Goal: Contribute content: Add original content to the website for others to see

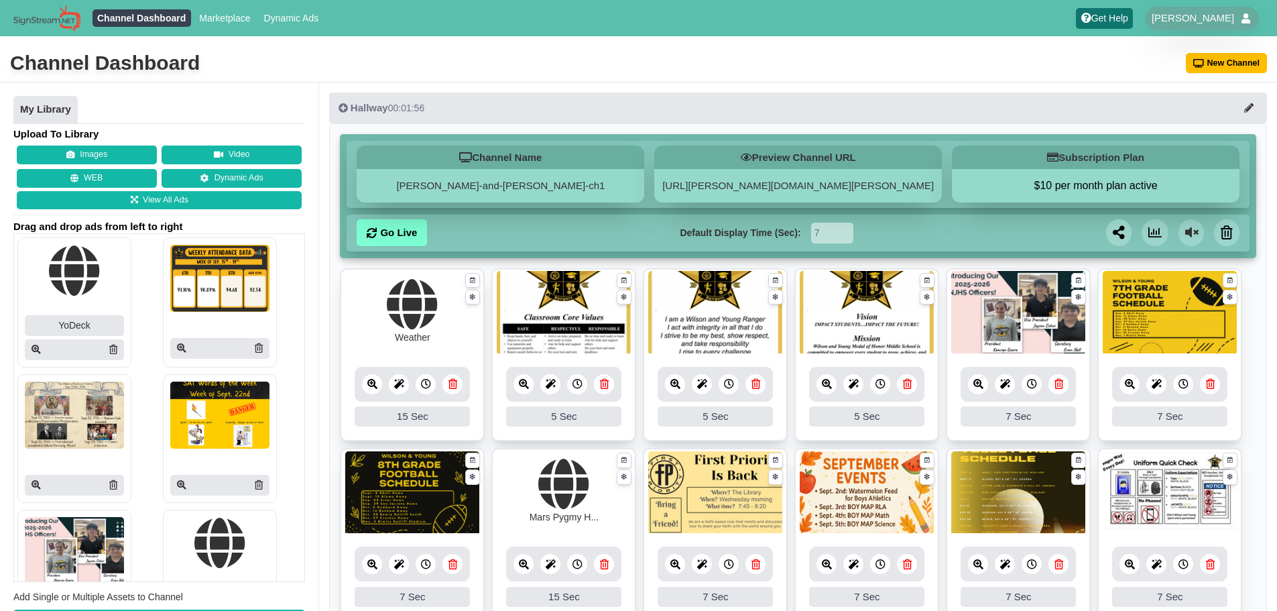
drag, startPoint x: 254, startPoint y: 348, endPoint x: 712, endPoint y: 82, distance: 529.7
click at [255, 348] on icon at bounding box center [259, 347] width 8 height 9
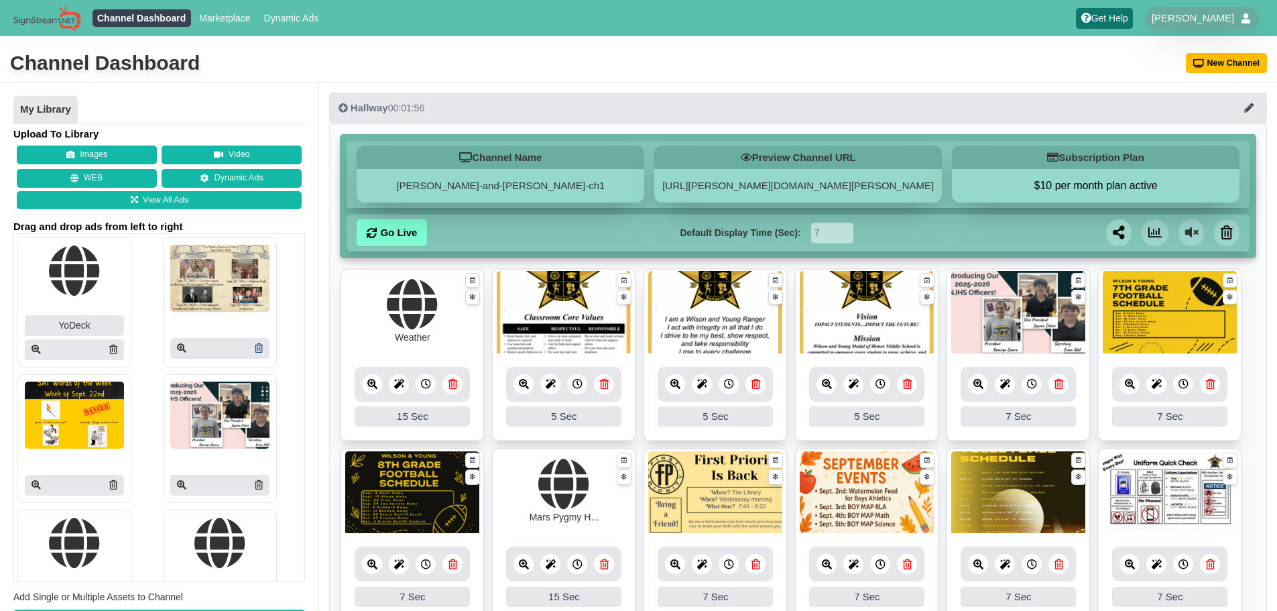
click at [255, 342] on link at bounding box center [259, 348] width 8 height 14
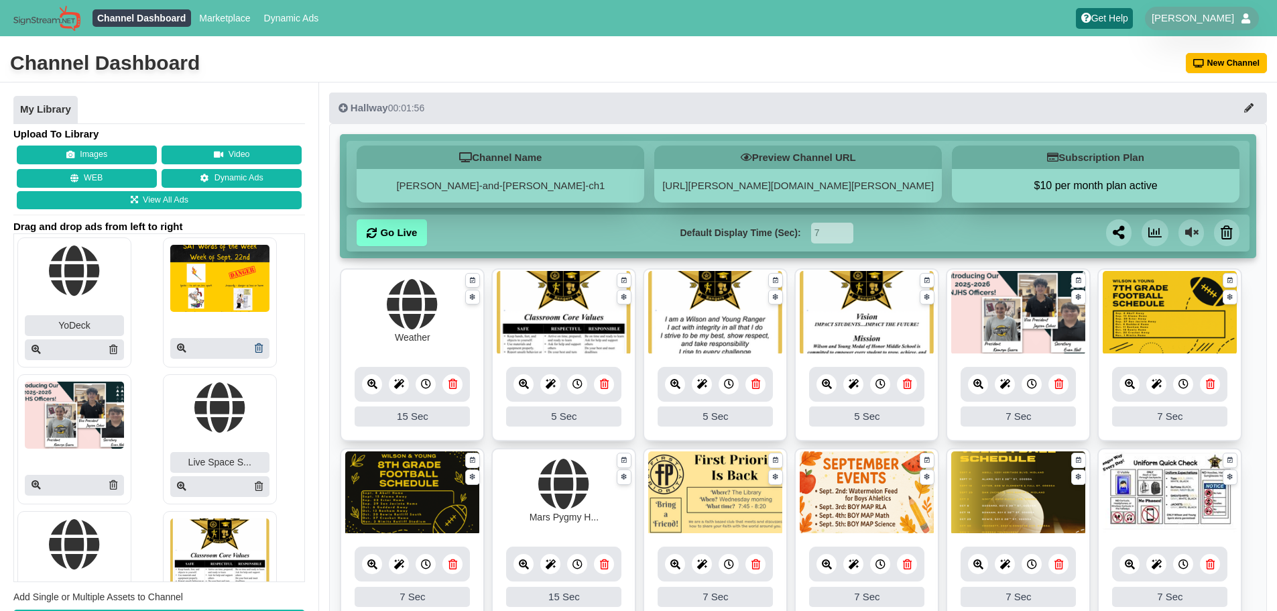
click at [255, 346] on icon at bounding box center [259, 347] width 8 height 9
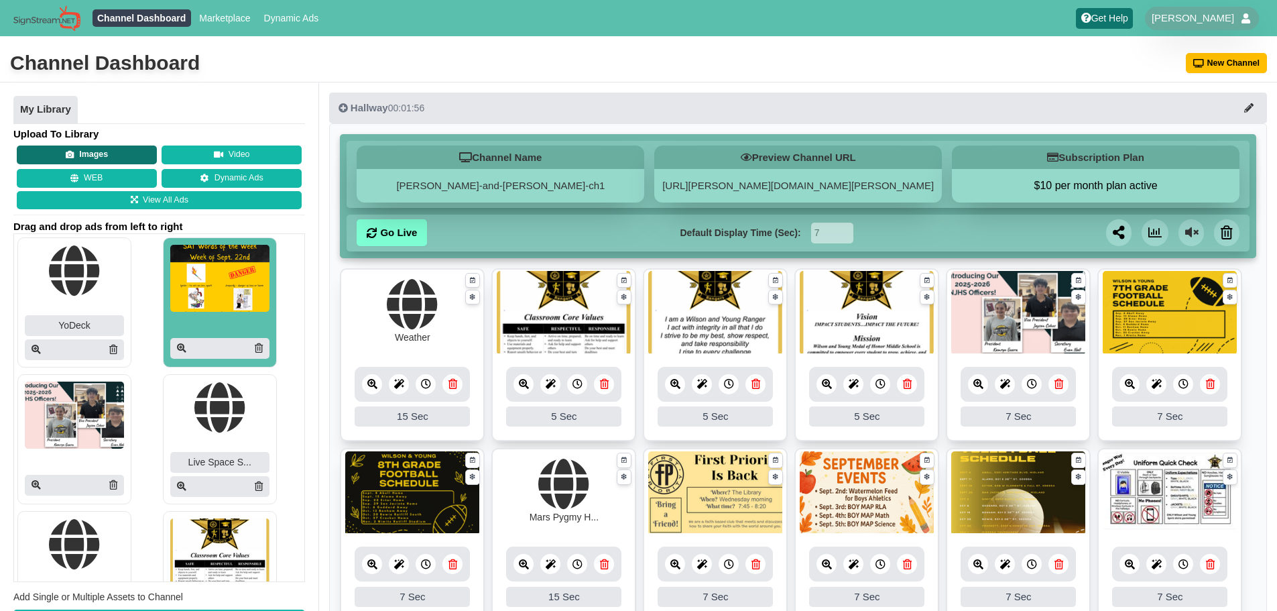
click at [132, 151] on button "Images" at bounding box center [87, 154] width 140 height 19
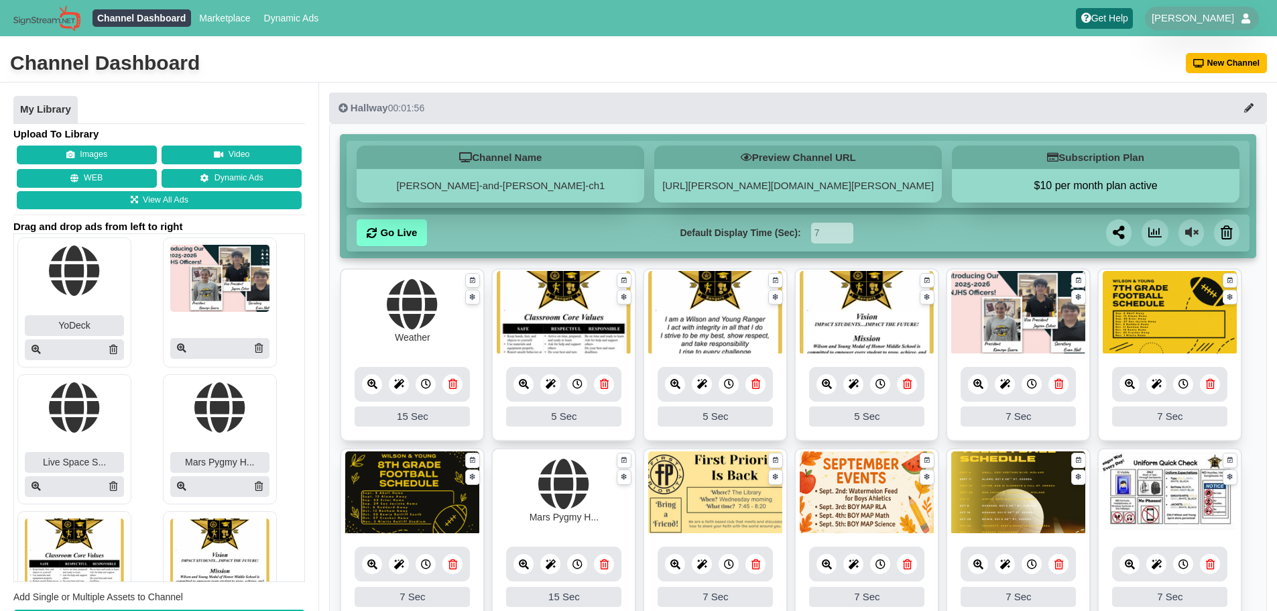
click at [101, 165] on div "Images Video WEB Dynamic Ads" at bounding box center [159, 166] width 292 height 42
click at [101, 162] on button "Images" at bounding box center [87, 154] width 140 height 19
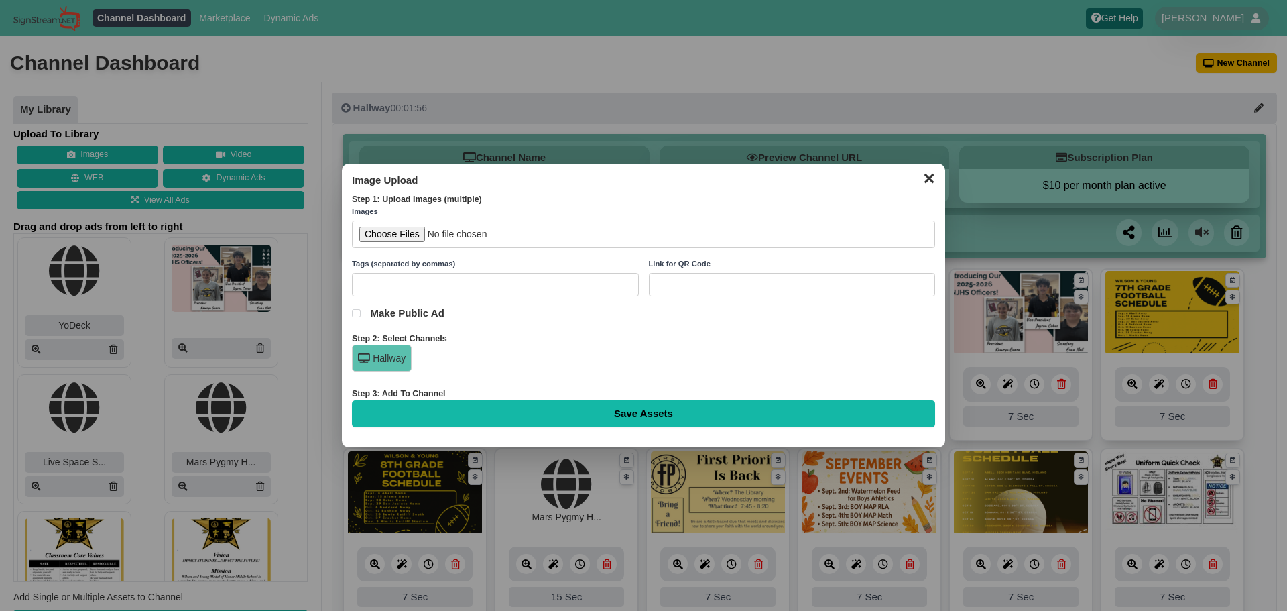
click at [403, 230] on input "file" at bounding box center [643, 233] width 583 height 27
click at [387, 228] on input "file" at bounding box center [643, 233] width 583 height 27
click at [385, 235] on input "file" at bounding box center [643, 233] width 583 height 27
type input "C:\fakepath\Weekly Attendance Data Sep. 22nd - 26th.png"
click at [377, 238] on input "file" at bounding box center [643, 233] width 583 height 27
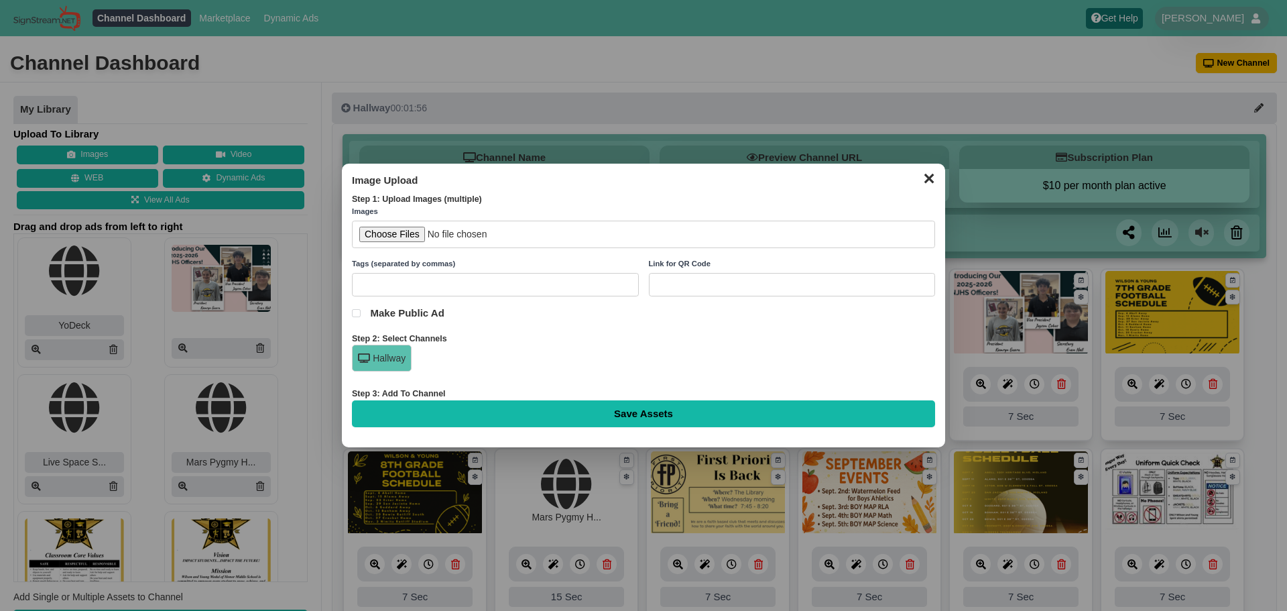
click at [399, 233] on input "file" at bounding box center [643, 233] width 583 height 27
type input "C:\fakepath\Weekly Attendance Data Sep. 22nd - 26th.png"
click at [544, 419] on input "Save Assets" at bounding box center [643, 413] width 583 height 27
type input "Saving..."
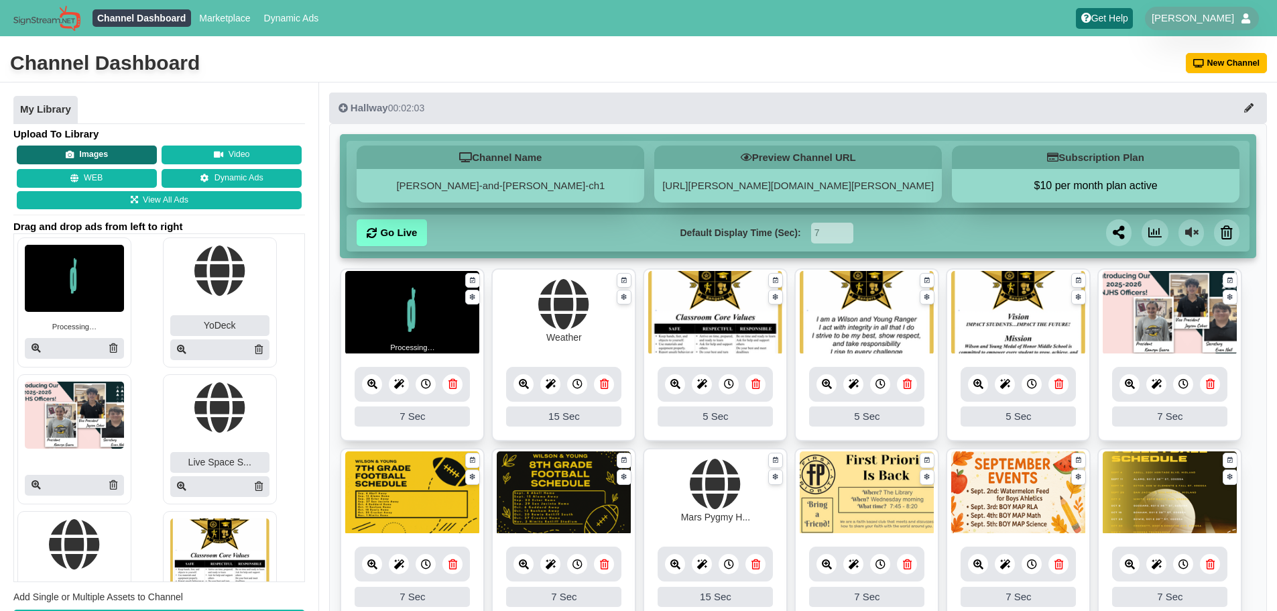
click at [120, 155] on button "Images" at bounding box center [87, 154] width 140 height 19
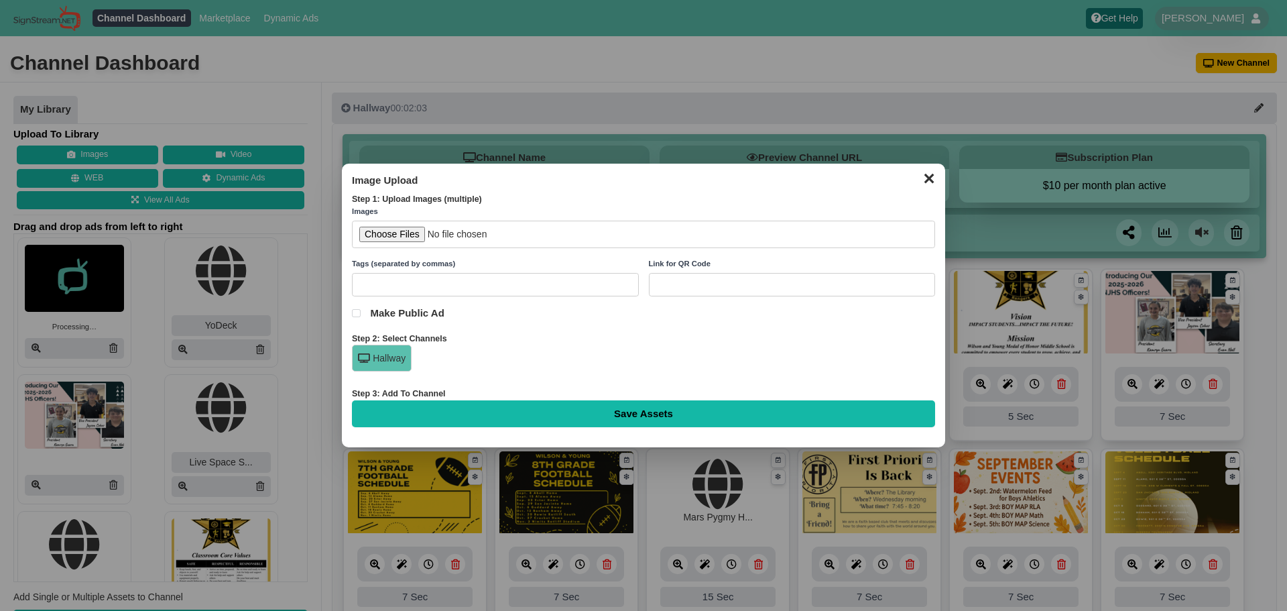
click at [421, 238] on input "file" at bounding box center [643, 233] width 583 height 27
type input "C:\fakepath\SAT Words of the Week [DATE].png"
click at [503, 405] on input "Save Assets" at bounding box center [643, 413] width 583 height 27
type input "Saving..."
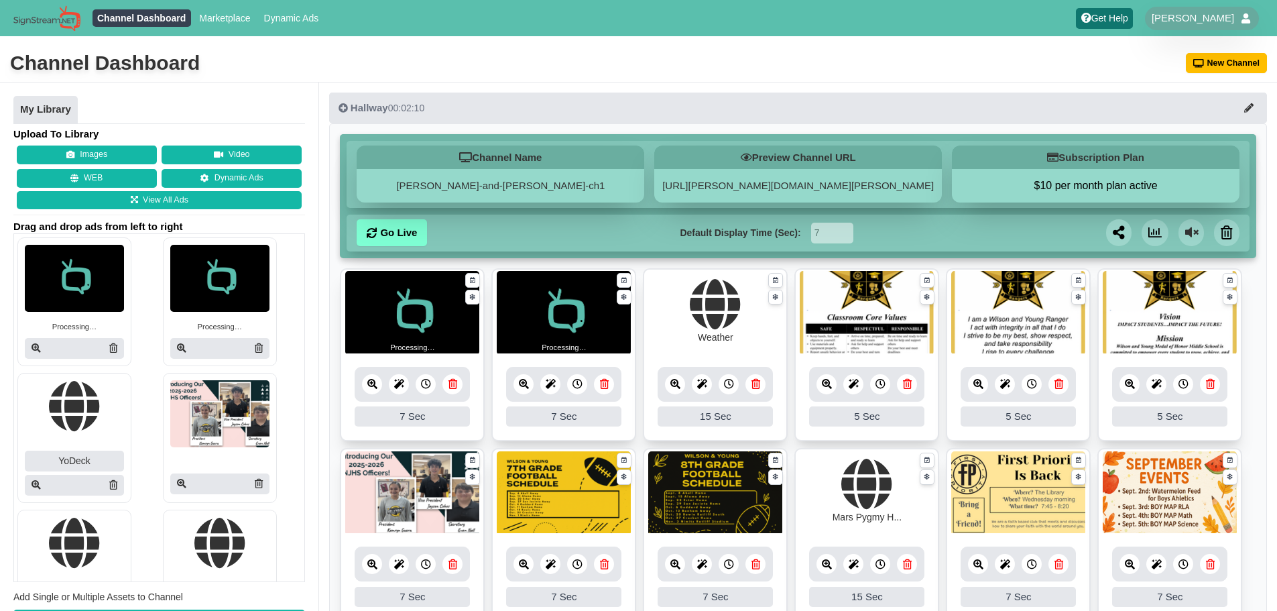
click at [67, 158] on icon at bounding box center [70, 155] width 9 height 9
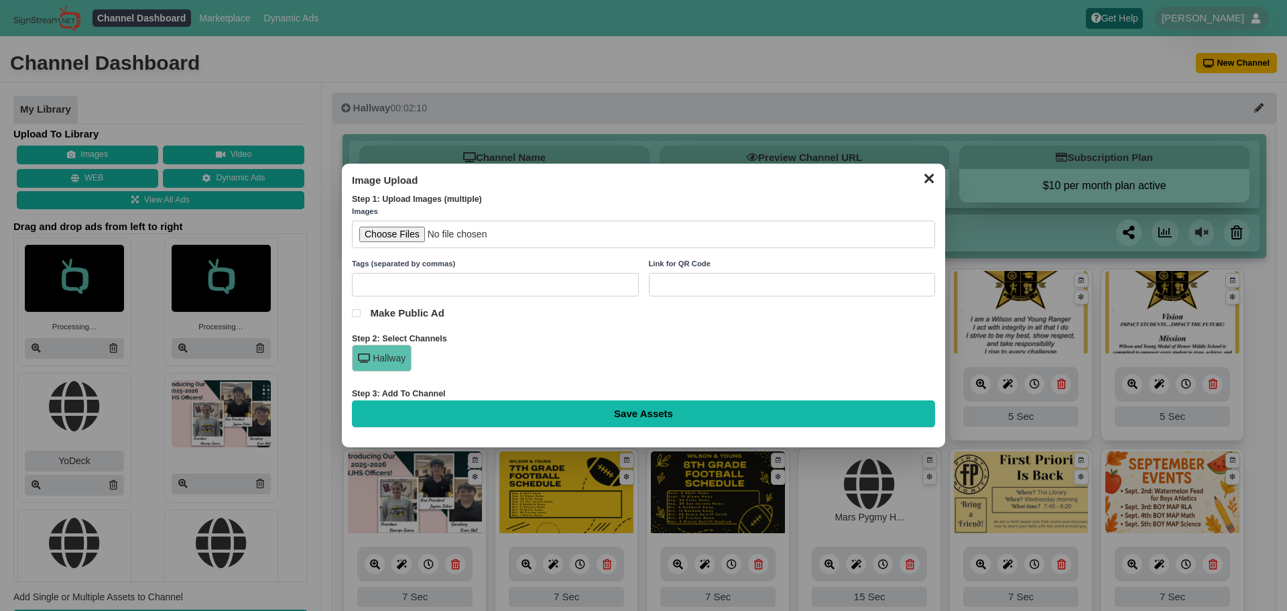
click at [410, 238] on input "file" at bounding box center [643, 233] width 583 height 27
type input "C:\fakepath\This Week in American History Sep. 29th - Oct. 3rd.png"
click at [665, 413] on input "Save Assets" at bounding box center [643, 413] width 583 height 27
type input "Saving..."
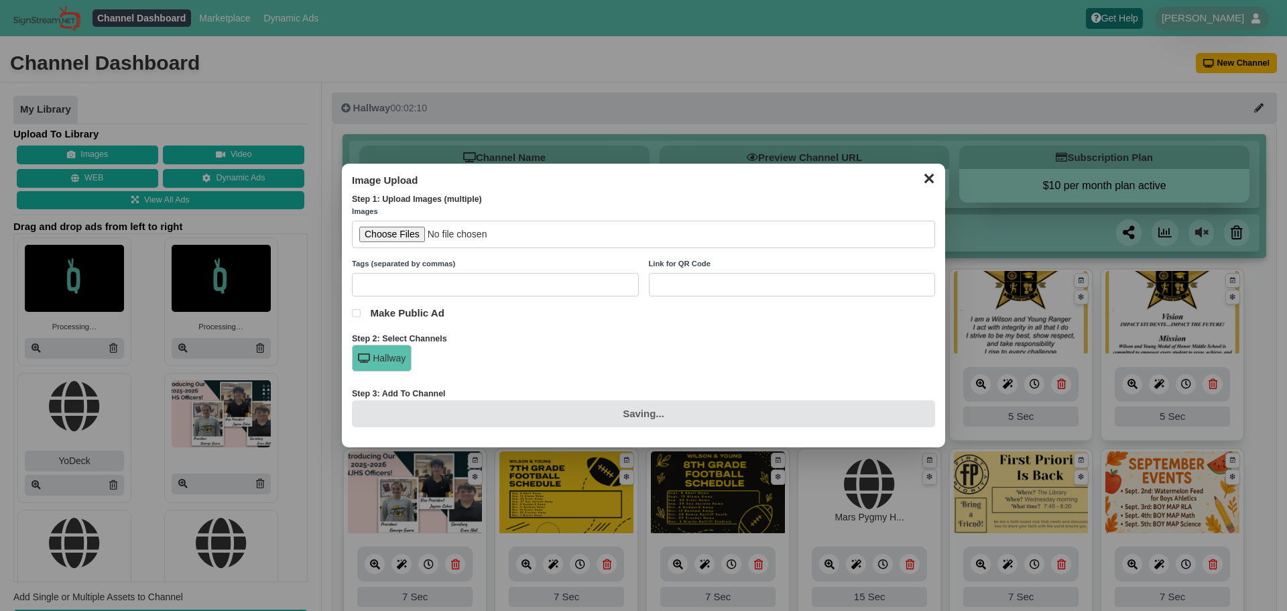
click at [840, 409] on div "Saving..." at bounding box center [643, 413] width 583 height 27
click at [747, 328] on div "Images Tags (separated by commas) Link for QR Code Make Public Ad" at bounding box center [643, 269] width 583 height 127
click at [668, 372] on div "Hallway" at bounding box center [643, 361] width 583 height 34
click at [637, 400] on div "Saving..." at bounding box center [643, 413] width 583 height 27
click at [583, 431] on div "✕ Image Upload Step 1: Upload Images (multiple) Images Tags (separated by comma…" at bounding box center [643, 305] width 603 height 283
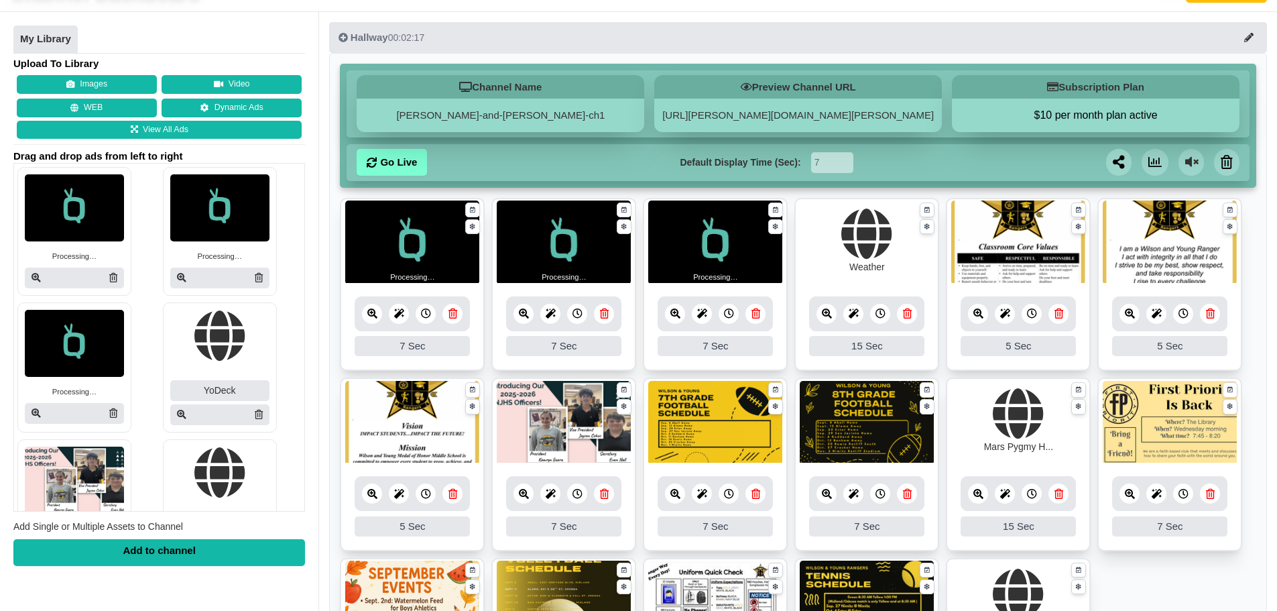
scroll to position [67, 0]
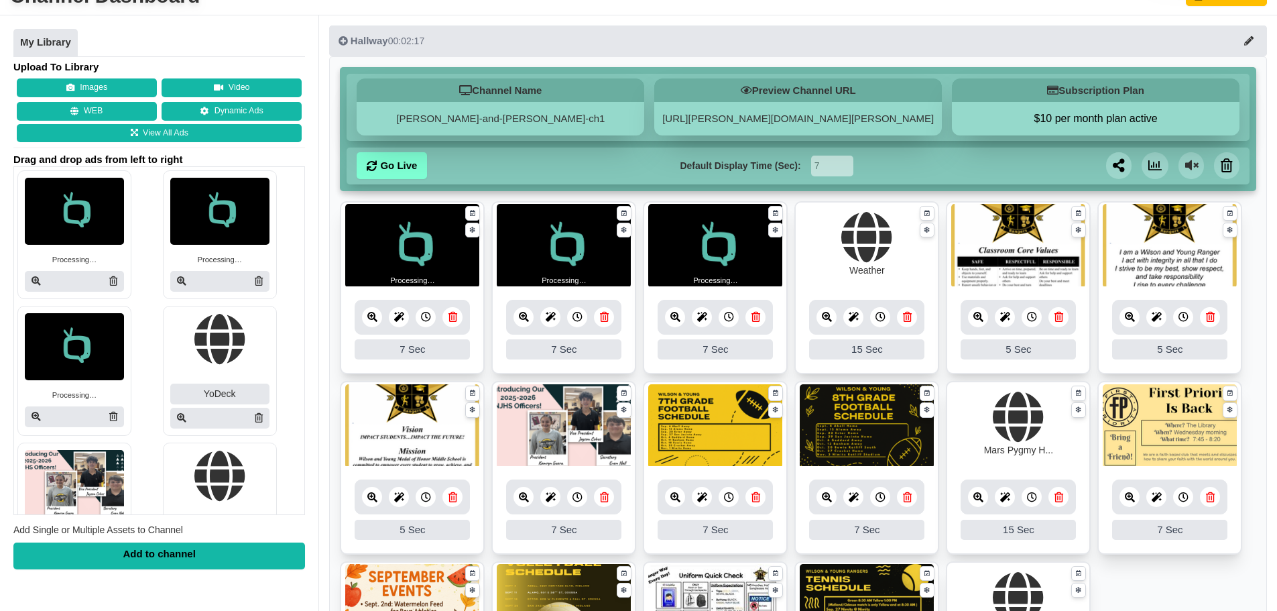
click at [368, 313] on icon at bounding box center [372, 317] width 10 height 10
click at [363, 313] on link at bounding box center [372, 317] width 20 height 20
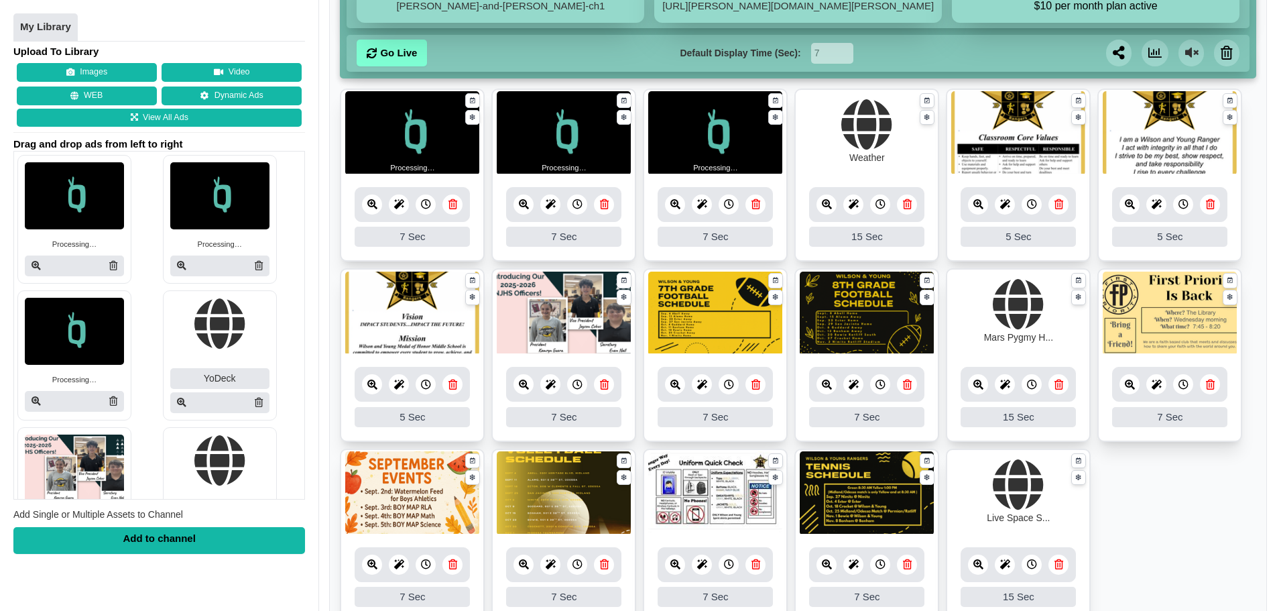
scroll to position [201, 0]
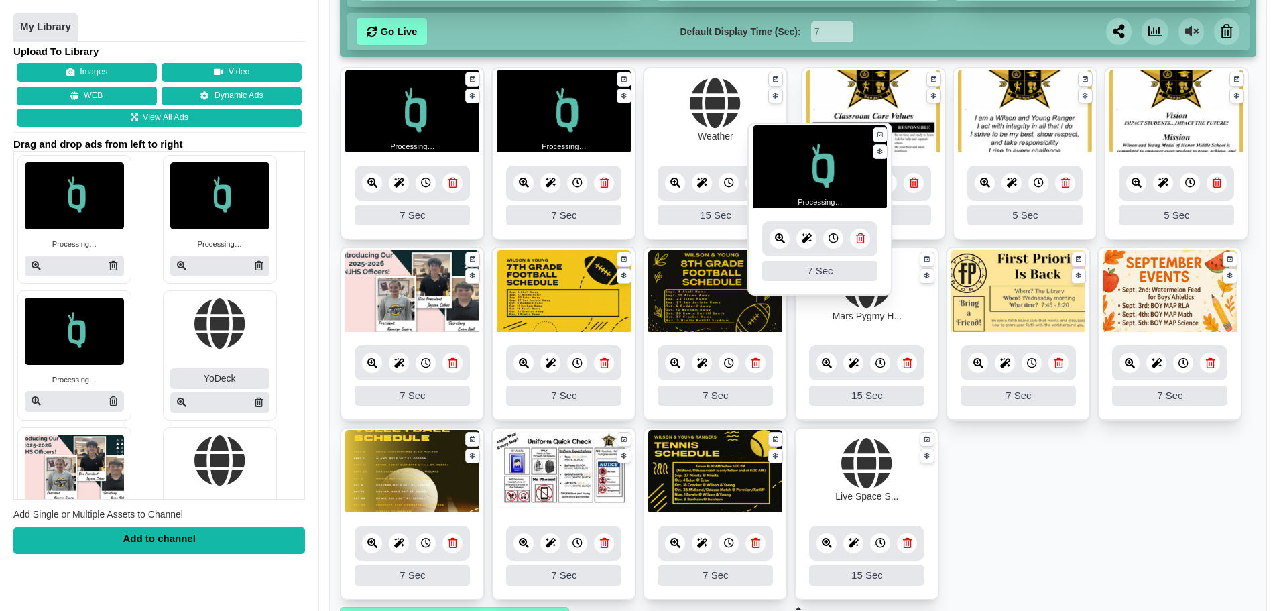
drag, startPoint x: 732, startPoint y: 115, endPoint x: 781, endPoint y: 166, distance: 70.6
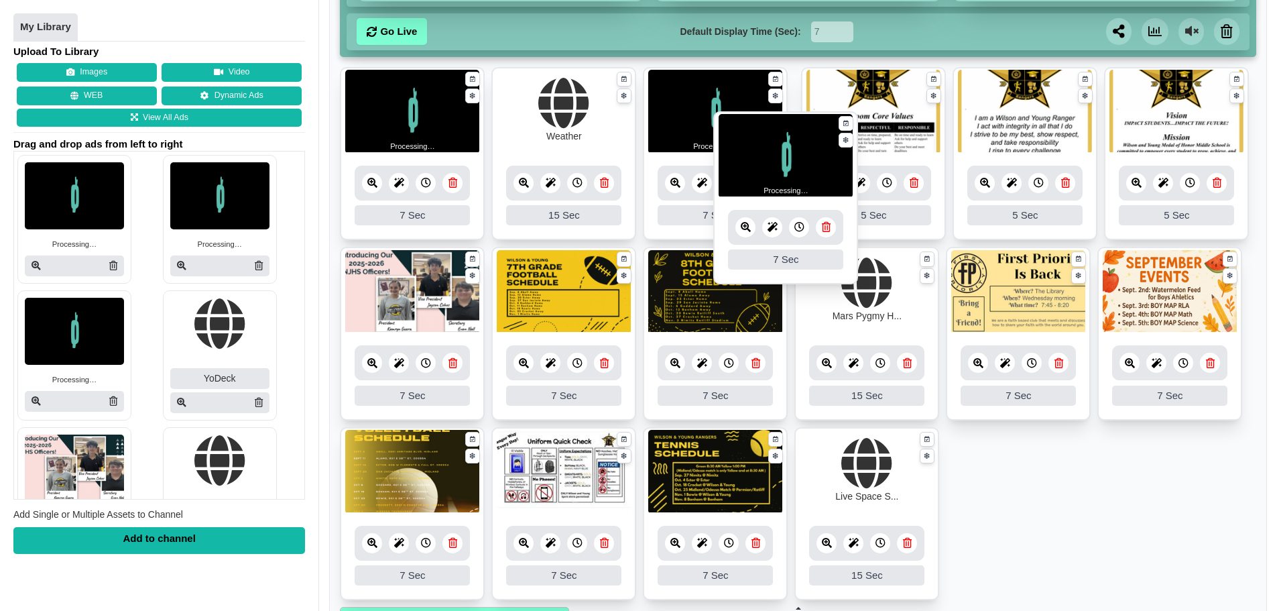
drag, startPoint x: 619, startPoint y: 124, endPoint x: 747, endPoint y: 168, distance: 134.6
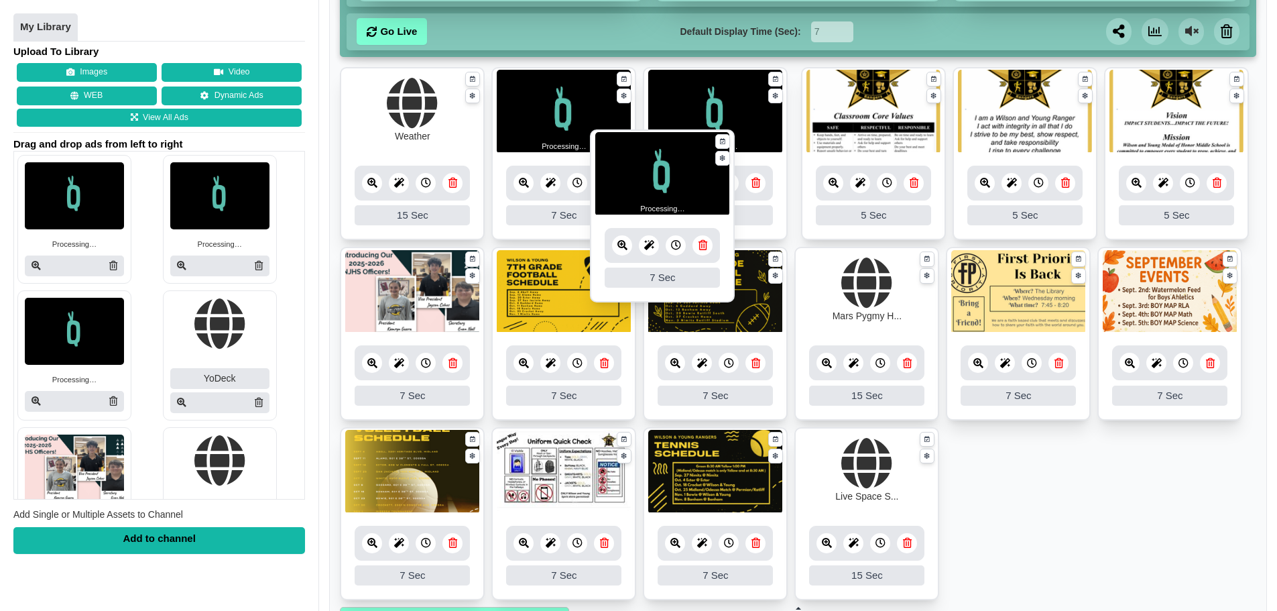
drag, startPoint x: 440, startPoint y: 131, endPoint x: 690, endPoint y: 193, distance: 257.6
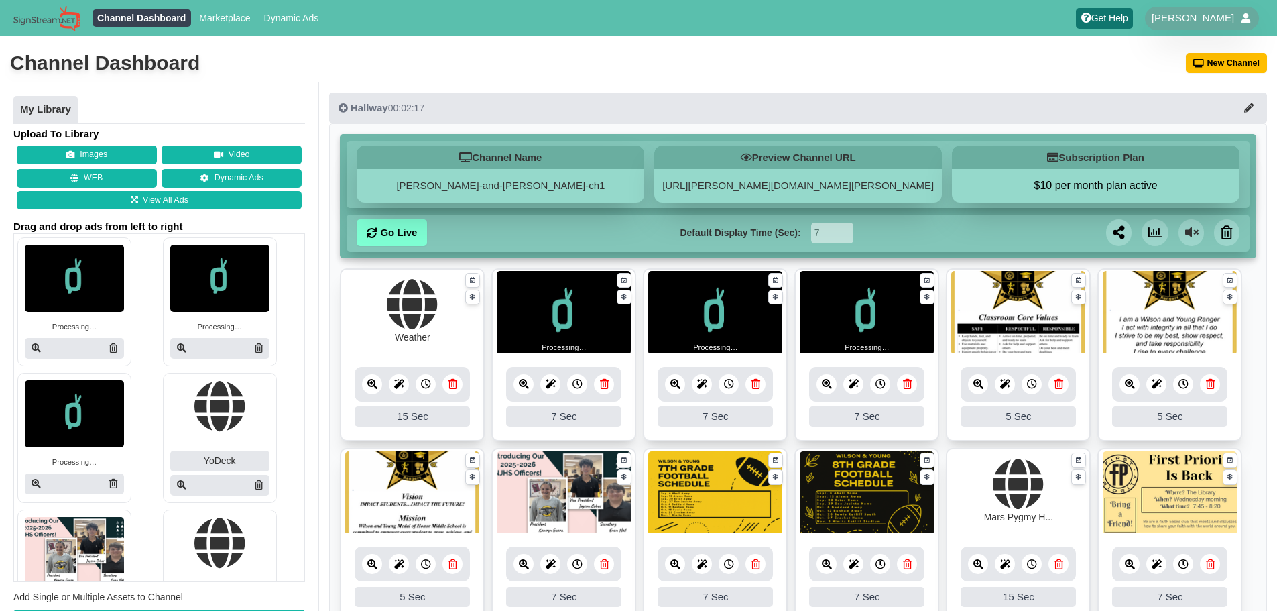
click at [548, 343] on small "Processing…" at bounding box center [564, 347] width 45 height 11
click at [527, 388] on icon at bounding box center [524, 384] width 10 height 10
click at [216, 281] on img at bounding box center [219, 278] width 99 height 67
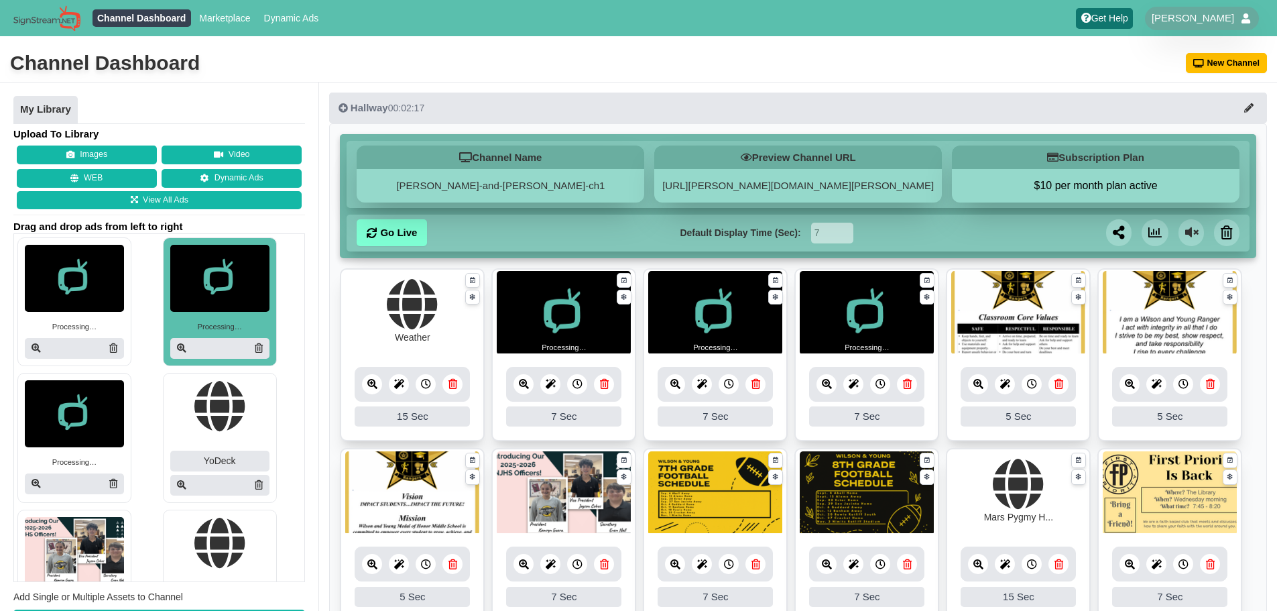
click at [211, 297] on img at bounding box center [219, 278] width 99 height 67
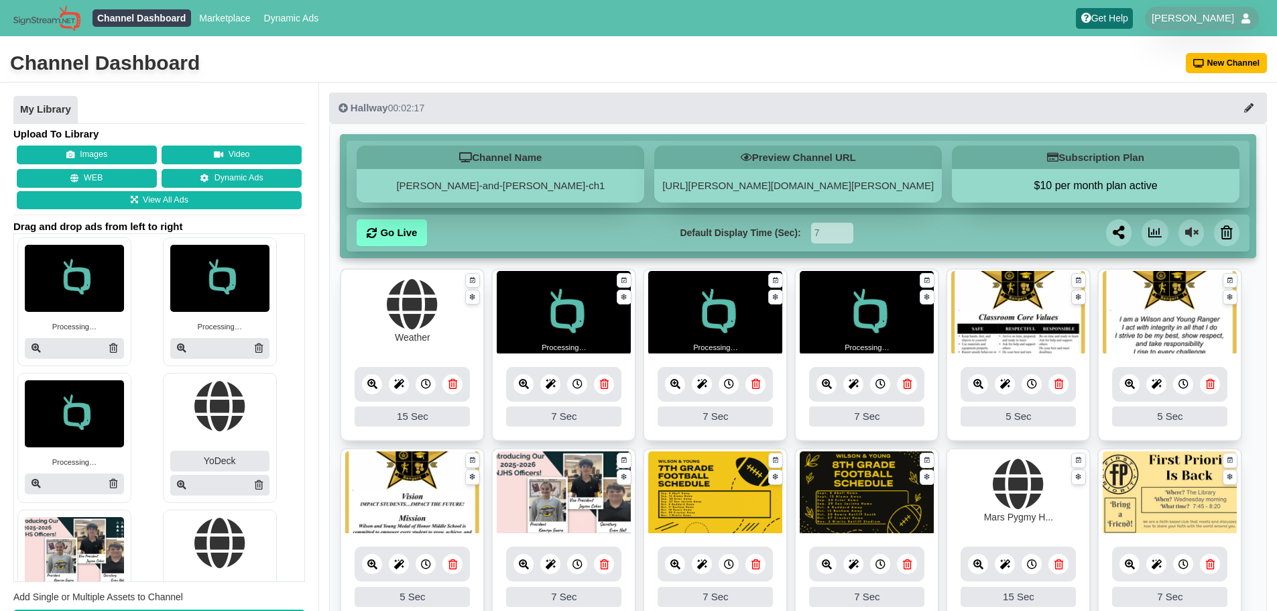
click at [211, 297] on img at bounding box center [219, 278] width 99 height 67
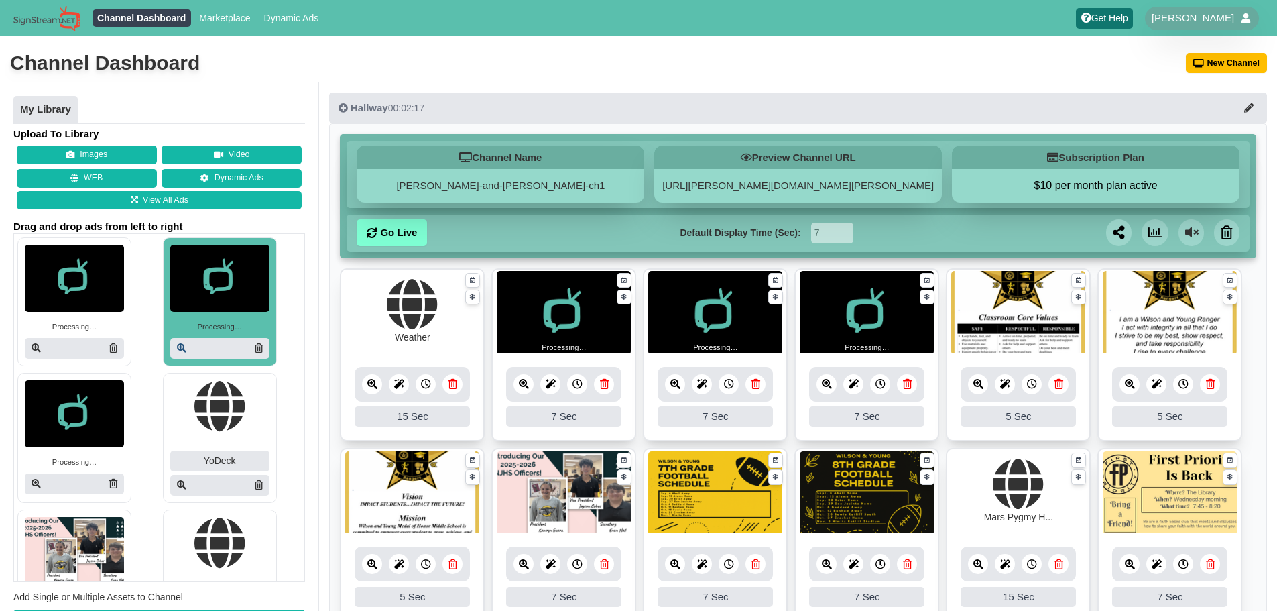
click at [177, 345] on icon at bounding box center [181, 347] width 9 height 9
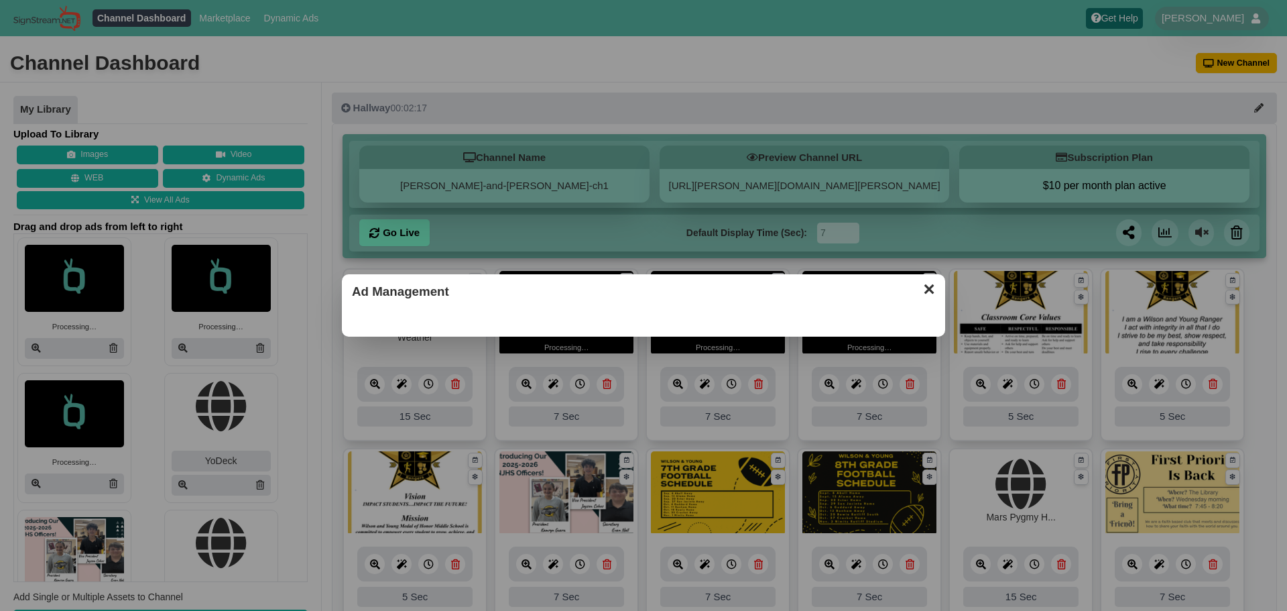
click at [911, 296] on h3 "Ad Management" at bounding box center [643, 291] width 583 height 15
click at [926, 294] on button "✕" at bounding box center [928, 287] width 26 height 20
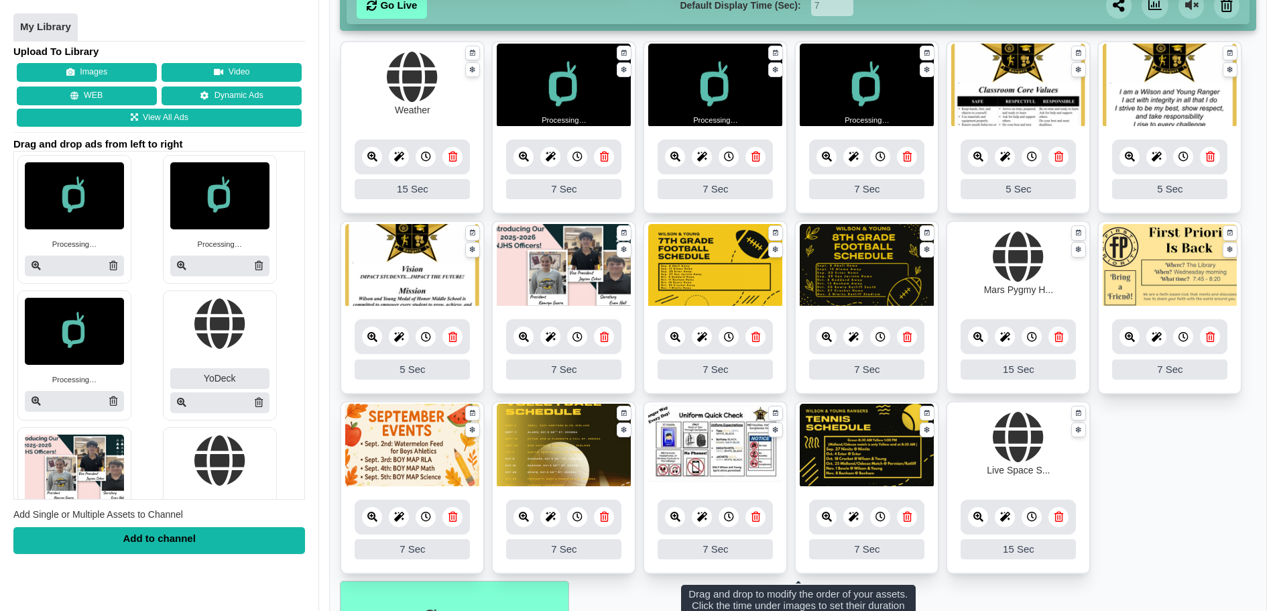
scroll to position [310, 0]
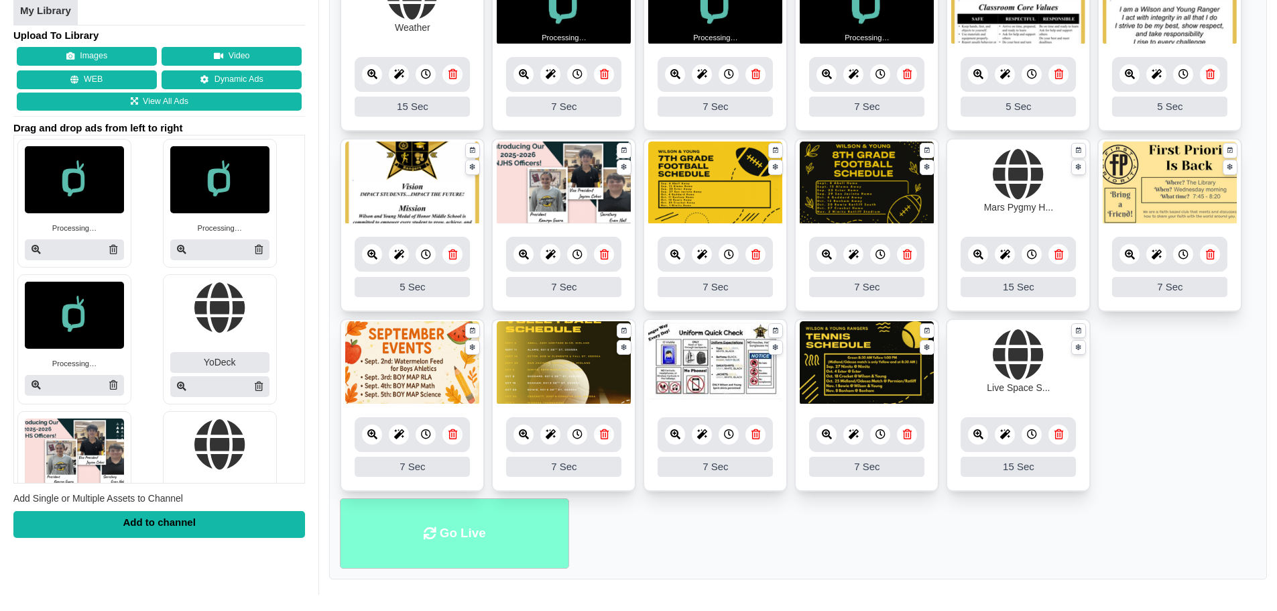
click at [497, 544] on li "Go Live" at bounding box center [454, 533] width 229 height 70
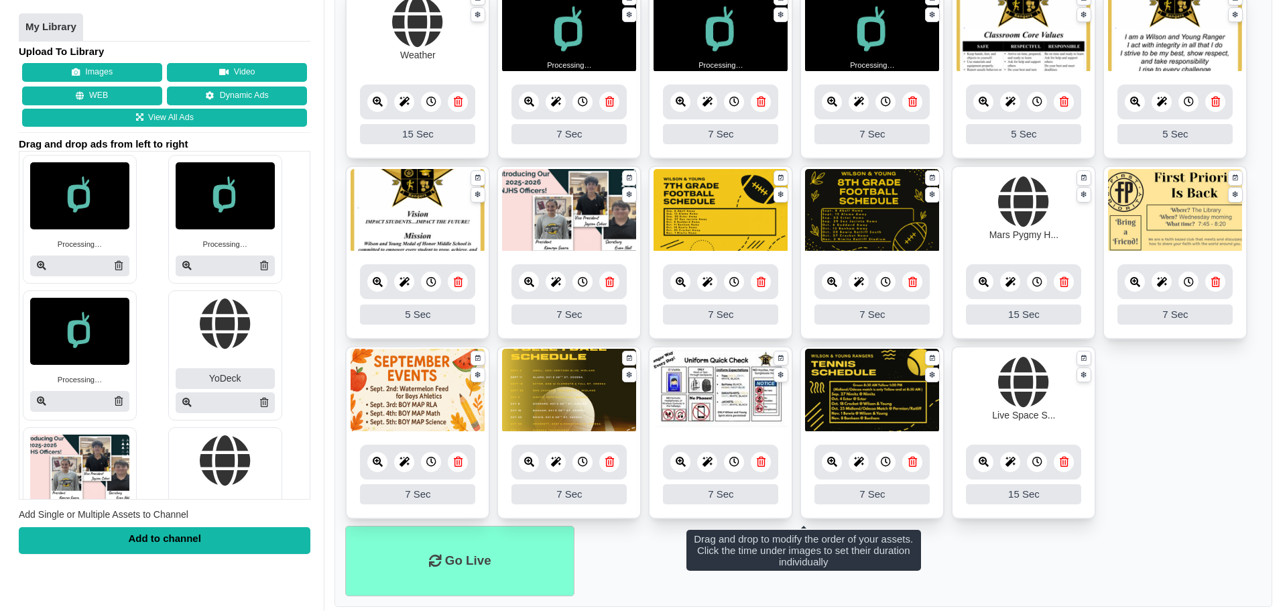
scroll to position [310, 0]
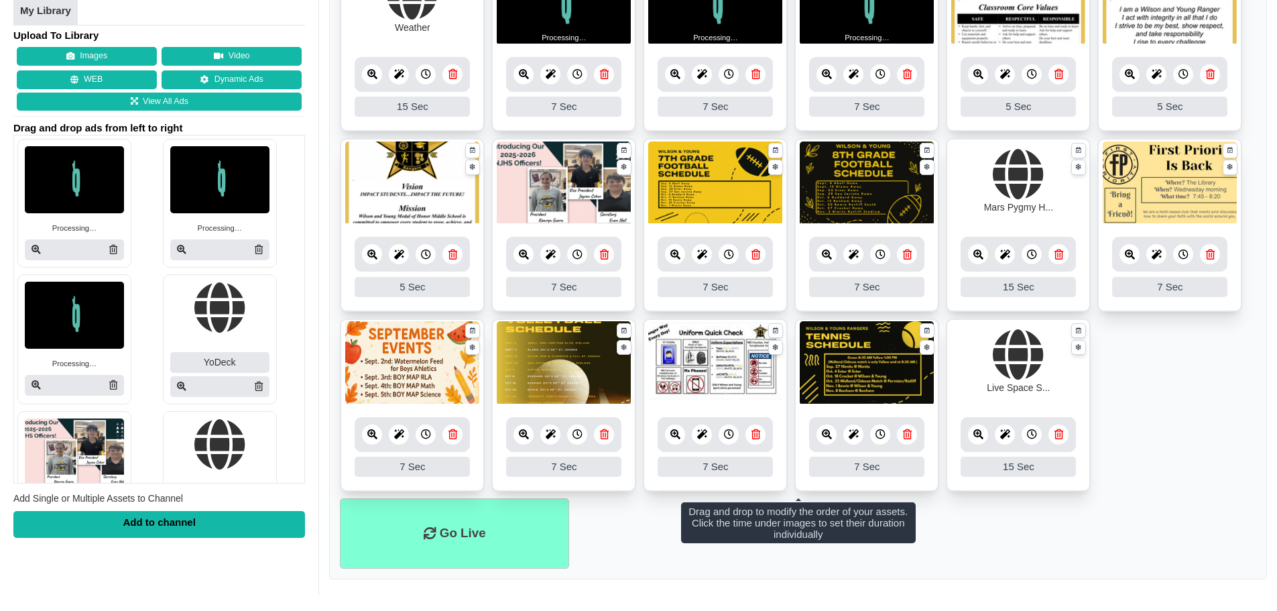
click at [528, 438] on icon at bounding box center [524, 434] width 10 height 10
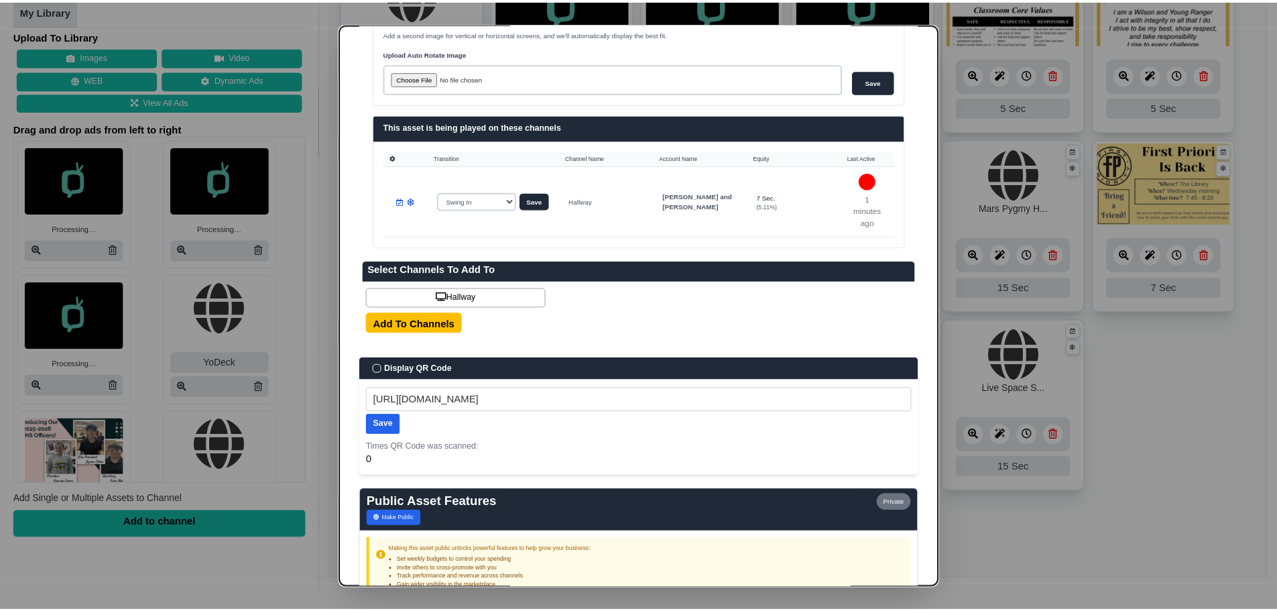
scroll to position [0, 0]
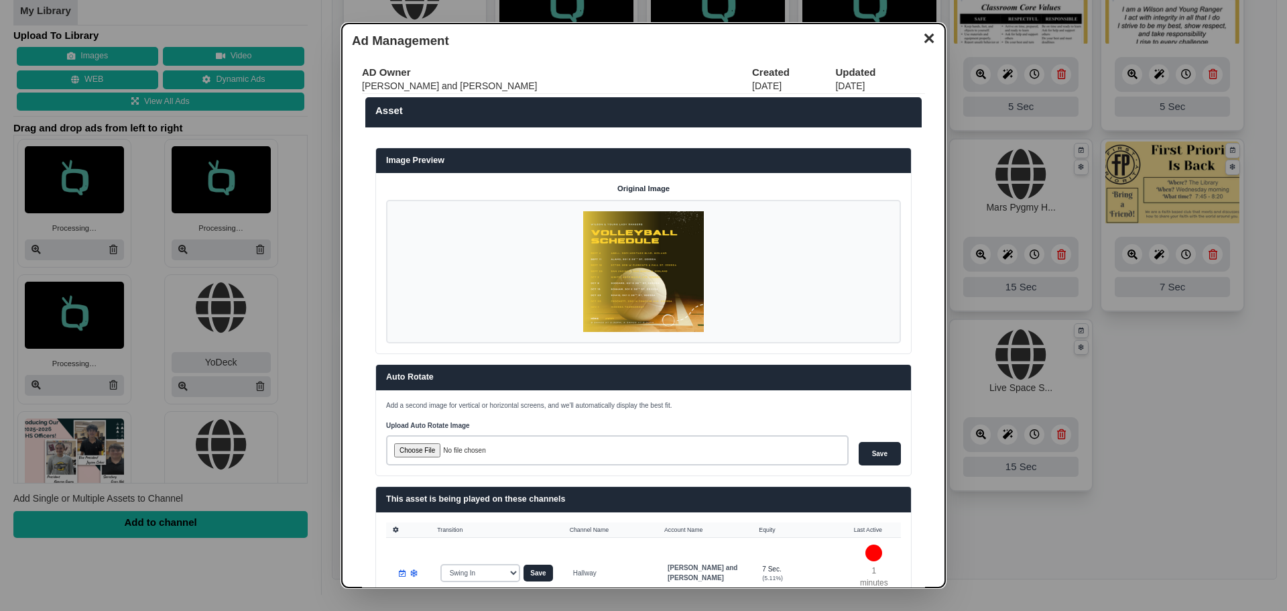
click at [920, 34] on button "✕" at bounding box center [928, 37] width 26 height 20
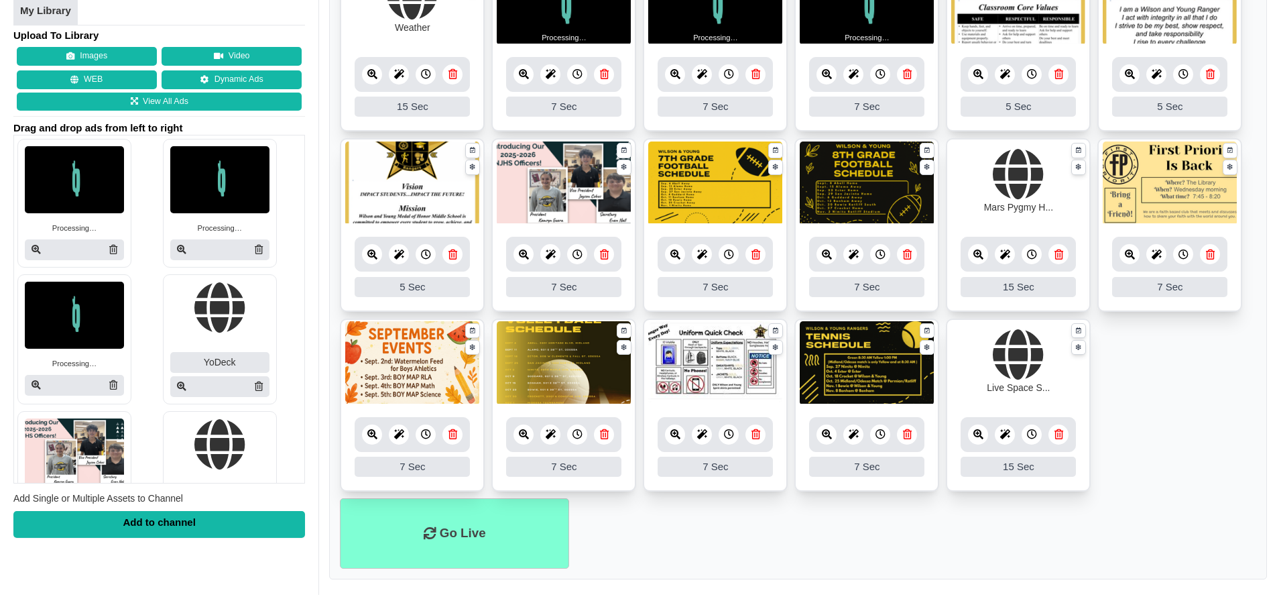
click at [113, 44] on div "Upload To Library Images Video WEB Dynamic Ads View All Ads Drag and drop ads f…" at bounding box center [159, 282] width 292 height 509
click at [111, 48] on button "Images" at bounding box center [87, 56] width 140 height 19
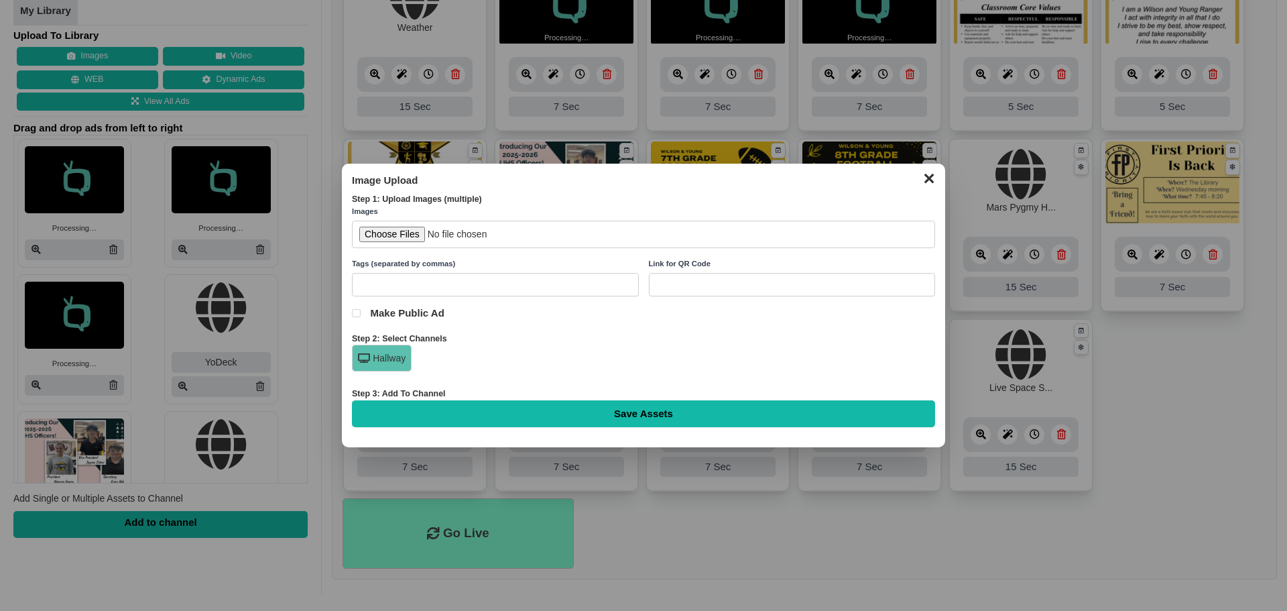
click at [919, 172] on button "✕" at bounding box center [928, 177] width 26 height 20
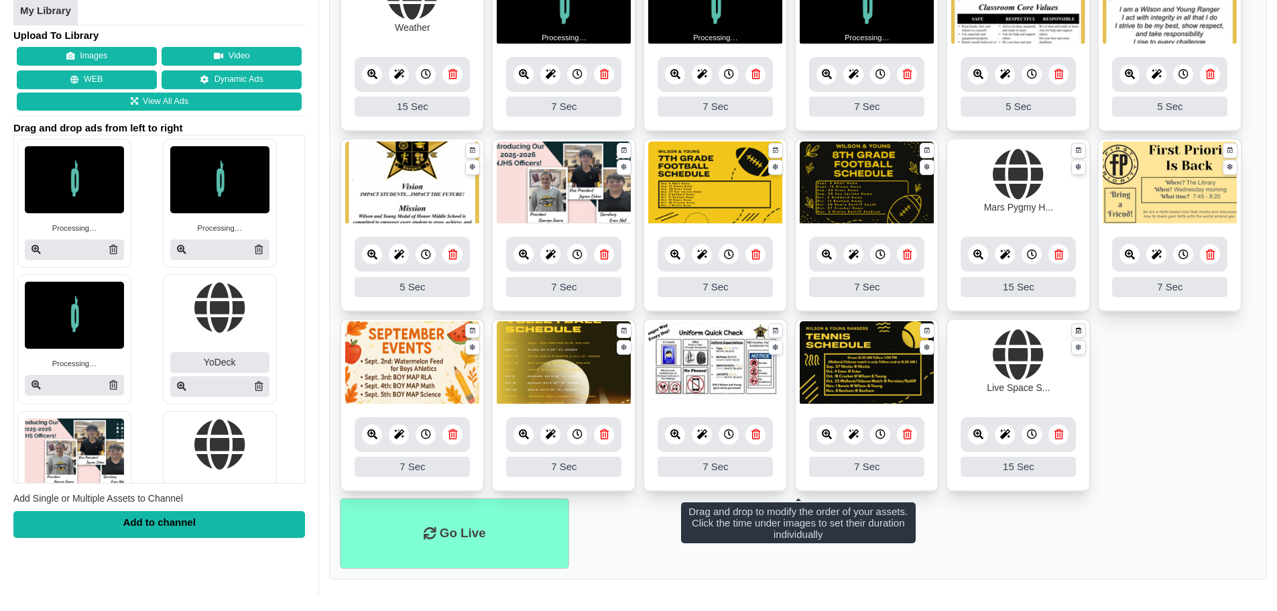
click at [1077, 328] on icon at bounding box center [1078, 330] width 5 height 9
click at [1080, 334] on icon at bounding box center [1078, 330] width 5 height 9
click at [1078, 328] on icon at bounding box center [1078, 330] width 5 height 9
click at [1163, 350] on ul "Weather 15 15 Sec Fade In Scale In Swirl In Slide In Slide Elliptic Roll In Swi…" at bounding box center [798, 228] width 916 height 540
click at [929, 334] on icon at bounding box center [926, 330] width 5 height 9
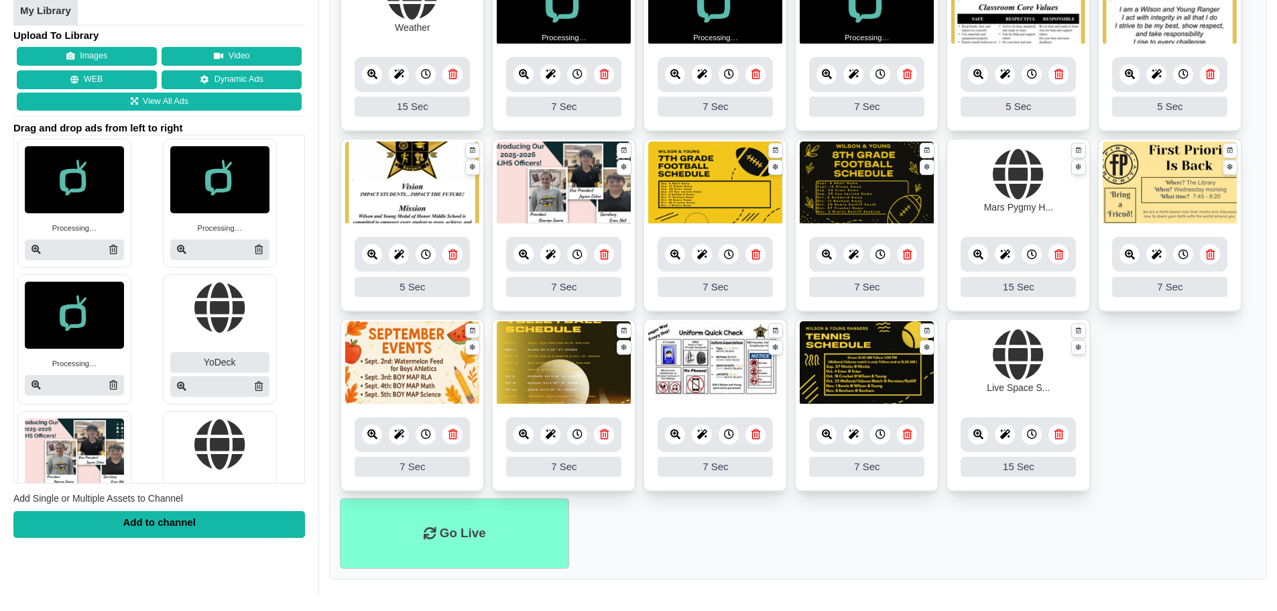
click at [735, 544] on ul "Go Live" at bounding box center [798, 533] width 916 height 70
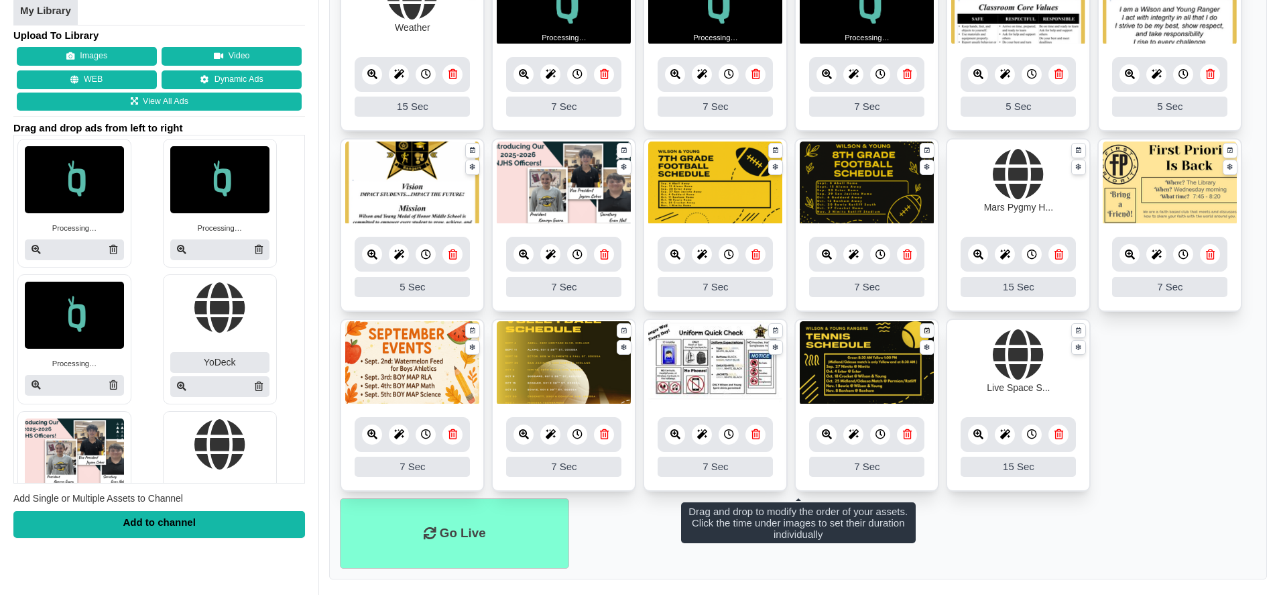
click at [928, 324] on link at bounding box center [926, 330] width 15 height 15
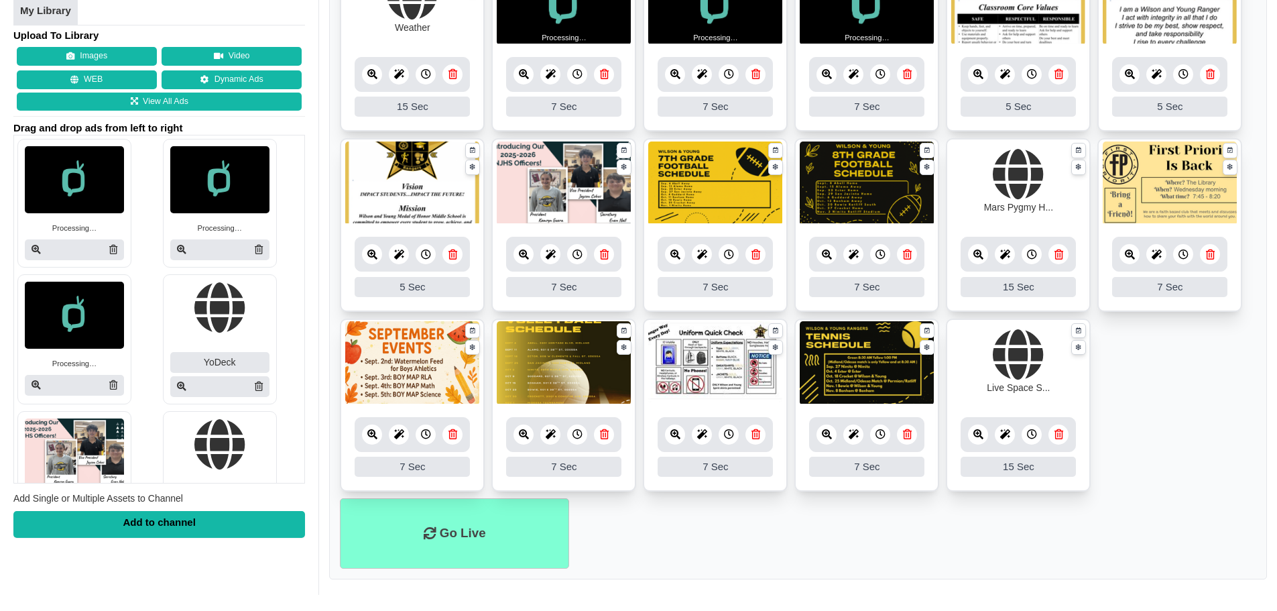
scroll to position [42, 0]
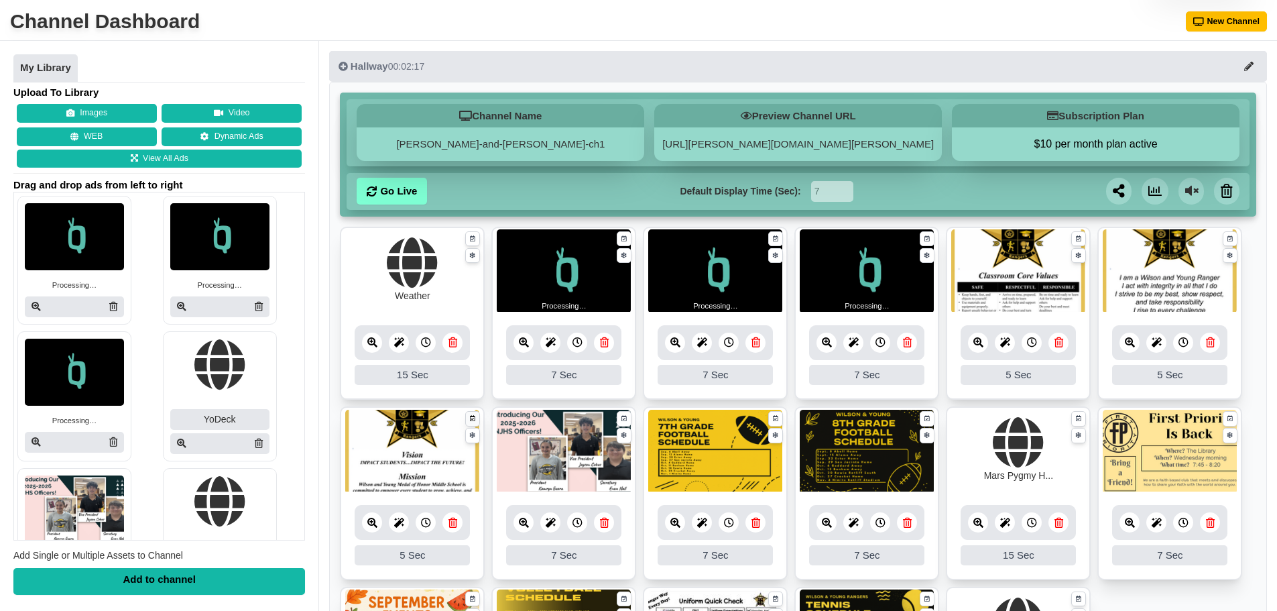
click at [469, 418] on link at bounding box center [472, 418] width 15 height 15
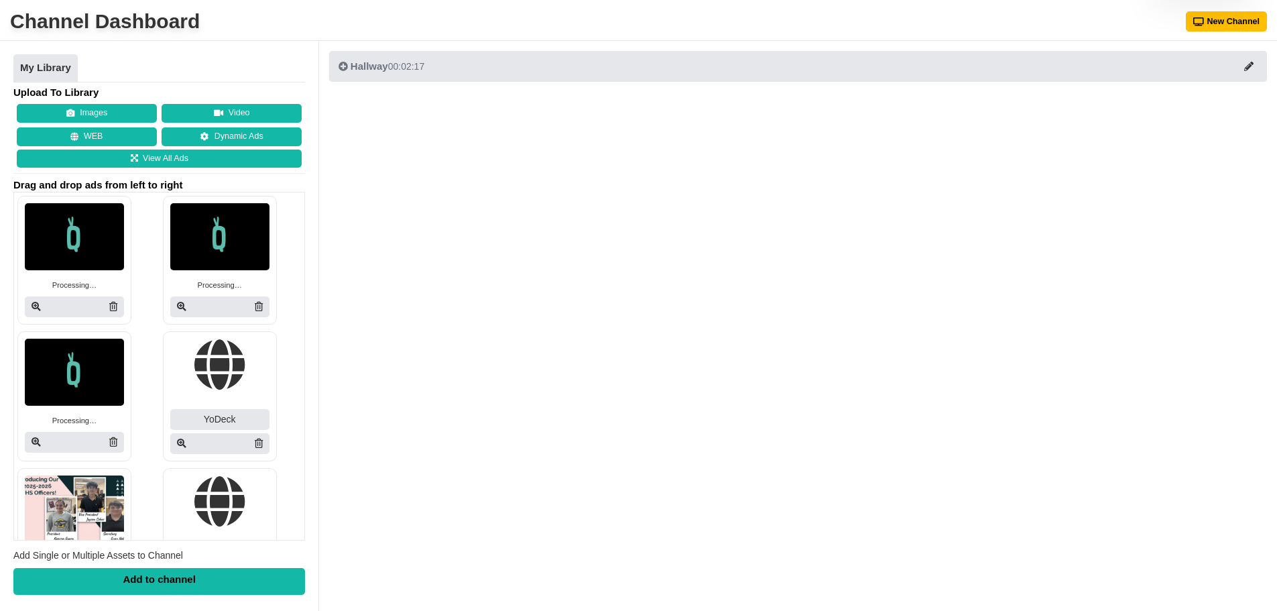
scroll to position [42, 0]
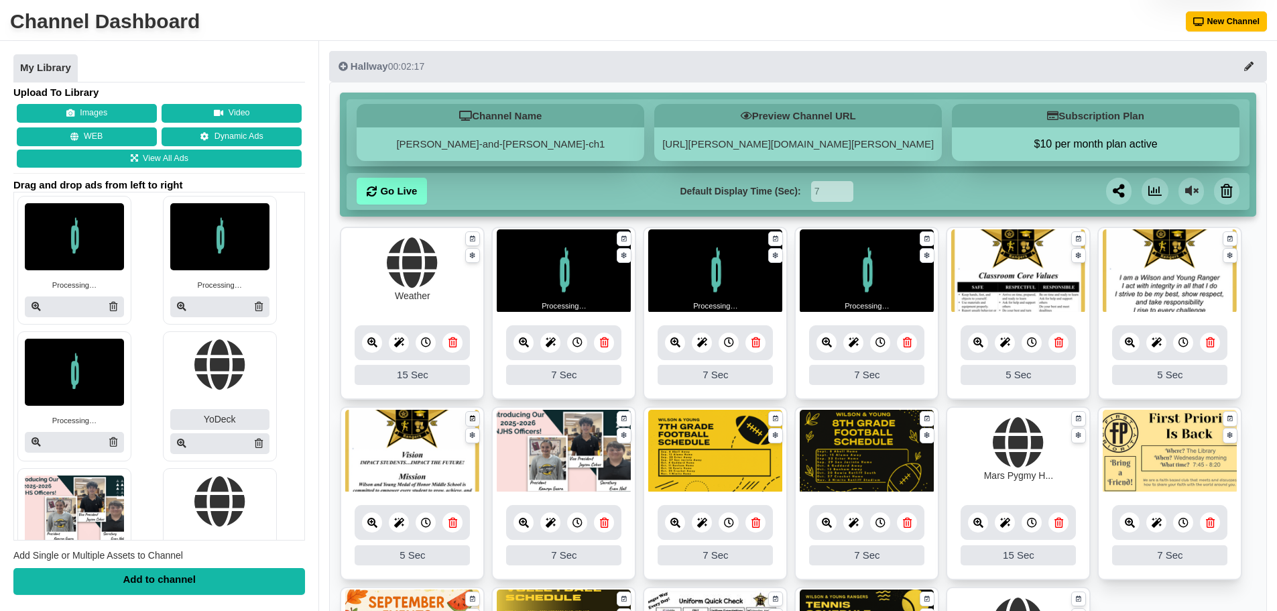
click at [475, 416] on link at bounding box center [472, 418] width 15 height 15
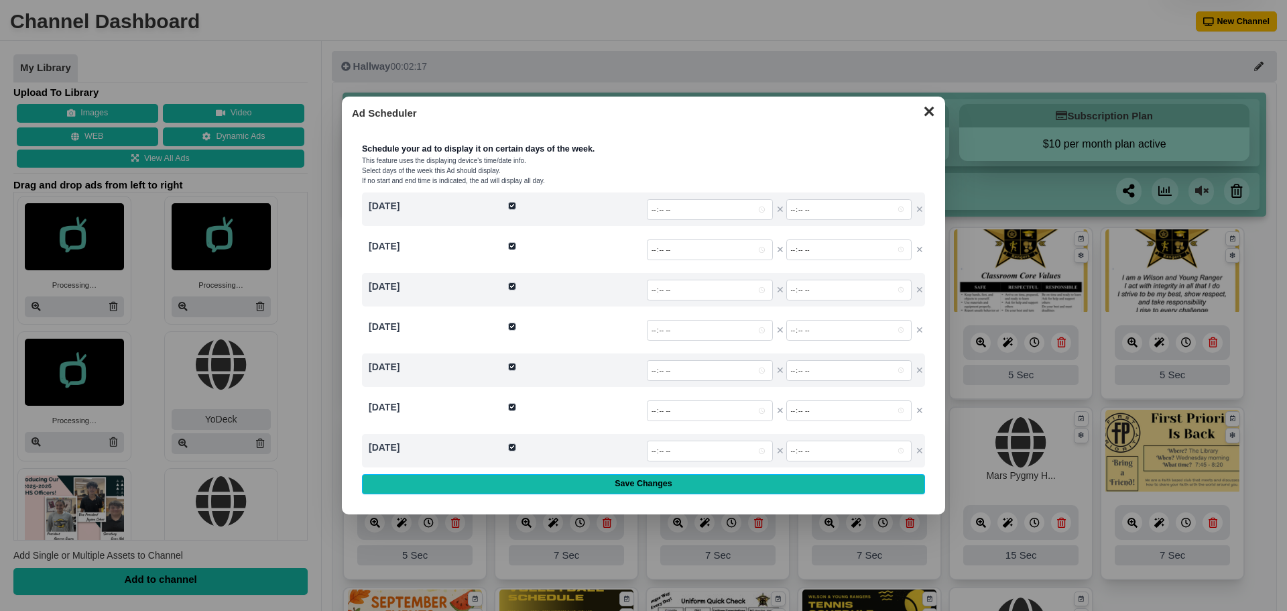
click at [931, 111] on button "✕" at bounding box center [928, 110] width 26 height 20
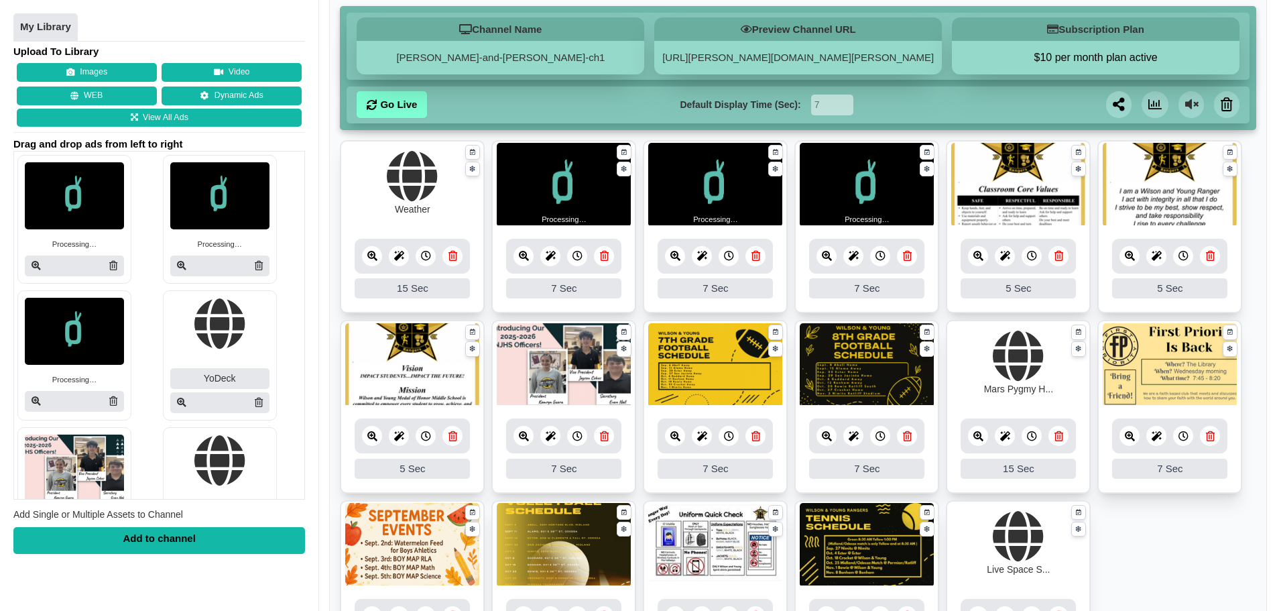
scroll to position [109, 0]
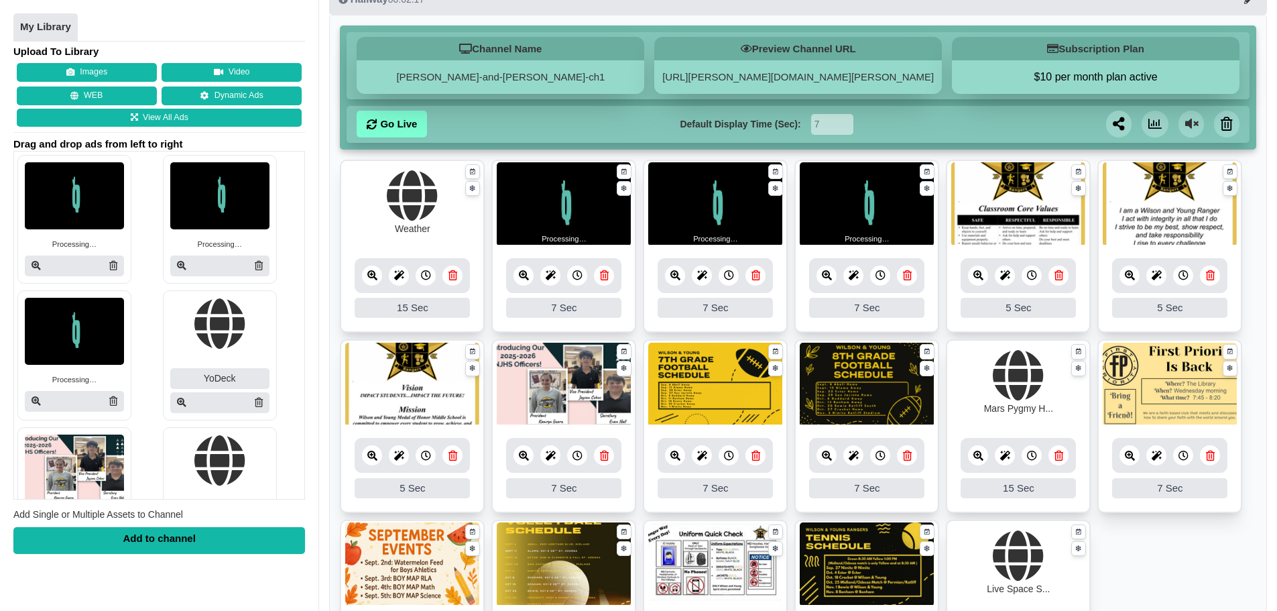
click at [721, 213] on img at bounding box center [715, 204] width 134 height 84
click at [676, 277] on icon at bounding box center [675, 275] width 10 height 10
click at [76, 191] on img at bounding box center [74, 196] width 99 height 67
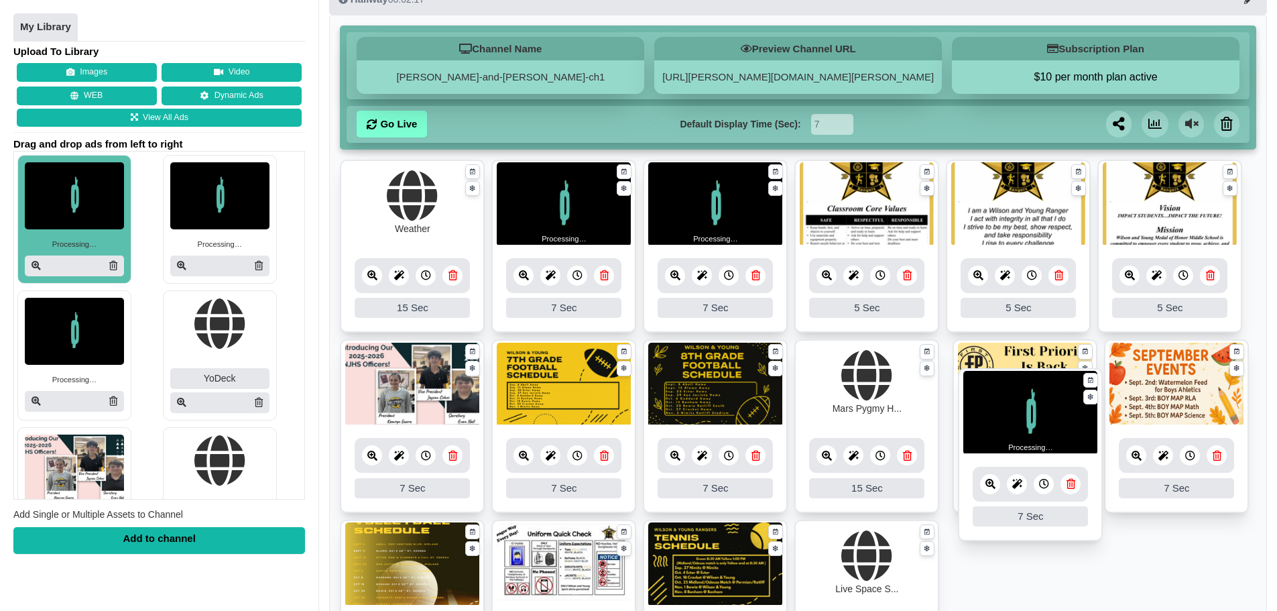
drag, startPoint x: 693, startPoint y: 204, endPoint x: 1007, endPoint y: 412, distance: 377.1
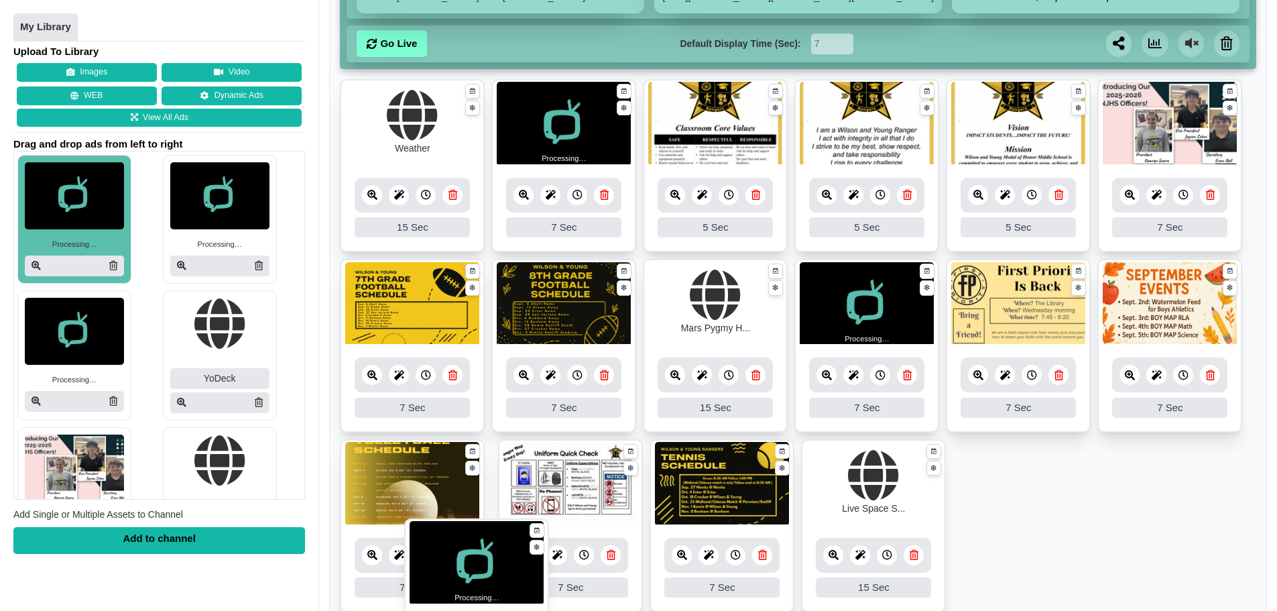
scroll to position [216, 0]
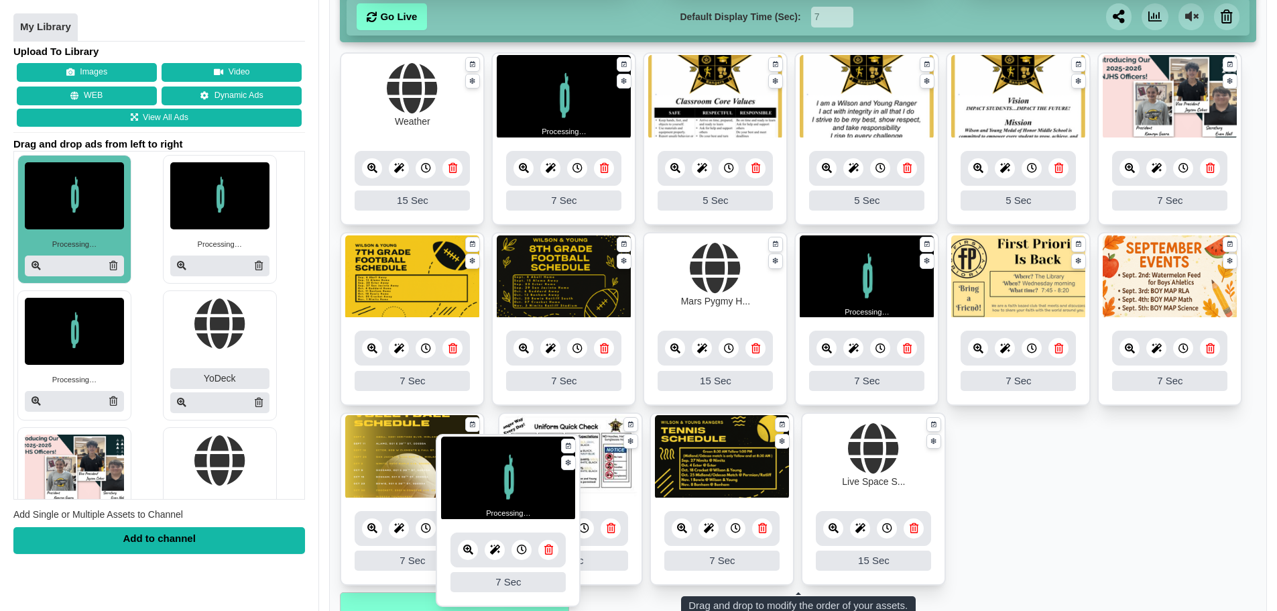
drag, startPoint x: 710, startPoint y: 203, endPoint x: 503, endPoint y: 477, distance: 343.5
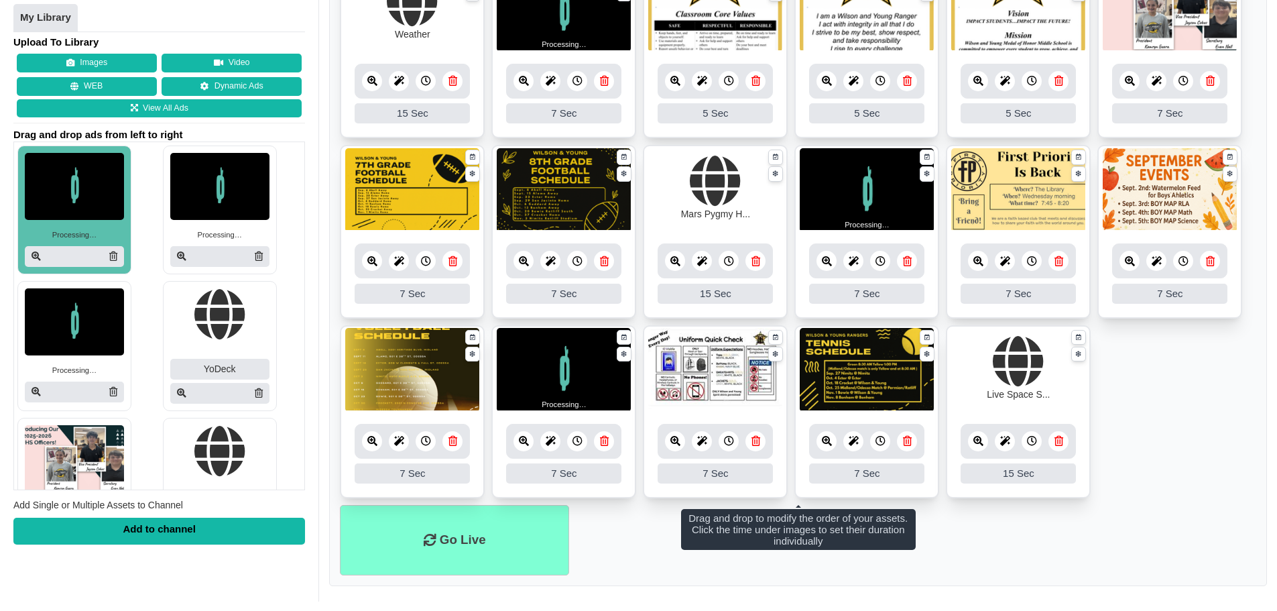
scroll to position [310, 0]
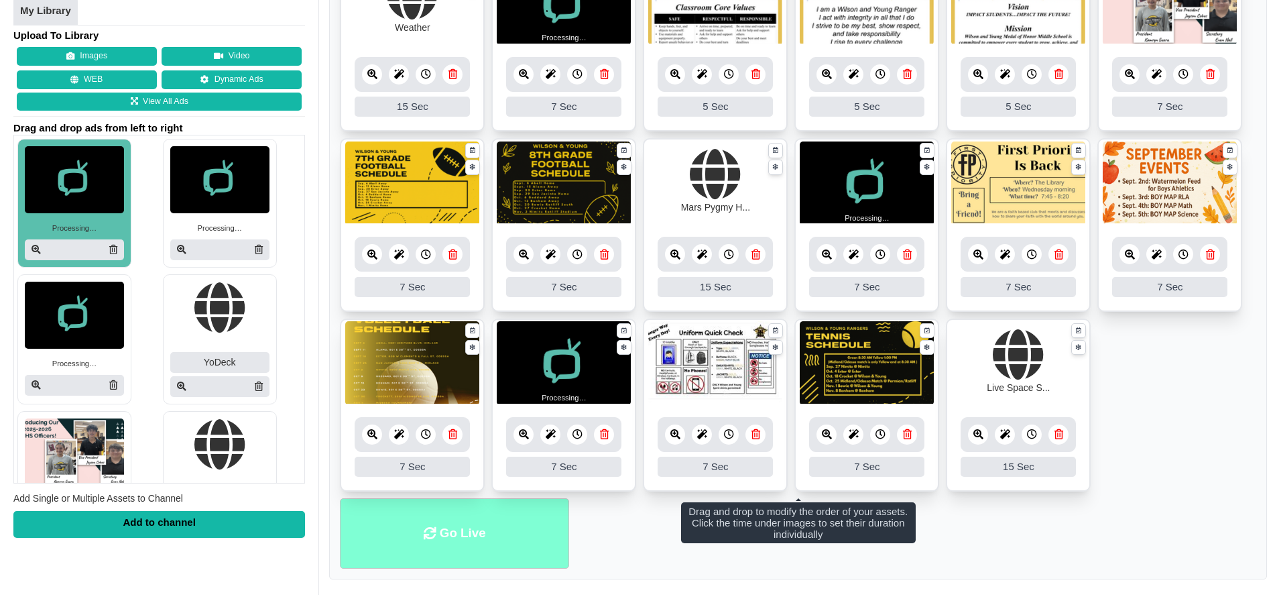
click at [477, 562] on li "Go Live" at bounding box center [454, 533] width 229 height 70
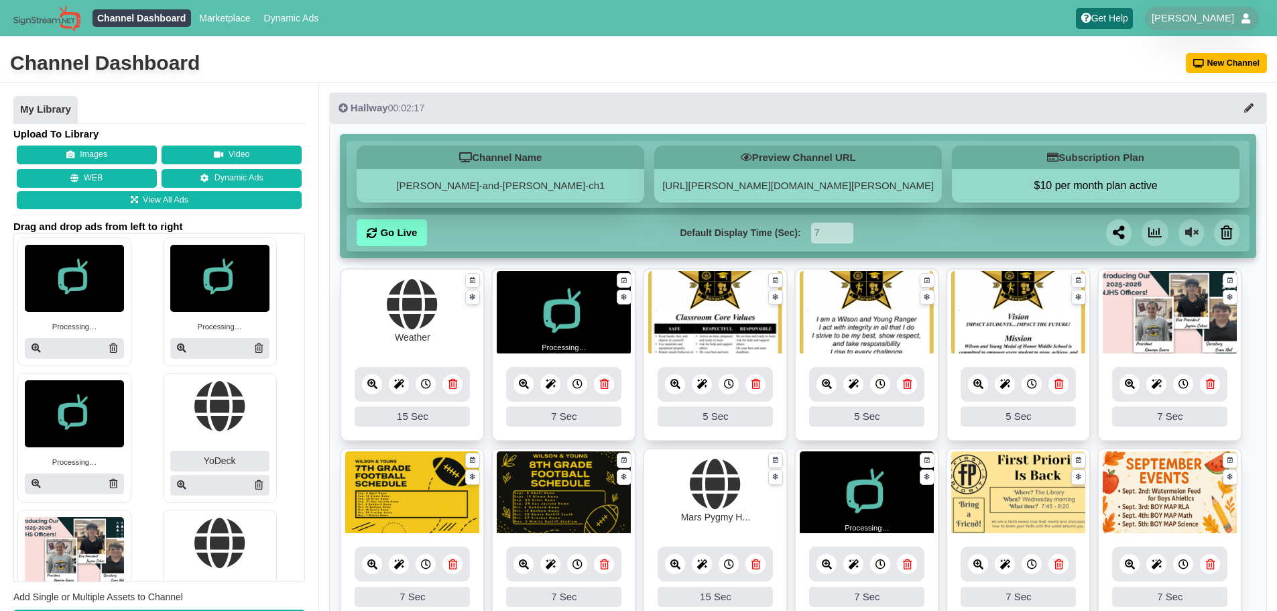
click at [317, 368] on div "My Library Upload To Library Images Video WEB Dynamic Ads View All Ads Drag and…" at bounding box center [159, 365] width 318 height 567
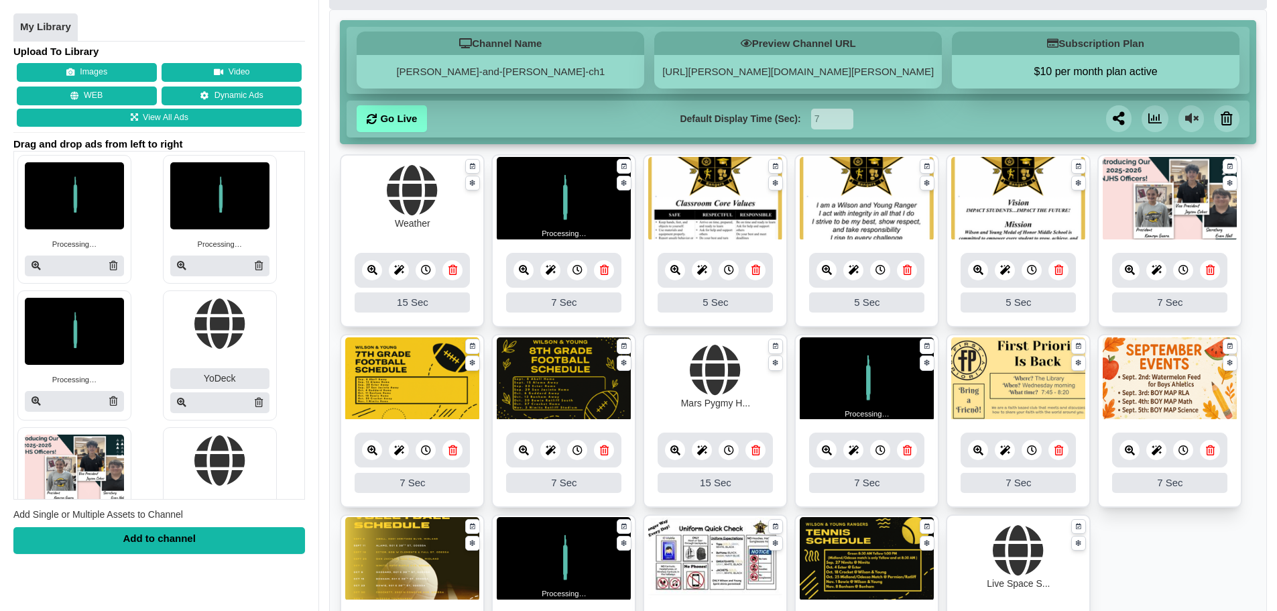
scroll to position [310, 0]
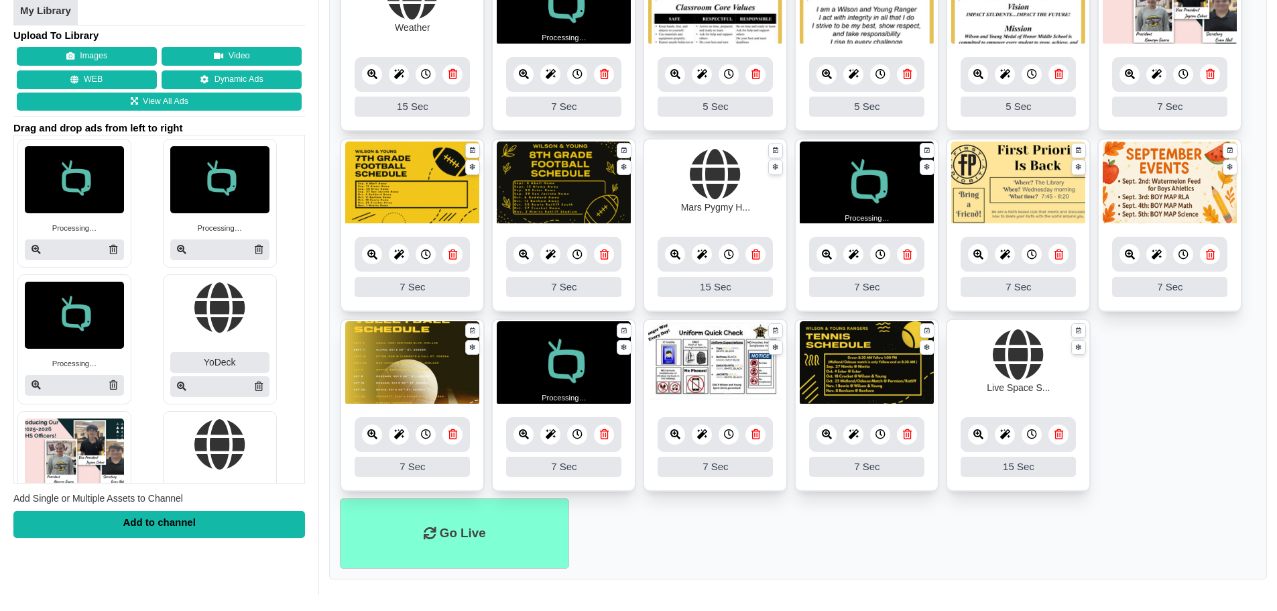
click at [106, 177] on img at bounding box center [74, 179] width 99 height 67
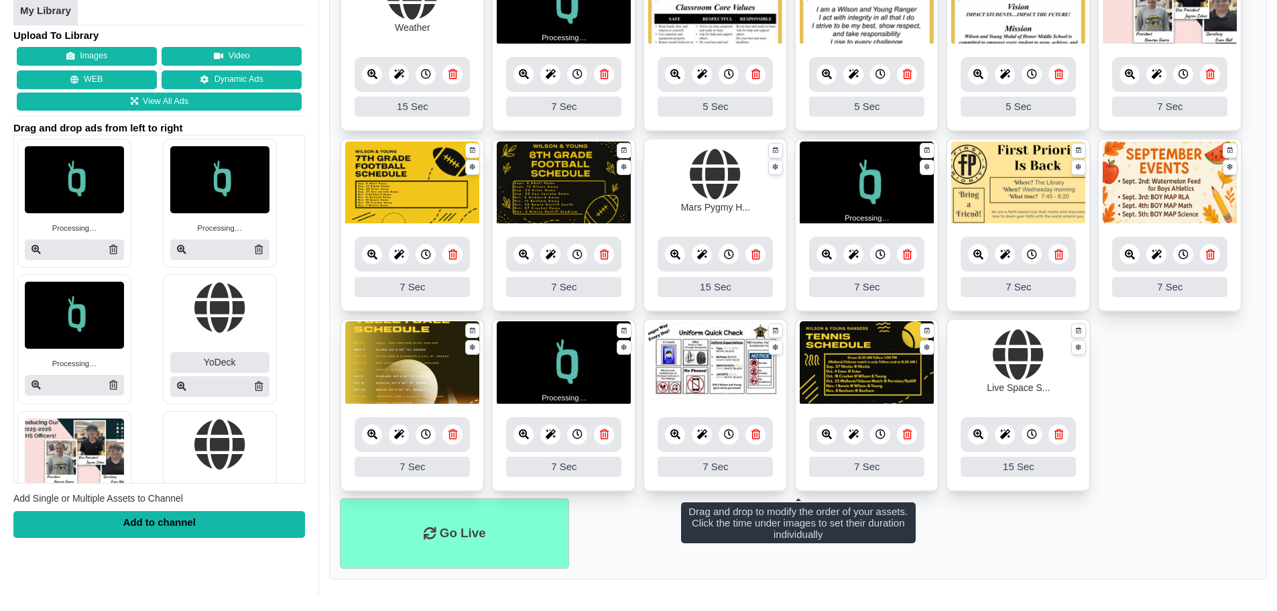
drag, startPoint x: 112, startPoint y: 249, endPoint x: 704, endPoint y: 71, distance: 618.5
click at [112, 249] on icon at bounding box center [113, 249] width 8 height 9
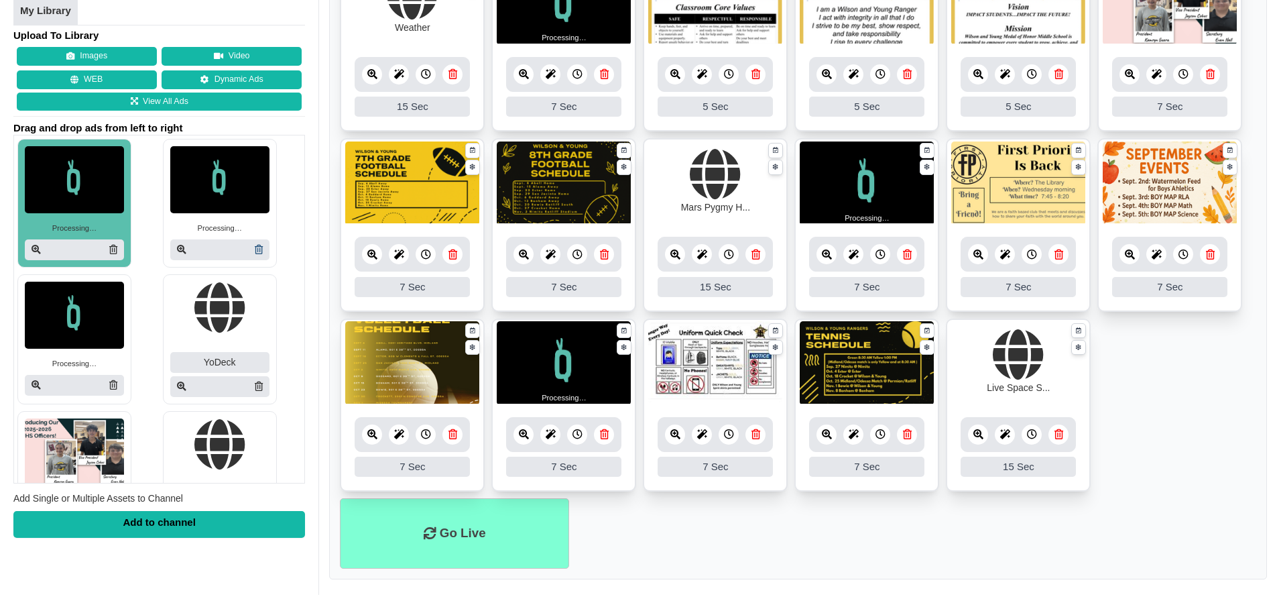
click at [255, 247] on icon at bounding box center [259, 249] width 8 height 9
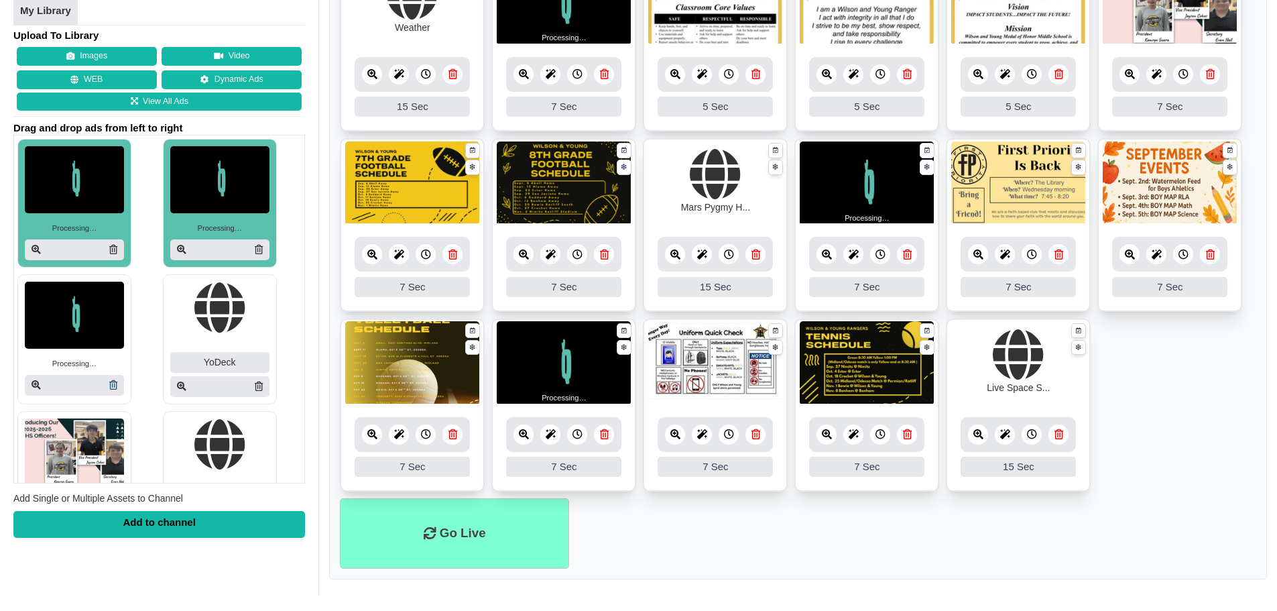
click at [111, 384] on icon at bounding box center [113, 384] width 8 height 9
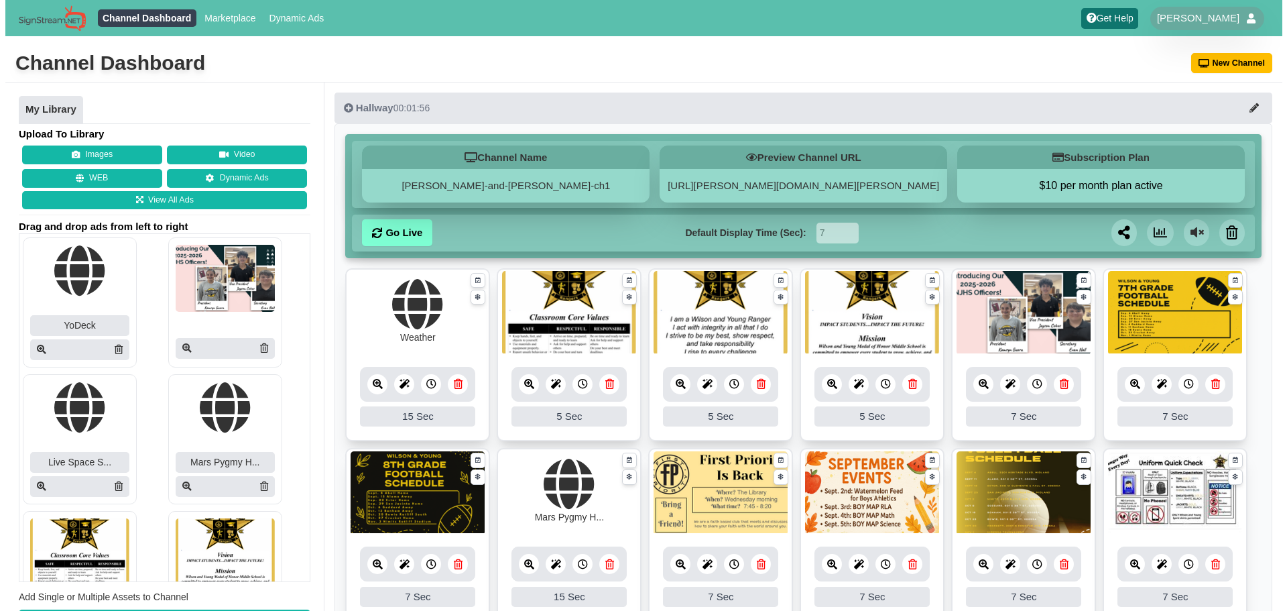
scroll to position [310, 0]
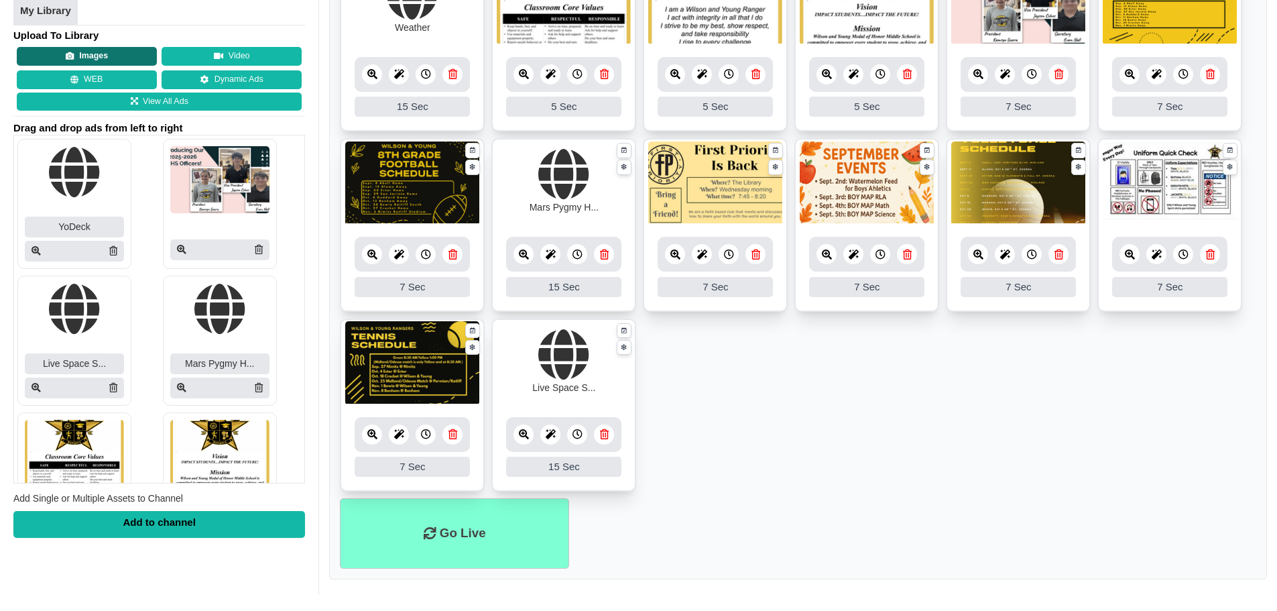
click at [107, 60] on button "Images" at bounding box center [87, 56] width 140 height 19
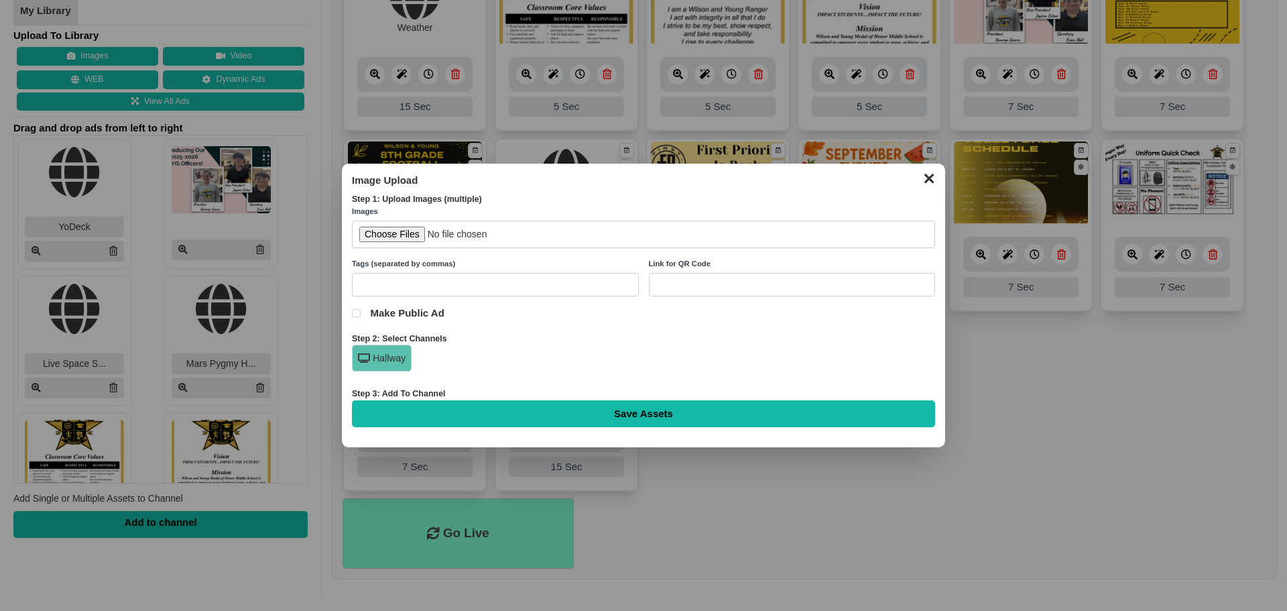
click at [408, 229] on input "file" at bounding box center [643, 233] width 583 height 27
type input "C:\fakepath\This Week in American History [DATE] - [DATE].png"
click at [579, 408] on input "Save Assets" at bounding box center [643, 413] width 583 height 27
type input "Saving..."
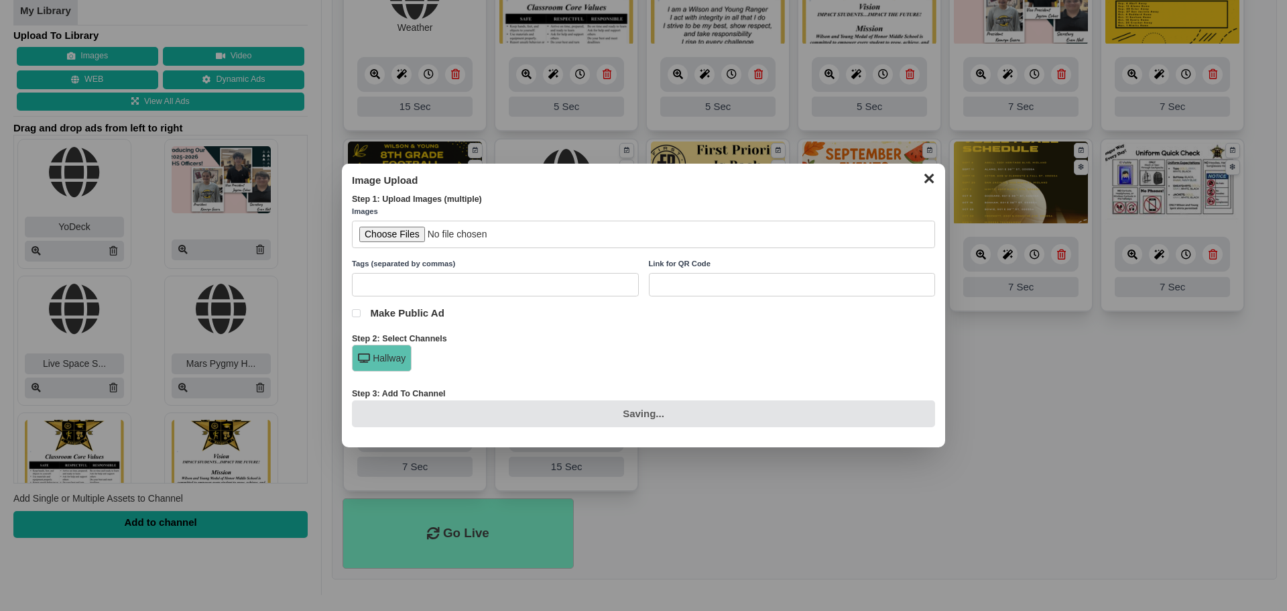
click at [741, 415] on div "Saving..." at bounding box center [643, 413] width 583 height 27
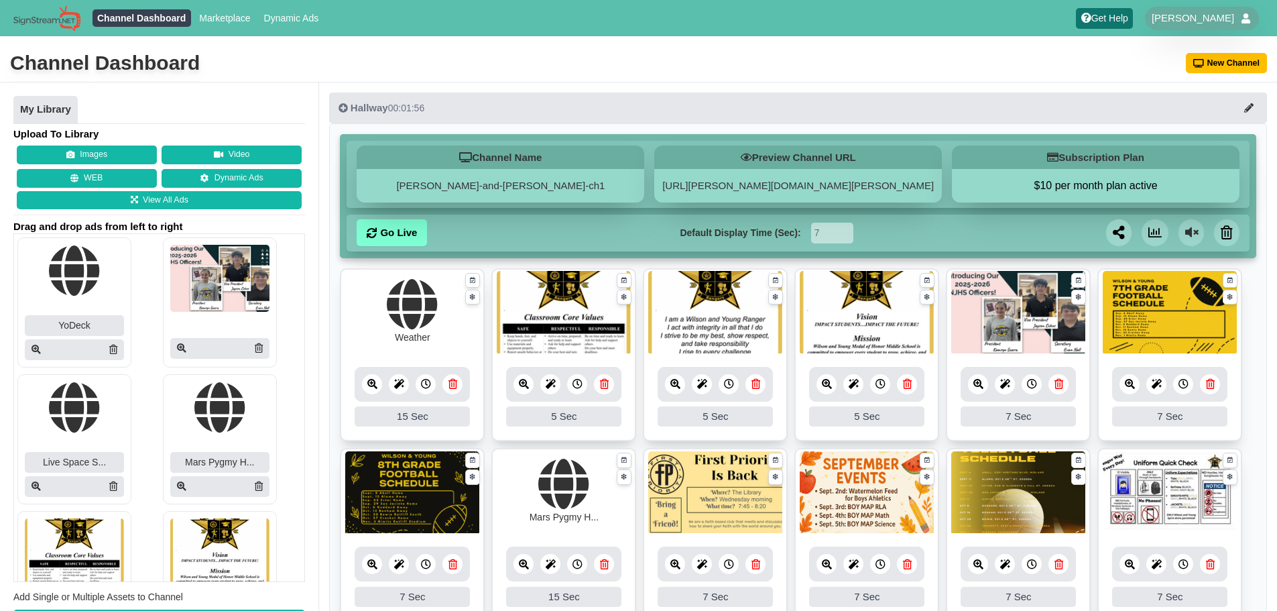
click at [78, 143] on div "Upload To Library Images Video WEB Dynamic Ads View All Ads Drag and drop ads f…" at bounding box center [159, 381] width 292 height 509
click at [88, 158] on button "Images" at bounding box center [87, 154] width 140 height 19
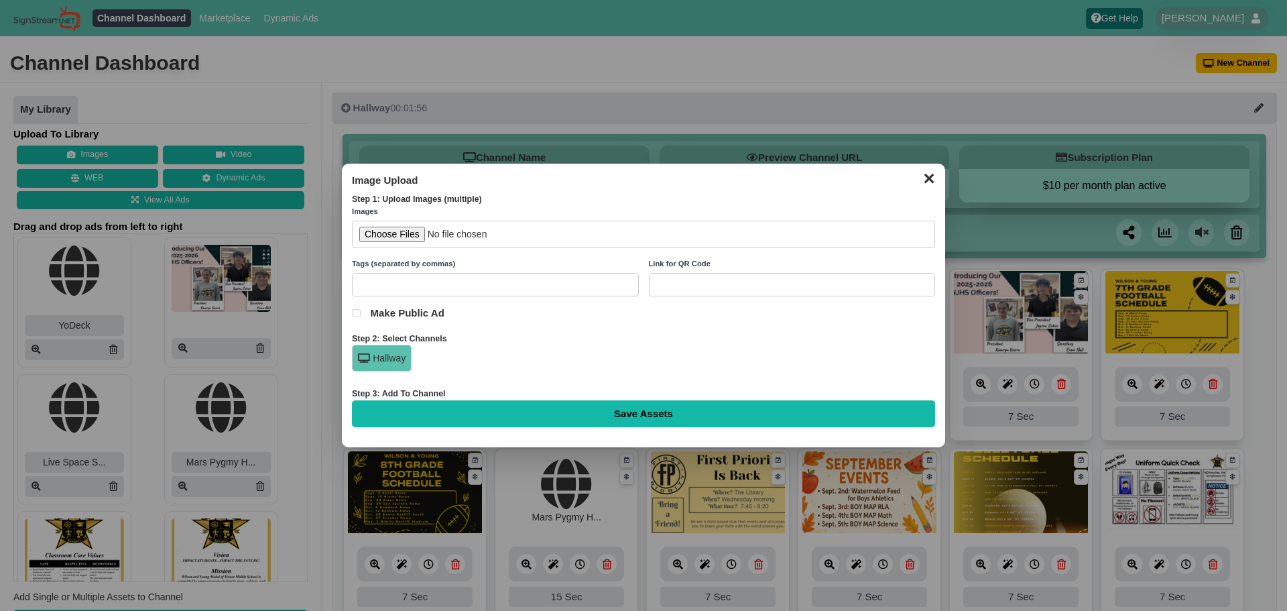
click at [406, 225] on input "file" at bounding box center [643, 233] width 583 height 27
click at [573, 424] on input "Save Assets" at bounding box center [643, 413] width 583 height 27
type input "Saving..."
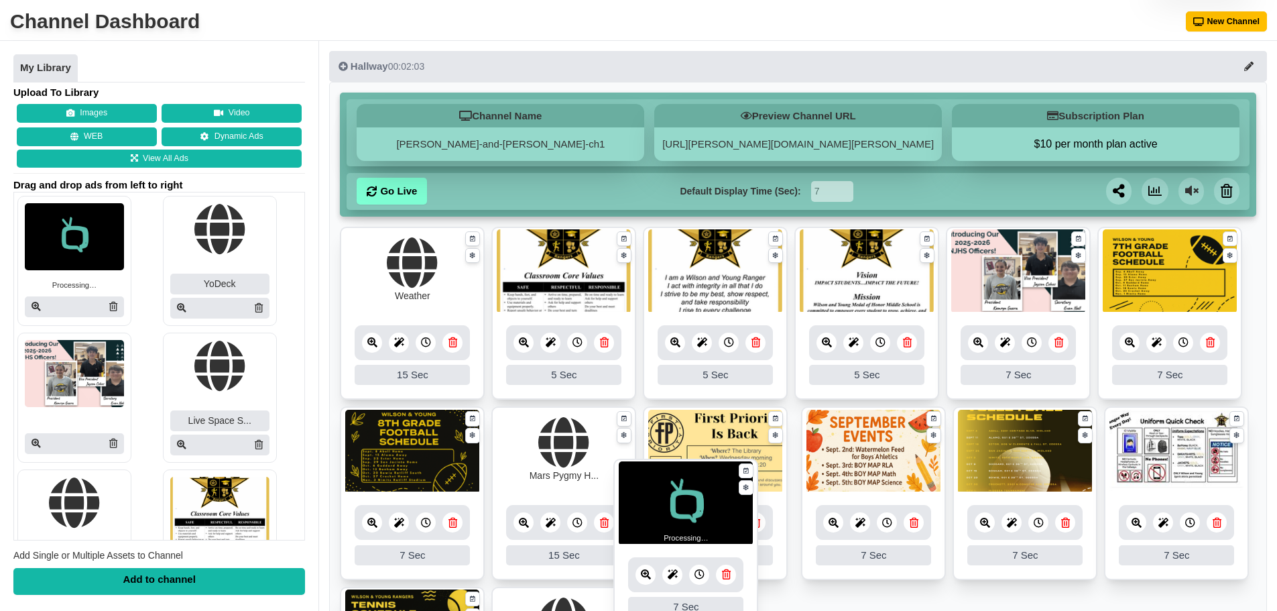
scroll to position [310, 0]
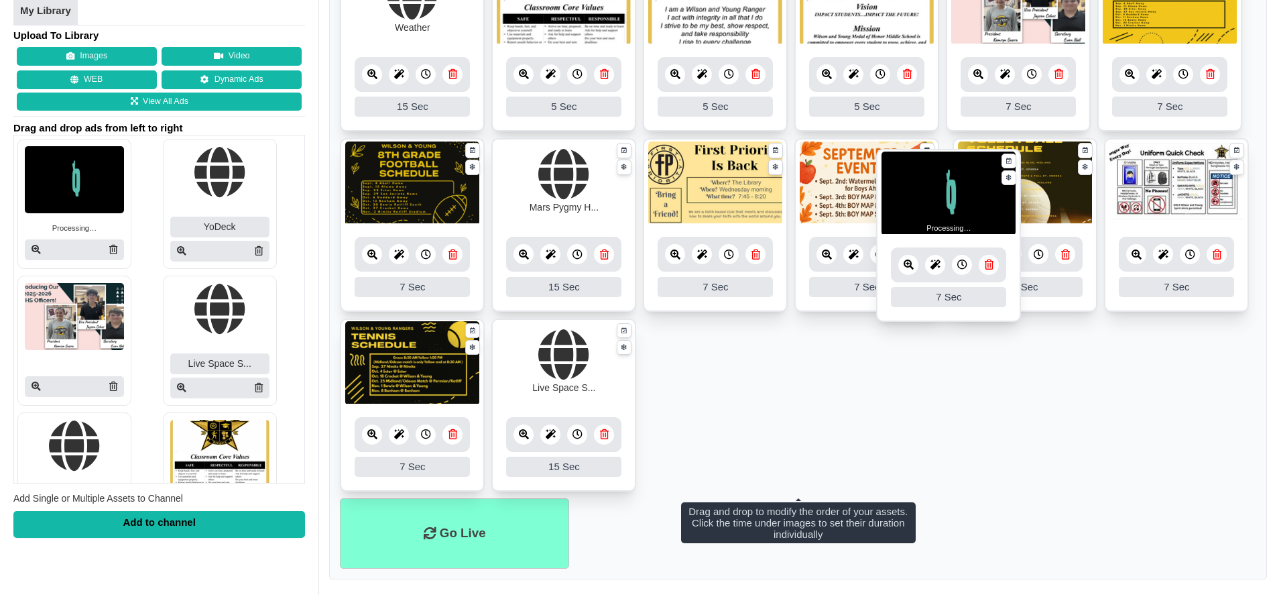
drag, startPoint x: 417, startPoint y: 294, endPoint x: 953, endPoint y: 216, distance: 541.8
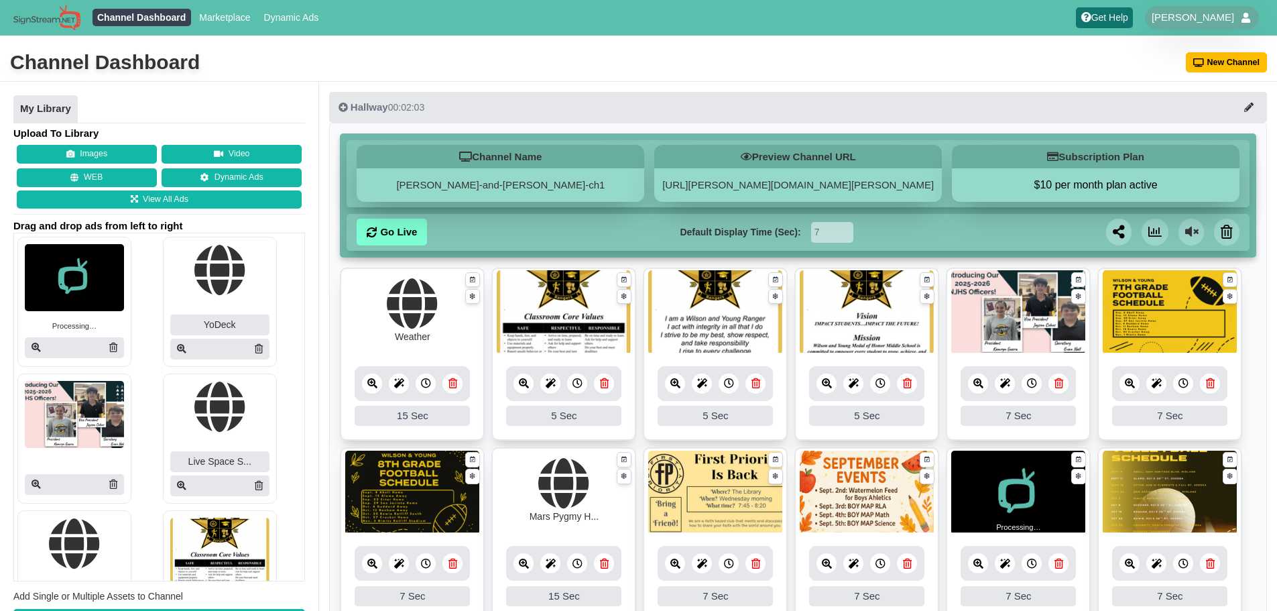
scroll to position [0, 0]
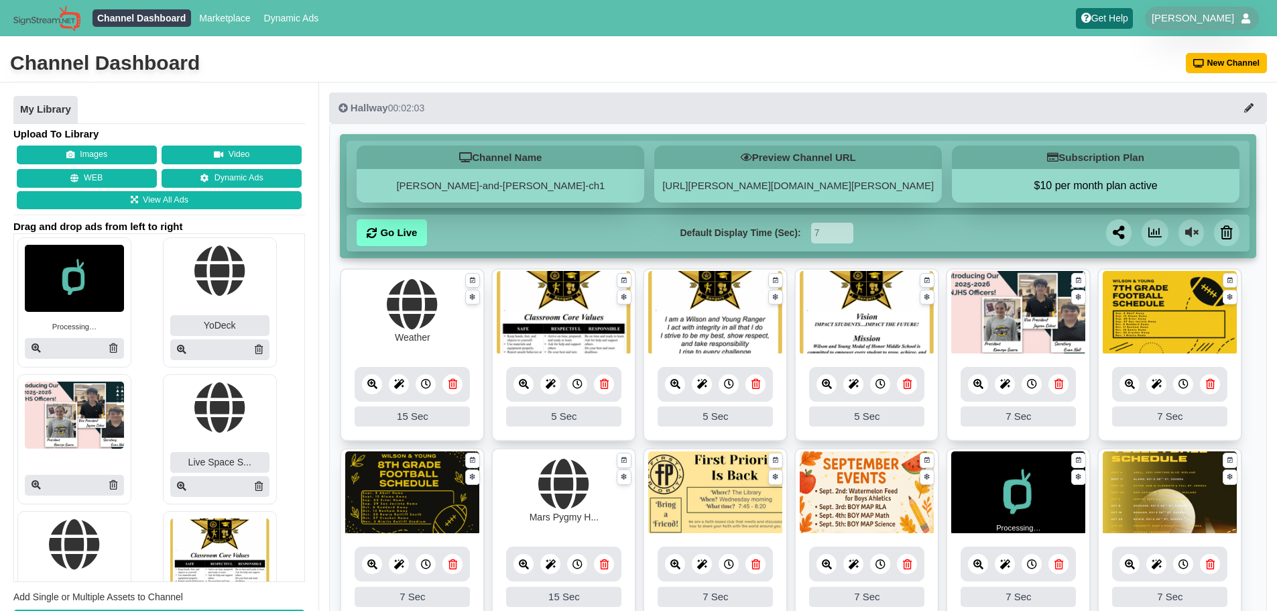
click at [68, 269] on img at bounding box center [74, 278] width 99 height 67
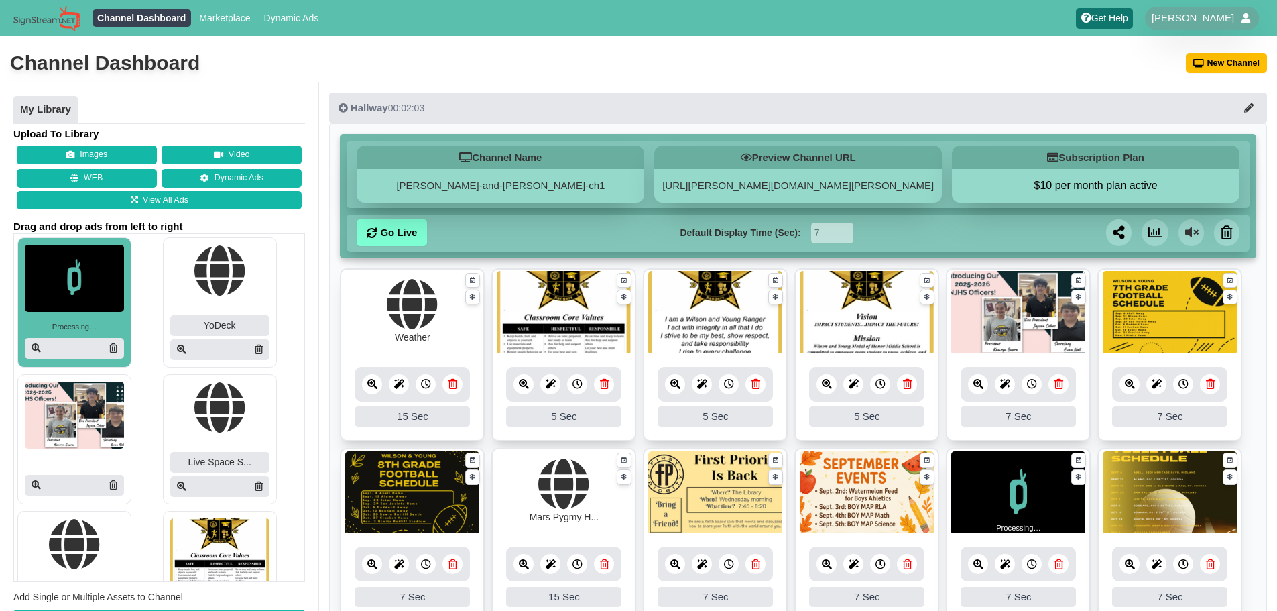
click at [68, 269] on img at bounding box center [74, 278] width 99 height 67
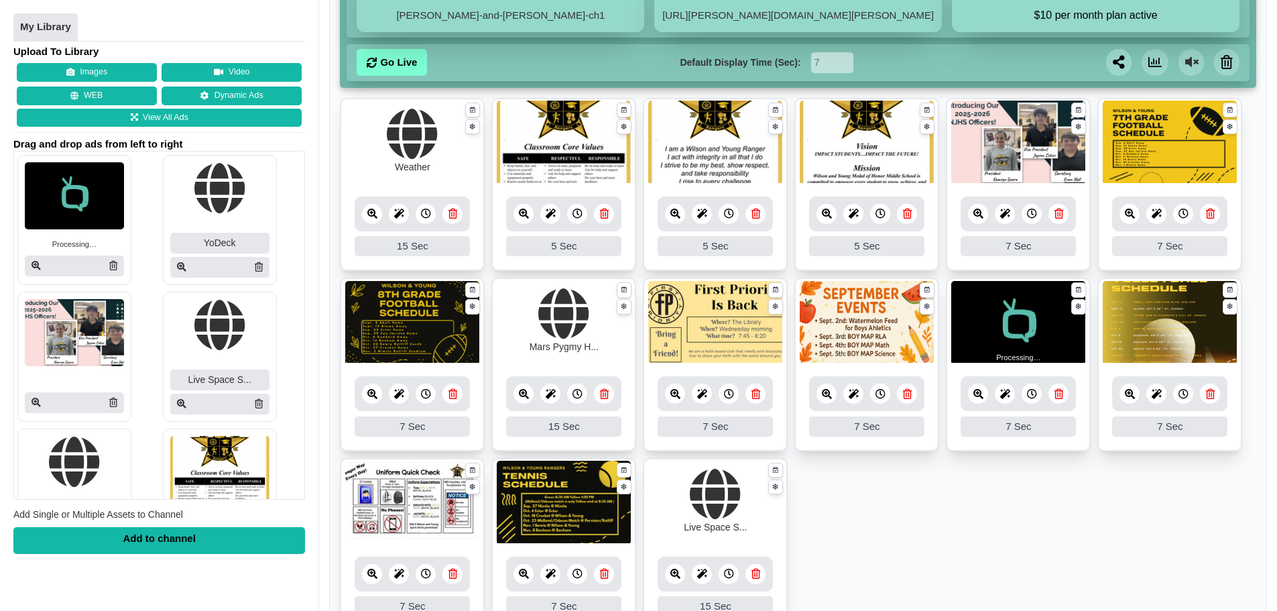
scroll to position [201, 0]
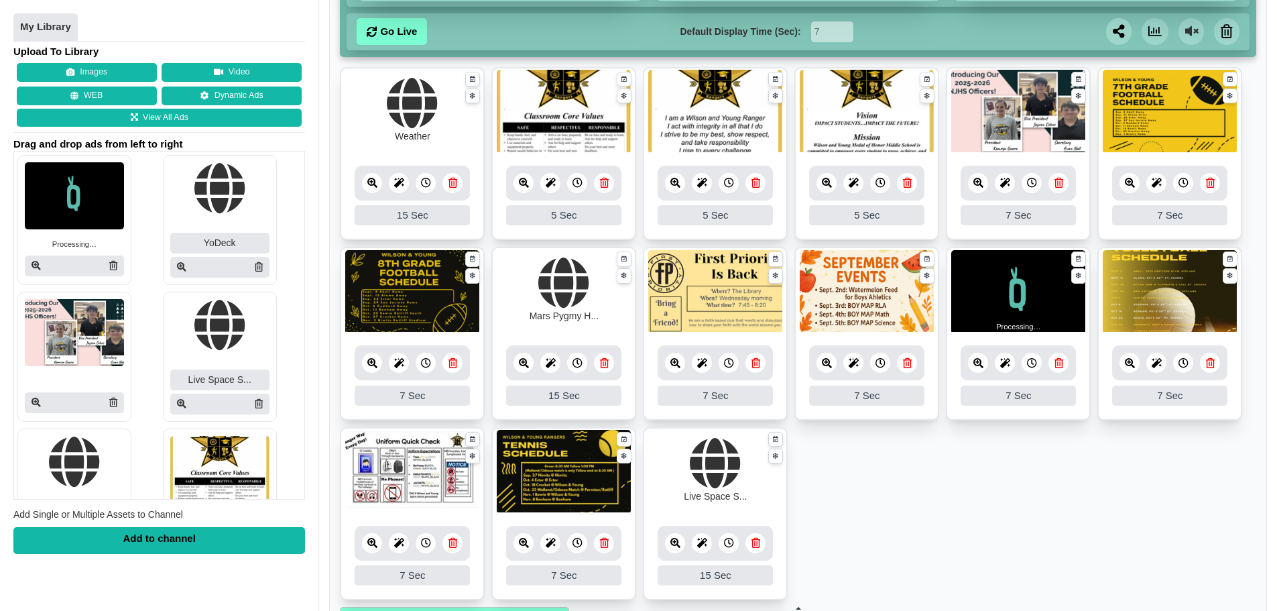
click at [978, 362] on icon at bounding box center [978, 363] width 10 height 10
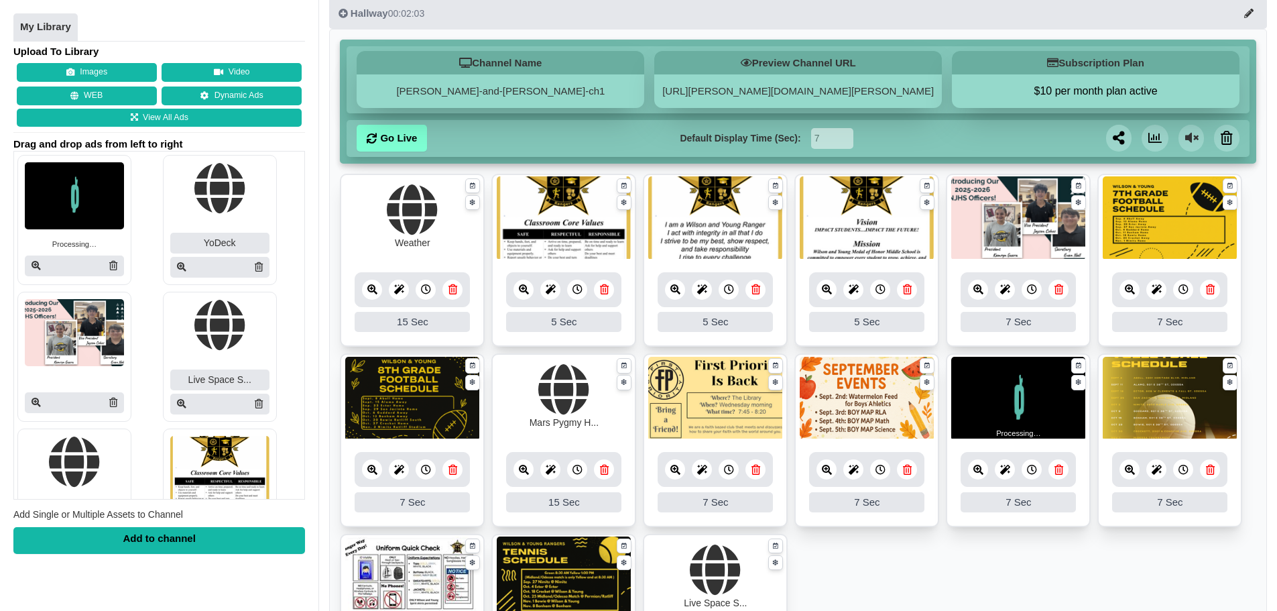
scroll to position [0, 0]
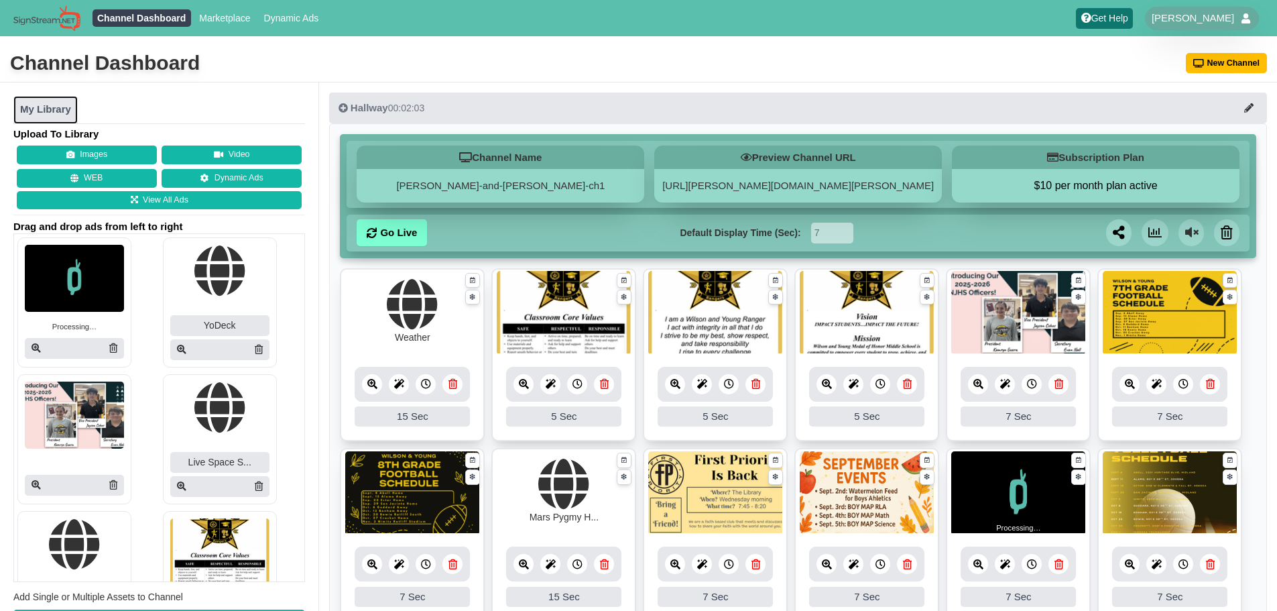
click at [57, 101] on link "My Library" at bounding box center [45, 110] width 64 height 28
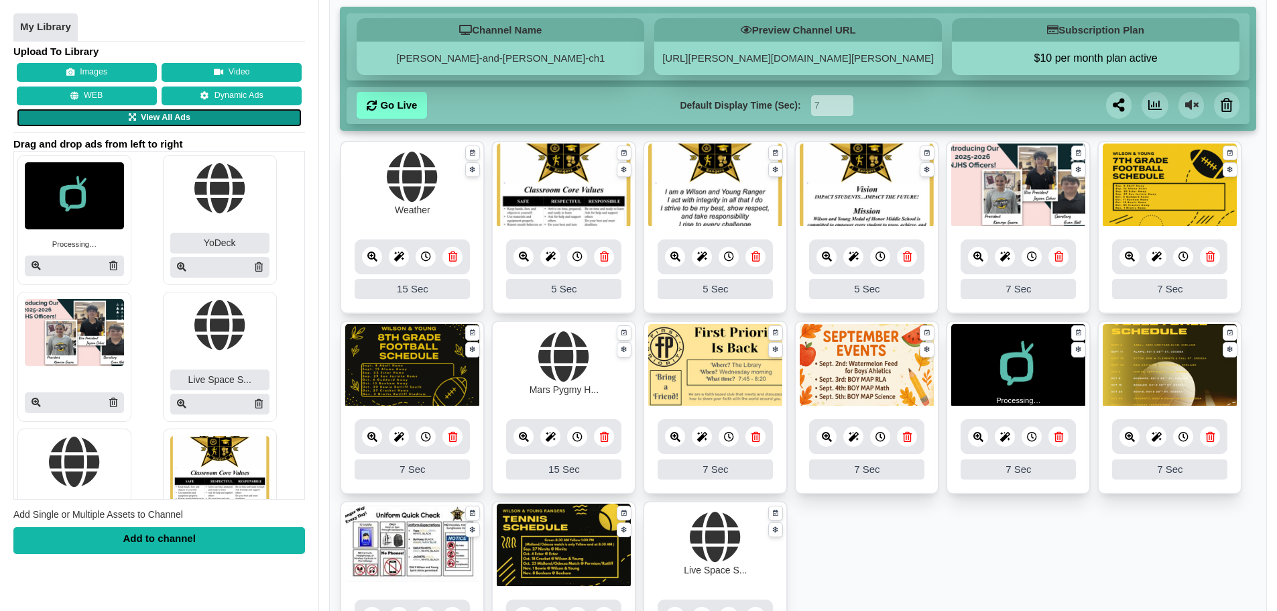
click at [118, 123] on link "View All Ads" at bounding box center [159, 118] width 285 height 19
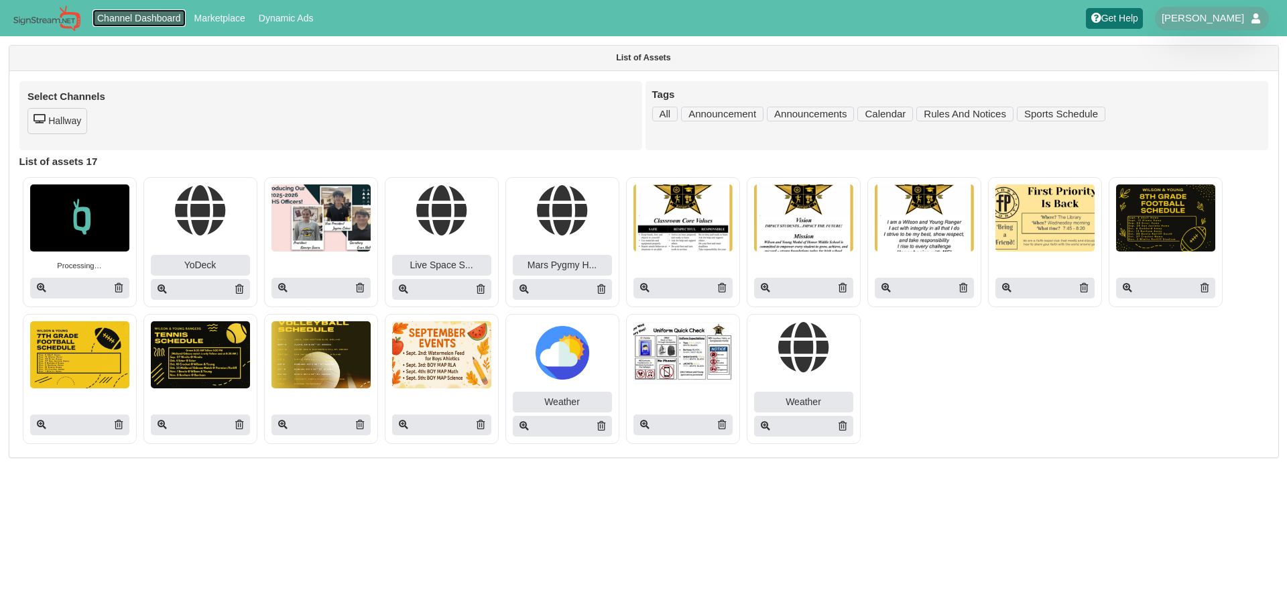
click at [119, 19] on link "Channel Dashboard" at bounding box center [139, 17] width 94 height 17
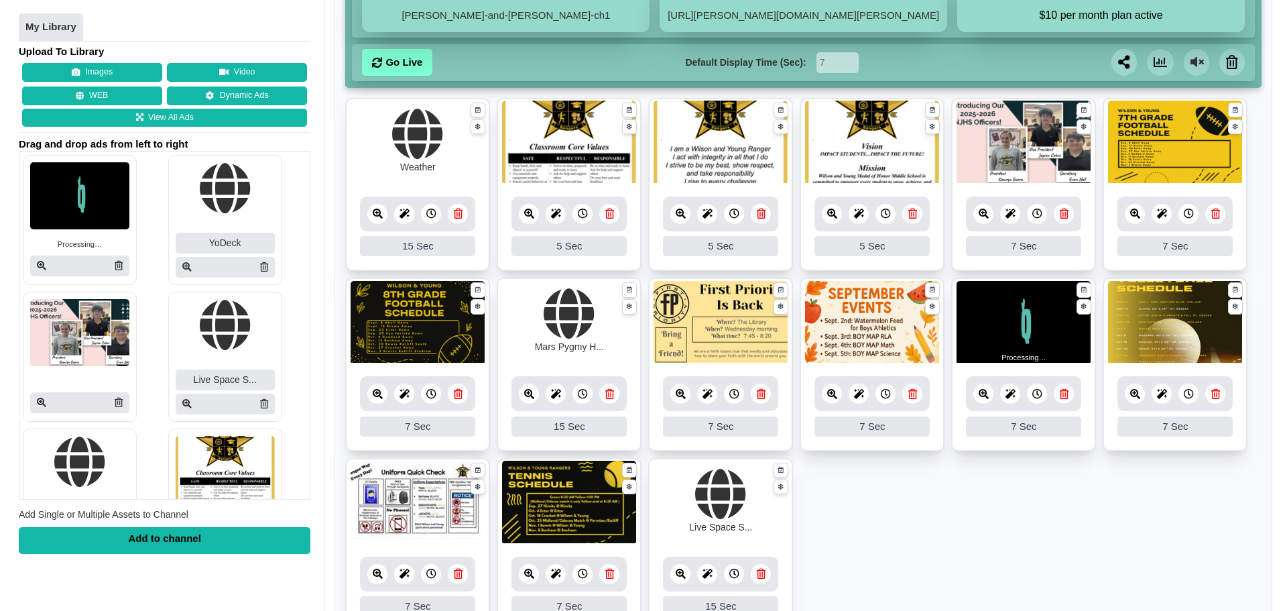
scroll to position [201, 0]
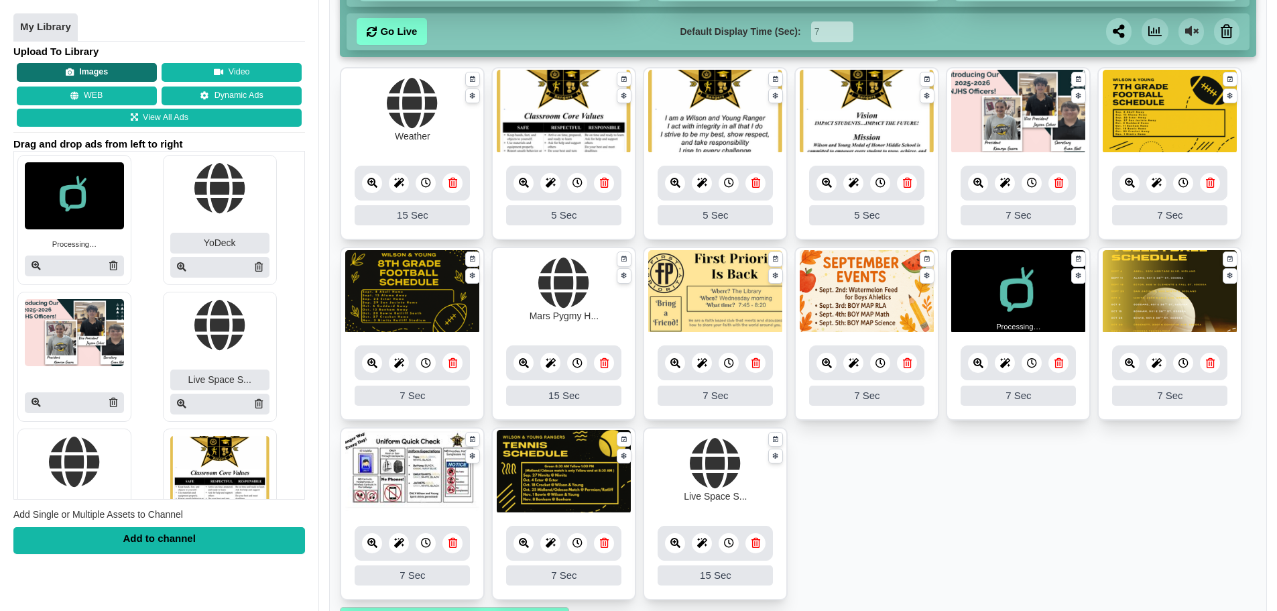
click at [78, 69] on button "Images" at bounding box center [87, 73] width 140 height 19
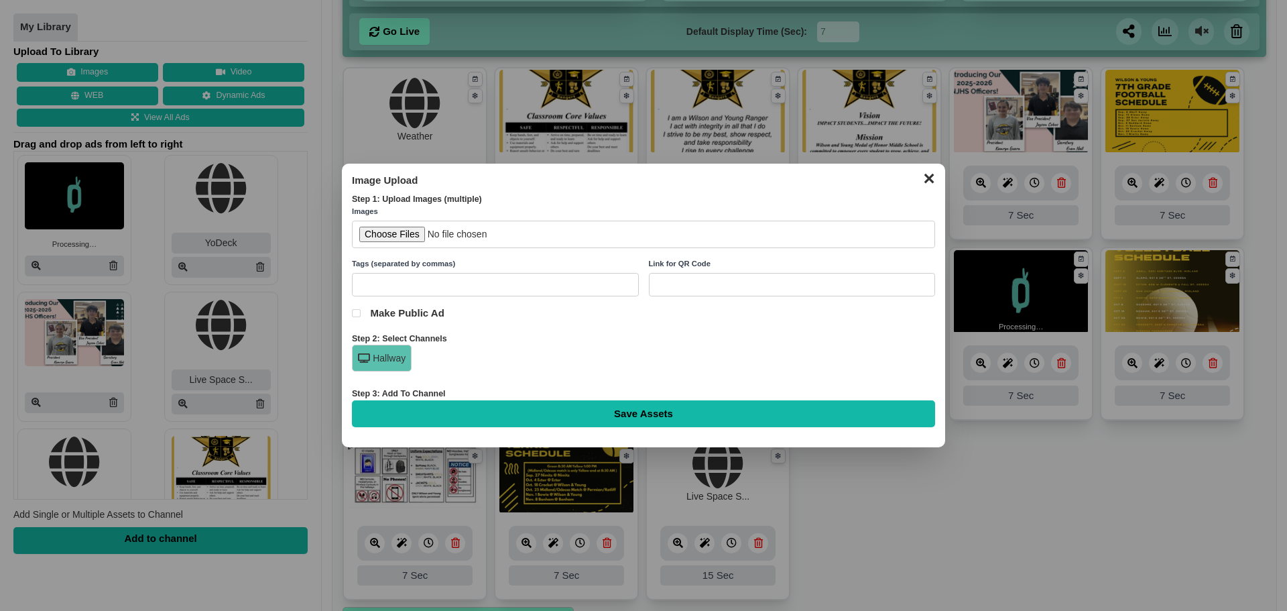
click at [393, 229] on input "file" at bounding box center [643, 233] width 583 height 27
type input "C:\fakepath\SAT Words of the Week Sep. 29th.png"
click at [547, 412] on input "Save Assets" at bounding box center [643, 413] width 583 height 27
type input "Saving..."
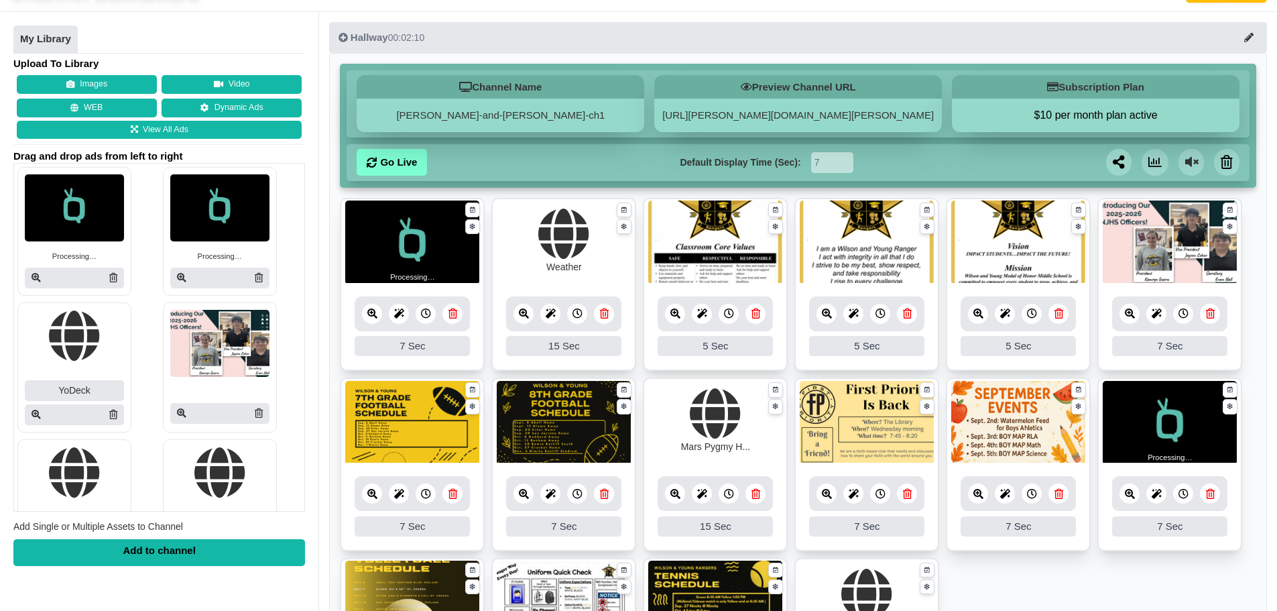
scroll to position [67, 0]
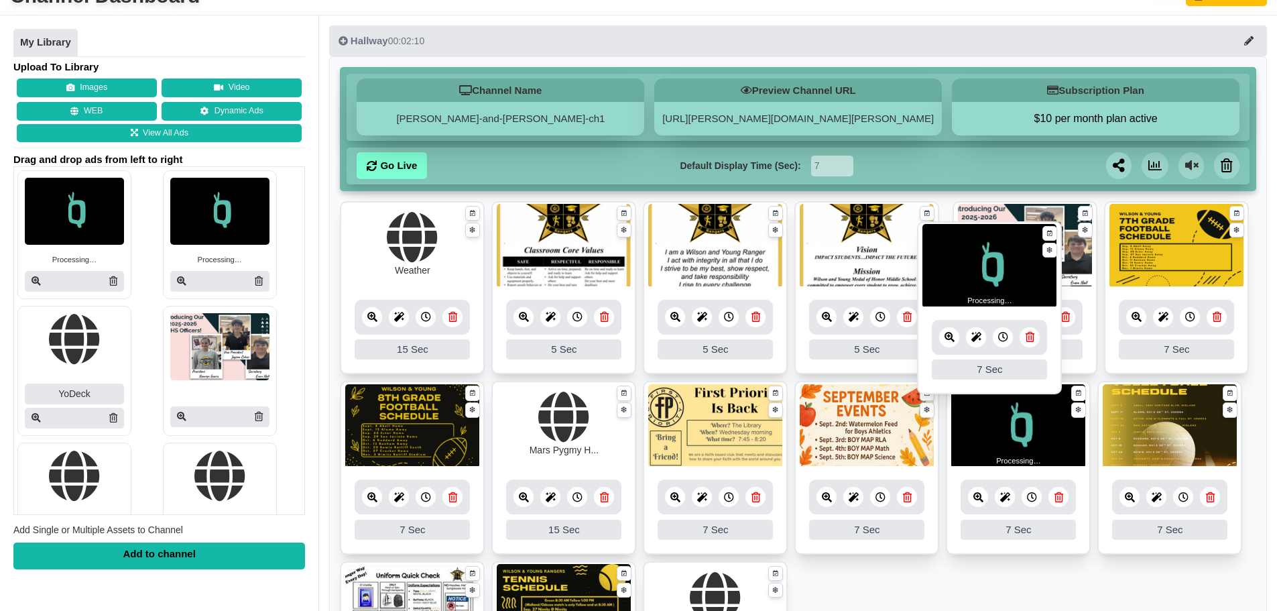
drag, startPoint x: 393, startPoint y: 251, endPoint x: 970, endPoint y: 271, distance: 577.4
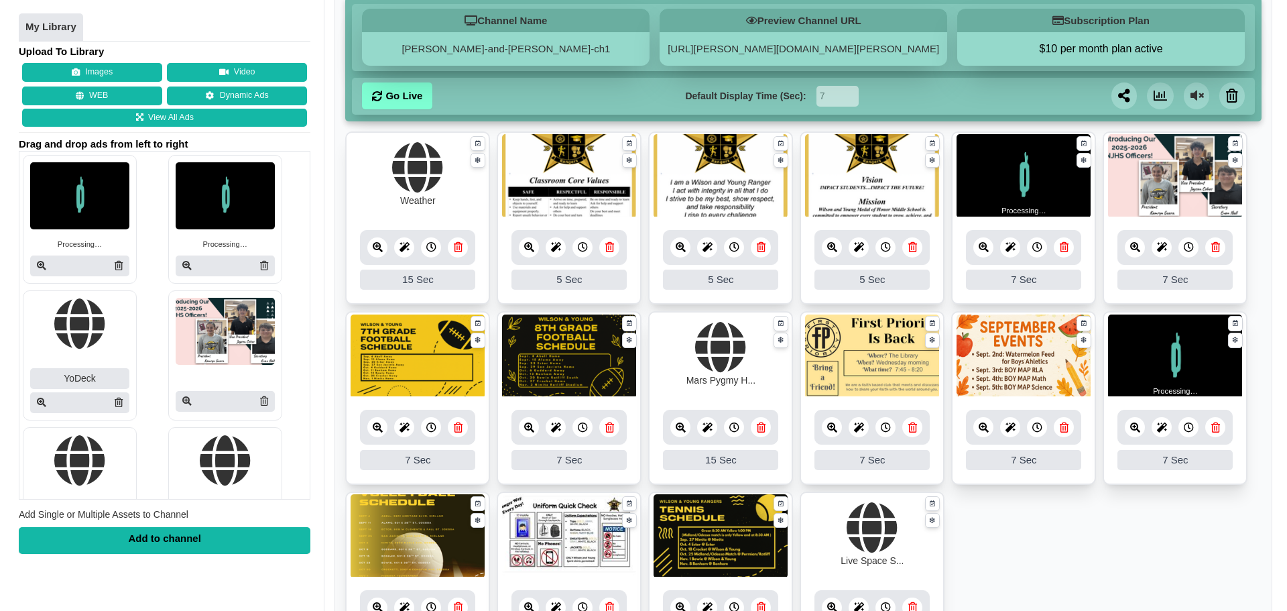
scroll to position [134, 0]
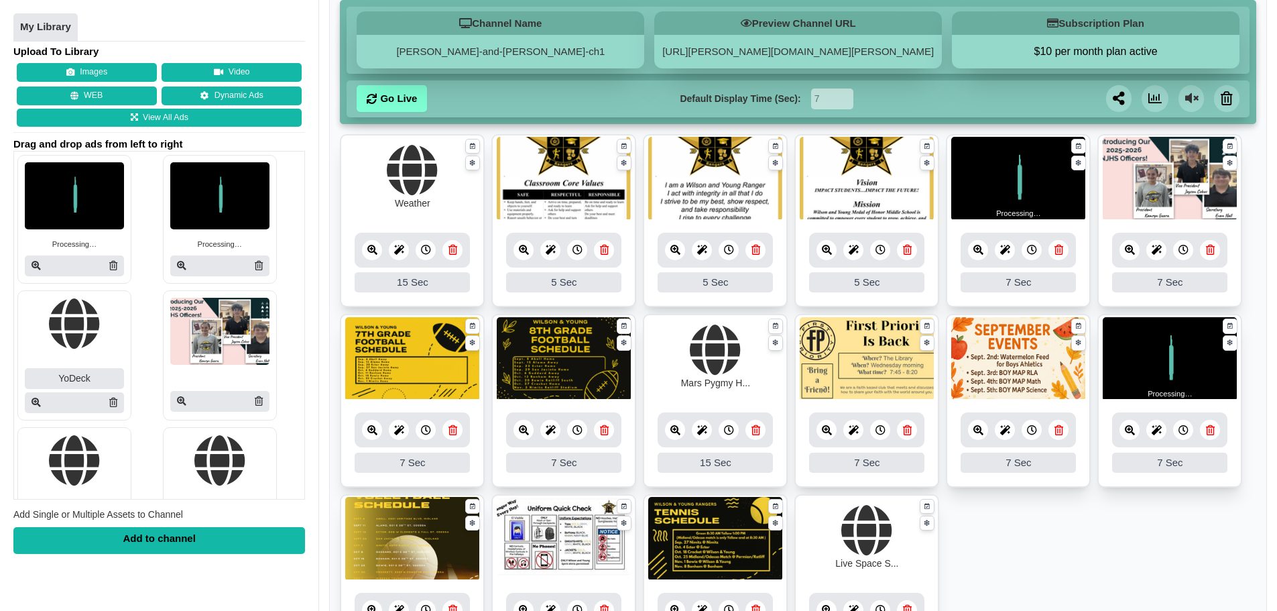
click at [101, 62] on div "Upload To Library Images Video WEB Dynamic Ads View All Ads Drag and drop ads f…" at bounding box center [159, 299] width 292 height 509
click at [107, 71] on button "Images" at bounding box center [87, 73] width 140 height 19
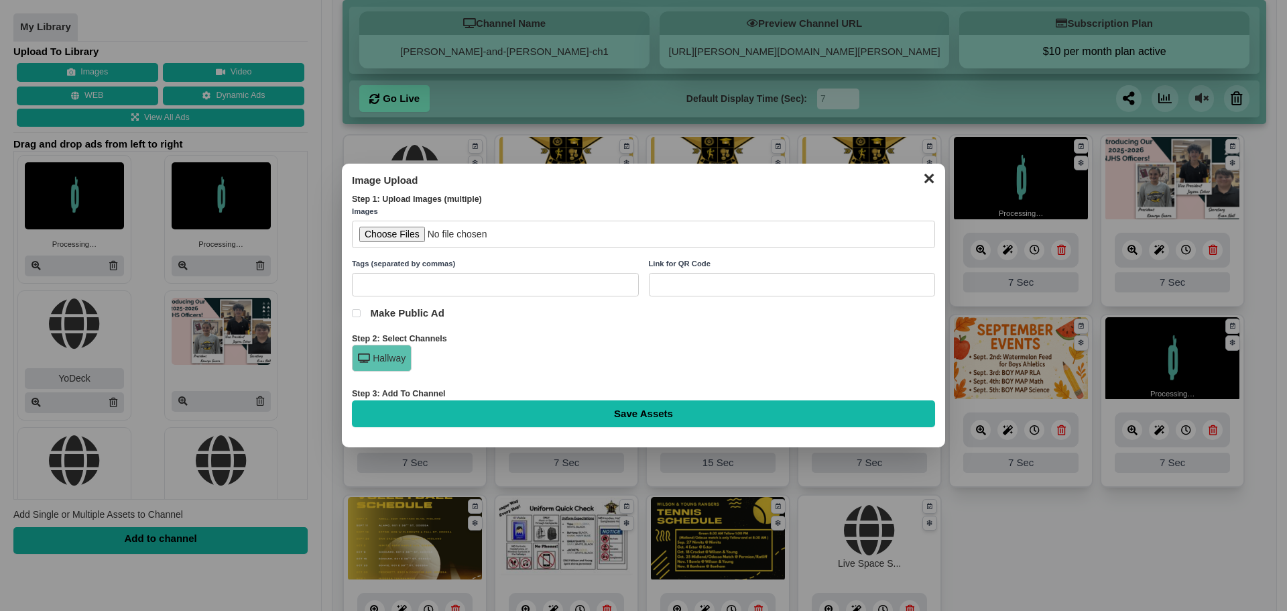
click at [407, 239] on input "file" at bounding box center [643, 233] width 583 height 27
type input "C:\fakepath\Weekly Attendance Data [DATE] - [DATE].png"
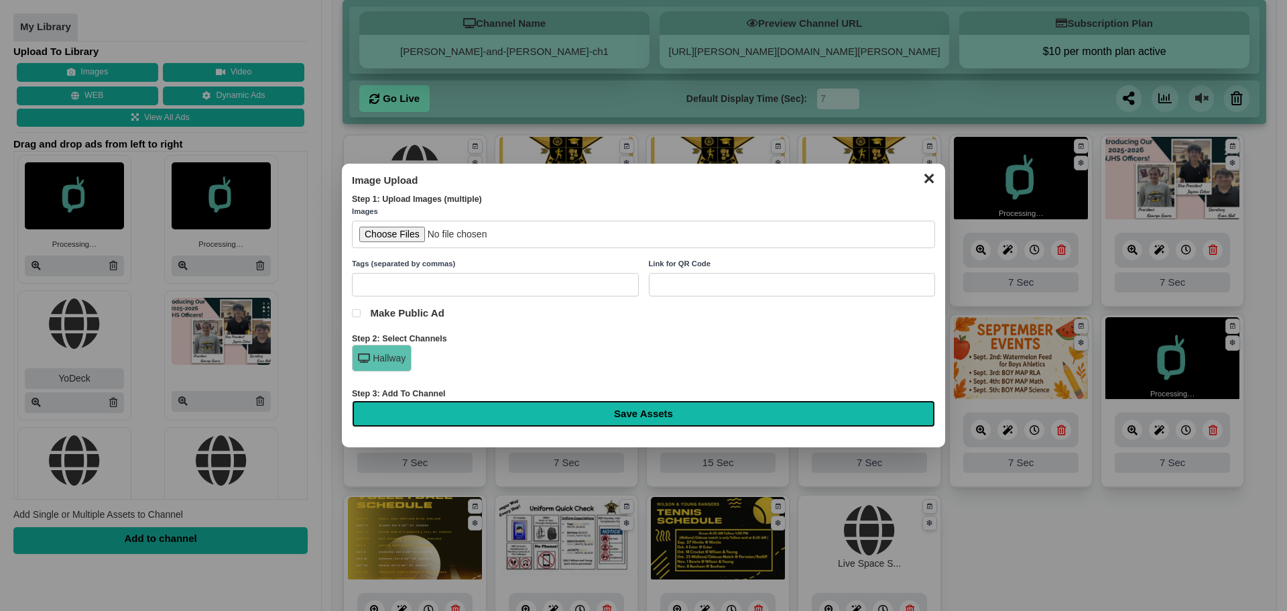
click at [501, 409] on input "Save Assets" at bounding box center [643, 413] width 583 height 27
type input "Saving..."
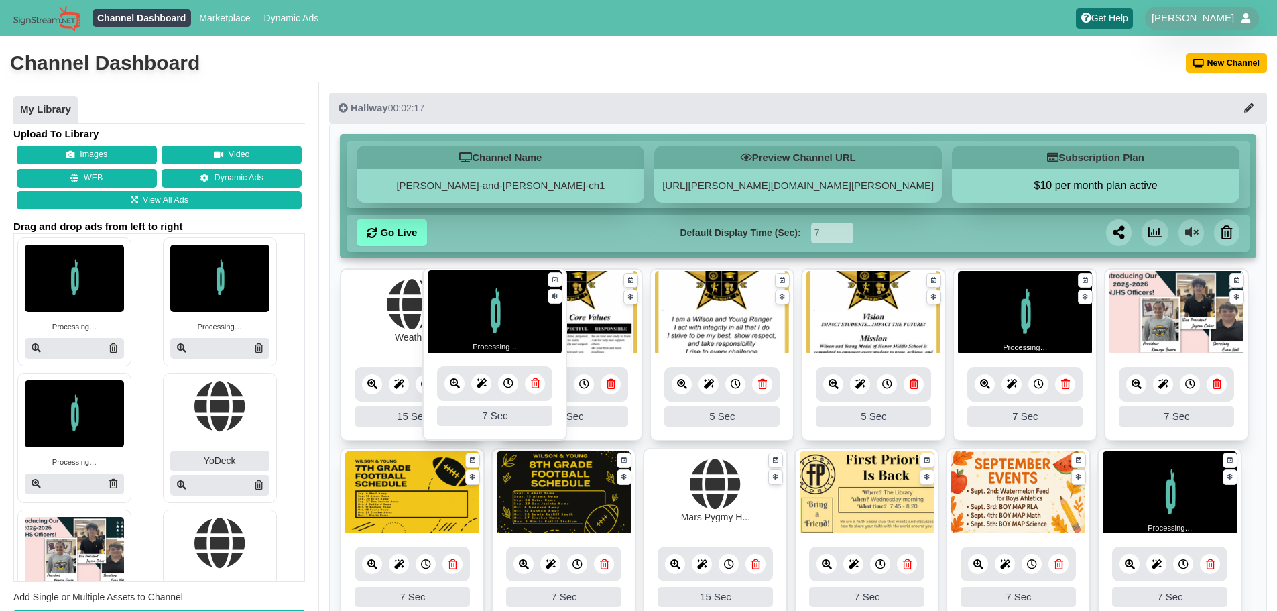
drag, startPoint x: 426, startPoint y: 311, endPoint x: 509, endPoint y: 310, distance: 82.4
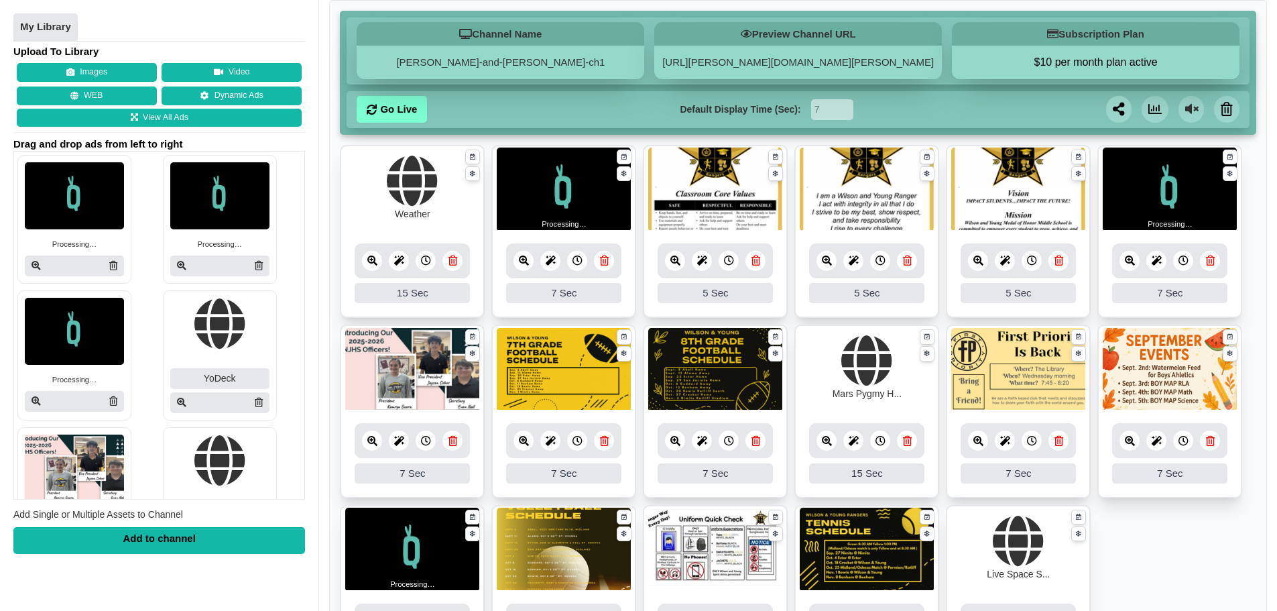
scroll to position [42, 0]
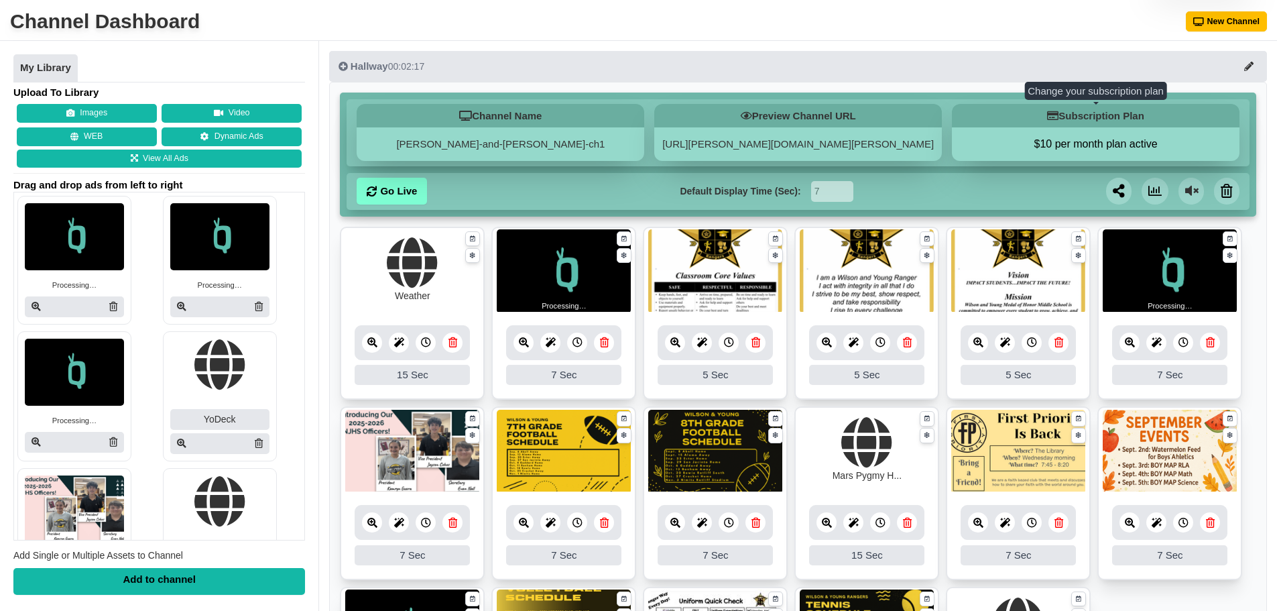
click at [1114, 111] on h5 "Subscription Plan" at bounding box center [1096, 115] width 288 height 23
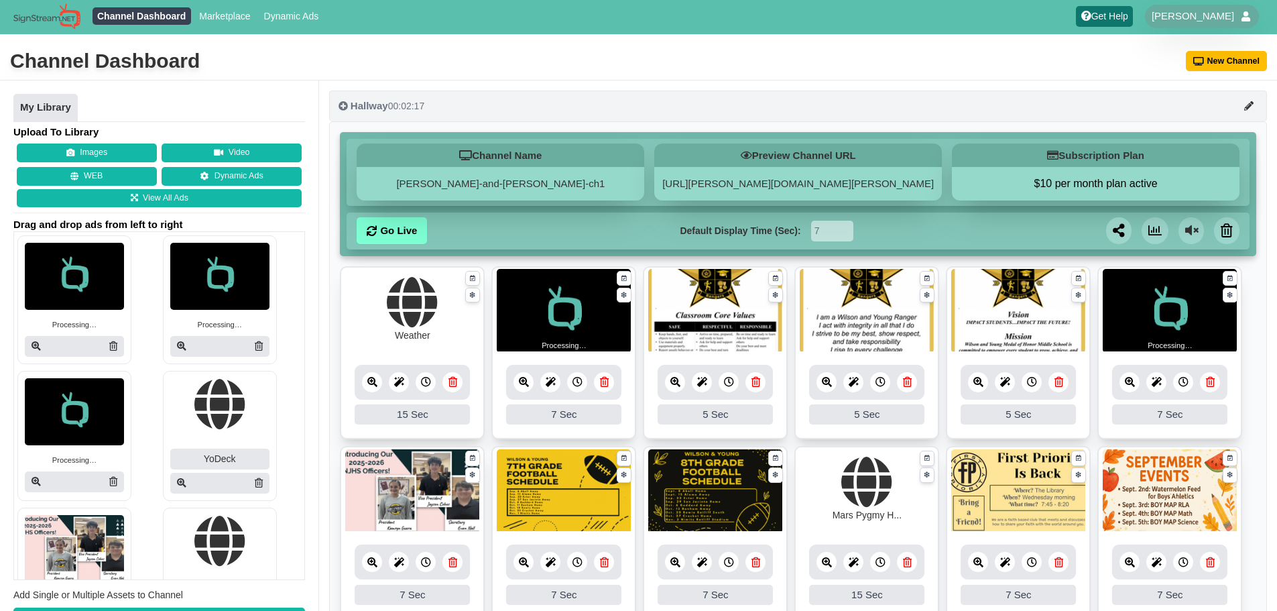
scroll to position [0, 0]
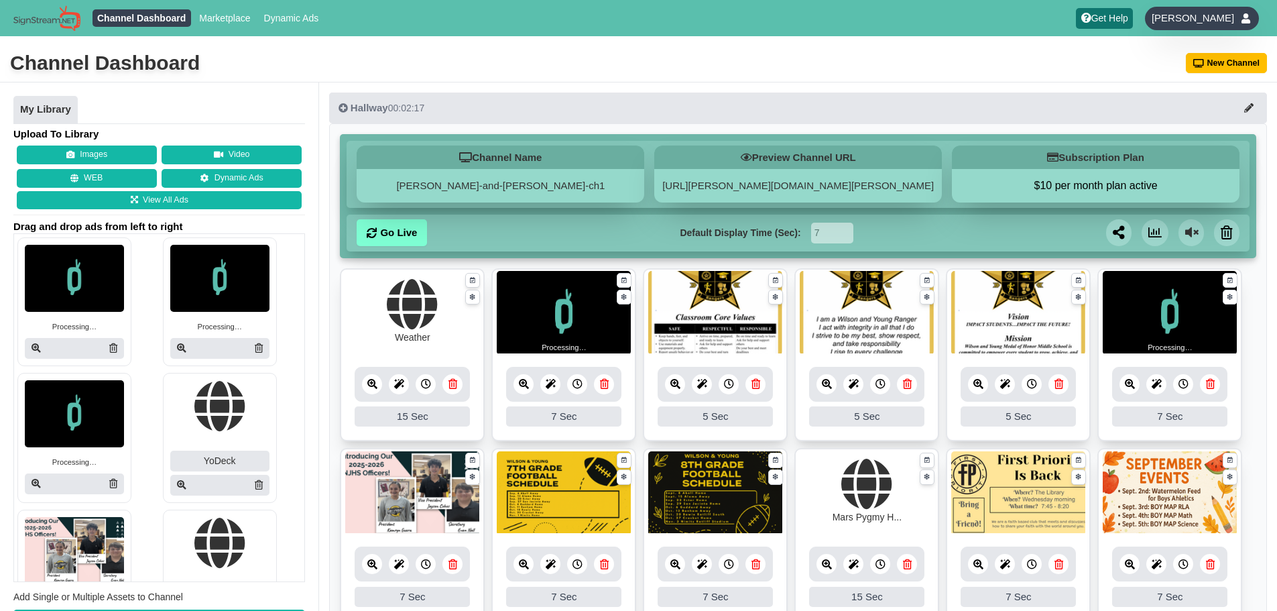
click at [1212, 7] on div "[PERSON_NAME]" at bounding box center [1202, 18] width 114 height 23
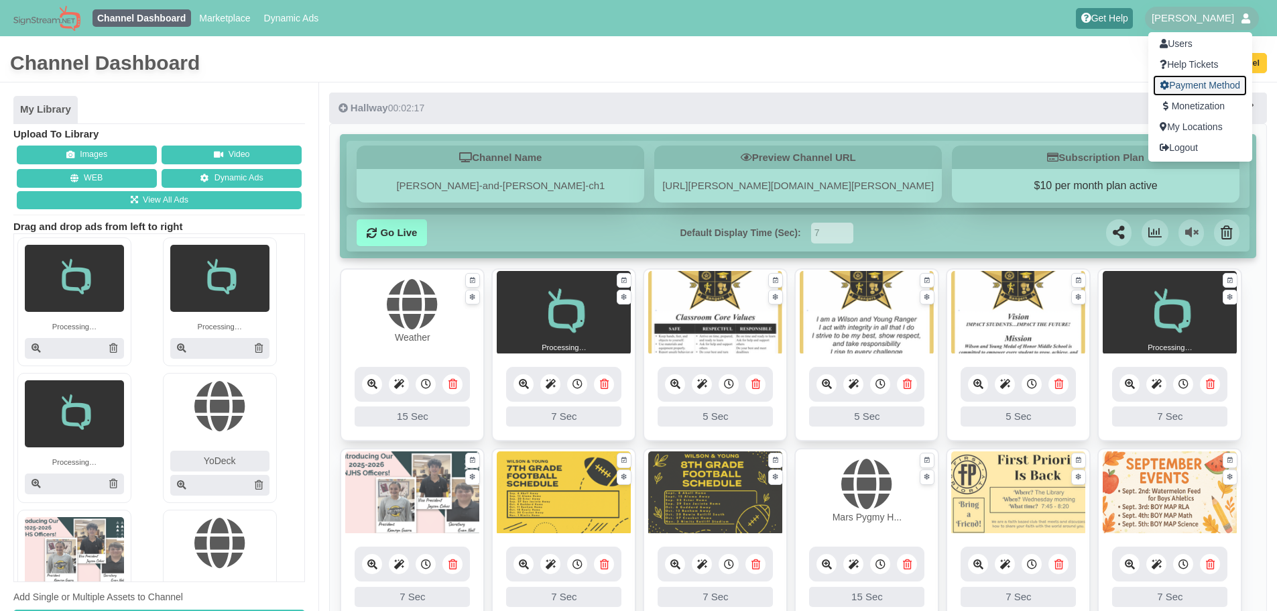
click at [1214, 88] on link "Payment Method" at bounding box center [1200, 85] width 94 height 21
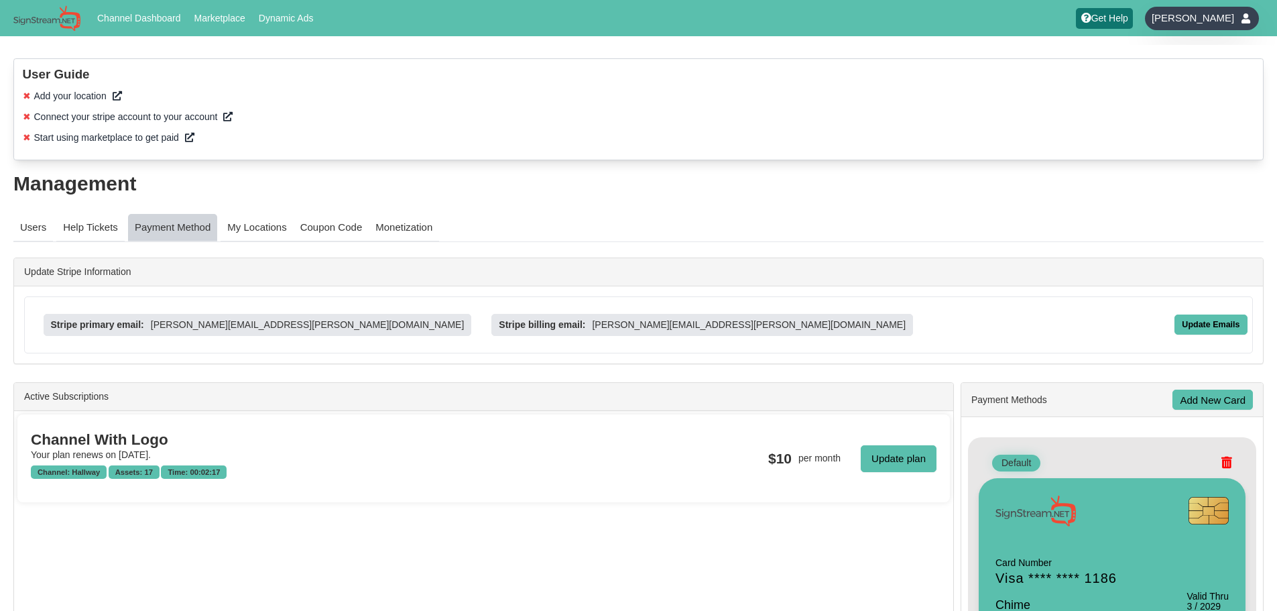
click at [1206, 15] on span "[PERSON_NAME]" at bounding box center [1192, 17] width 82 height 13
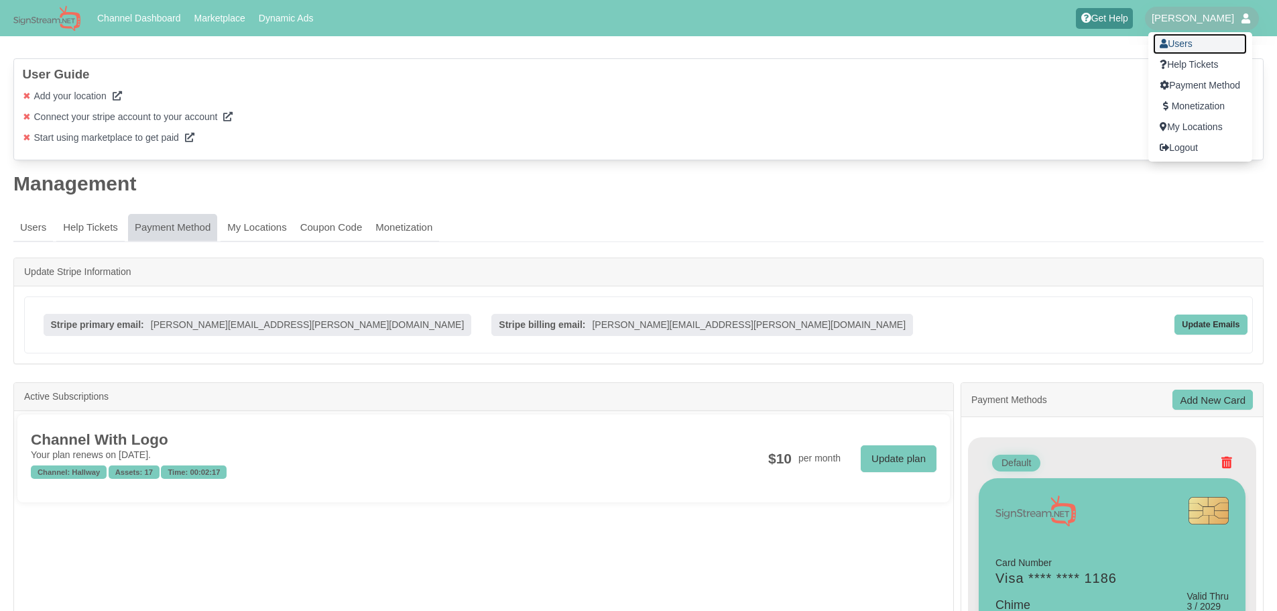
click at [1182, 45] on link "Users" at bounding box center [1200, 44] width 94 height 21
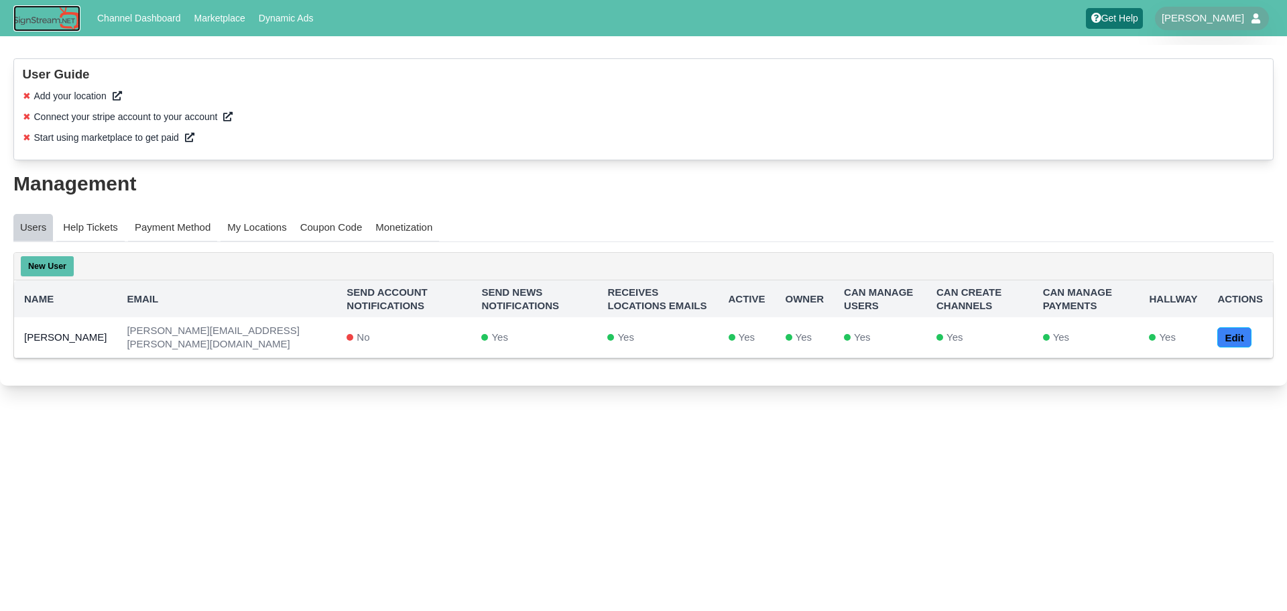
click at [48, 25] on img at bounding box center [46, 18] width 67 height 26
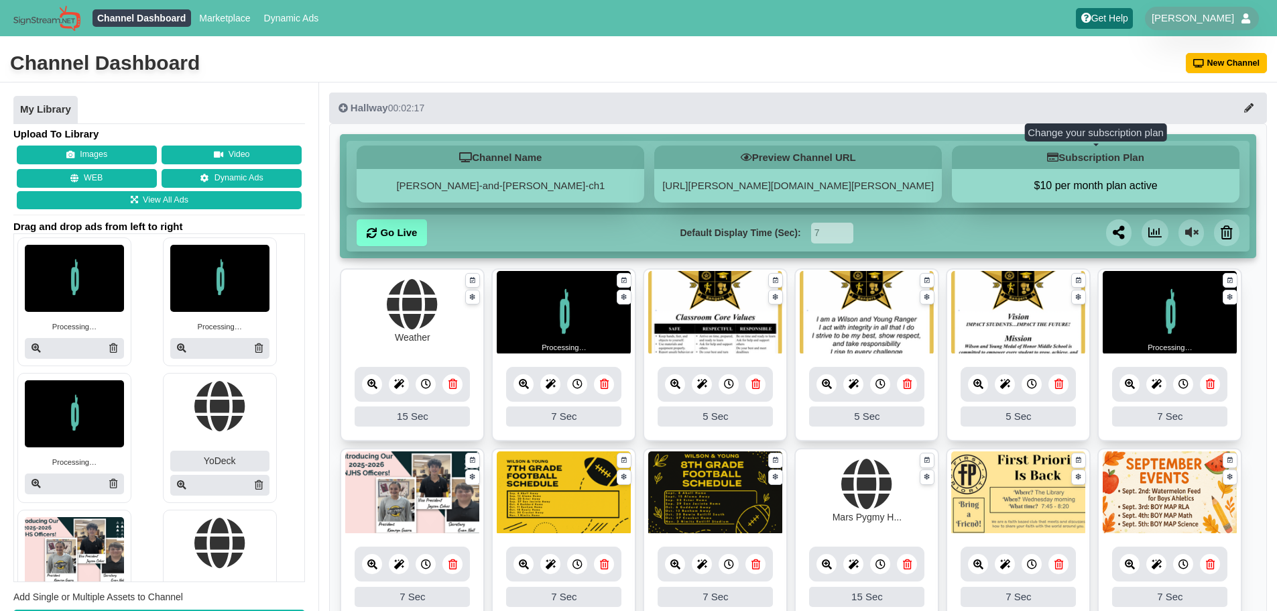
click at [1111, 176] on div "$10 per month plan active" at bounding box center [1096, 186] width 288 height 34
click at [1071, 187] on button "$10 per month plan active" at bounding box center [1096, 185] width 288 height 13
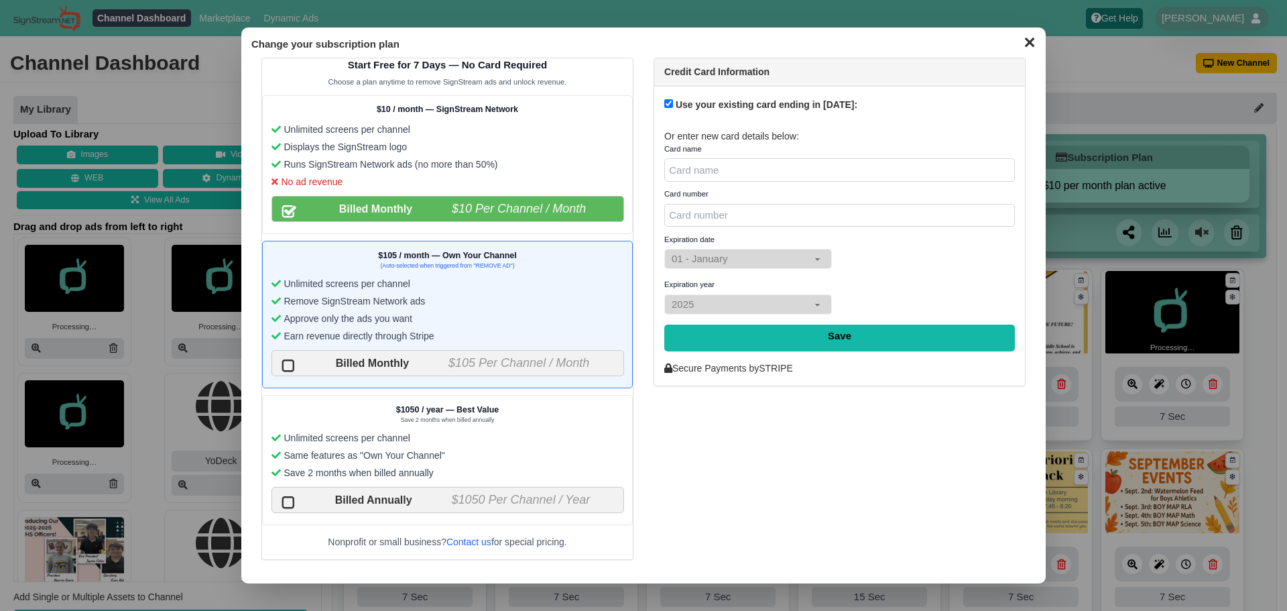
click at [1025, 49] on button "✕" at bounding box center [1029, 41] width 26 height 20
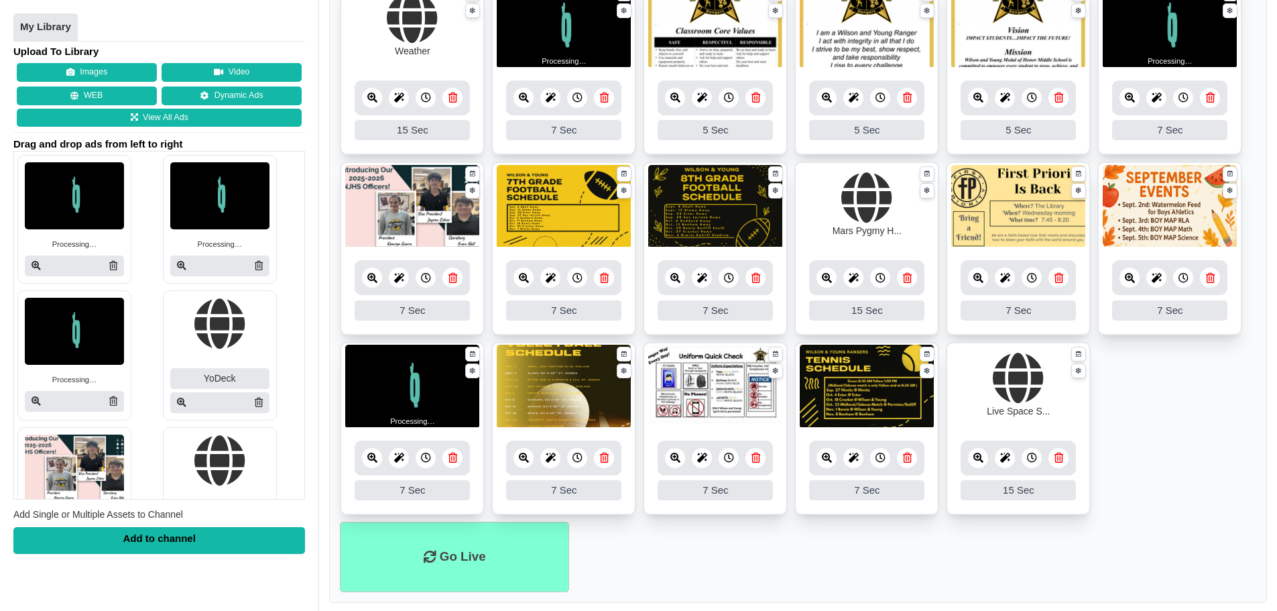
scroll to position [310, 0]
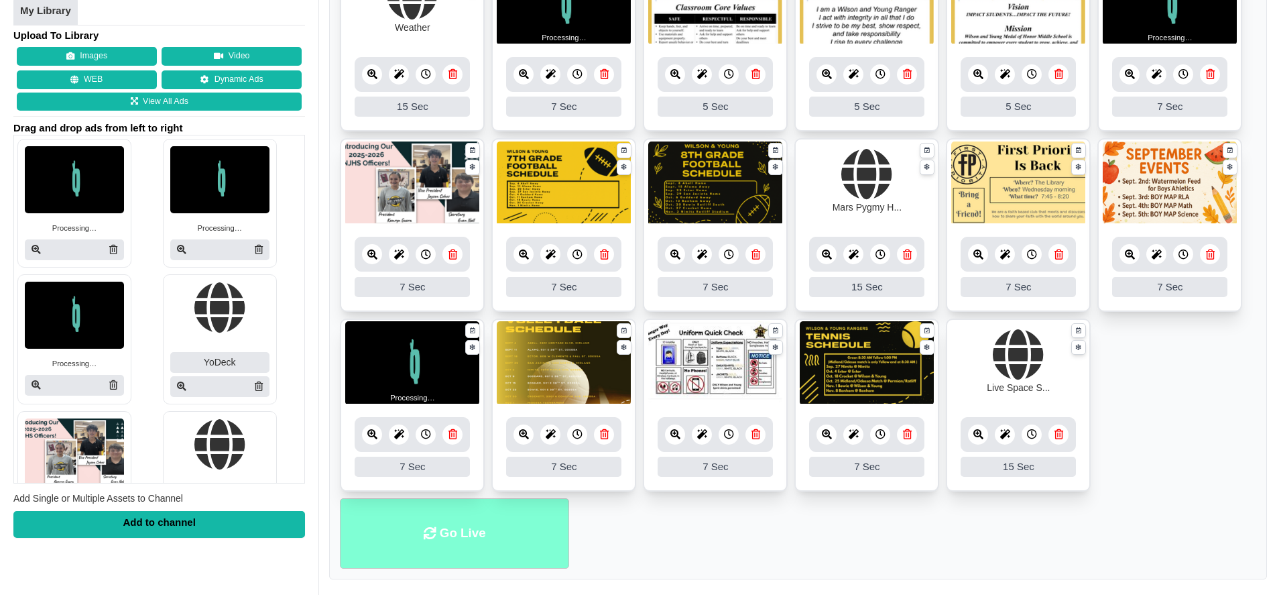
click at [505, 542] on li "Go Live" at bounding box center [454, 533] width 229 height 70
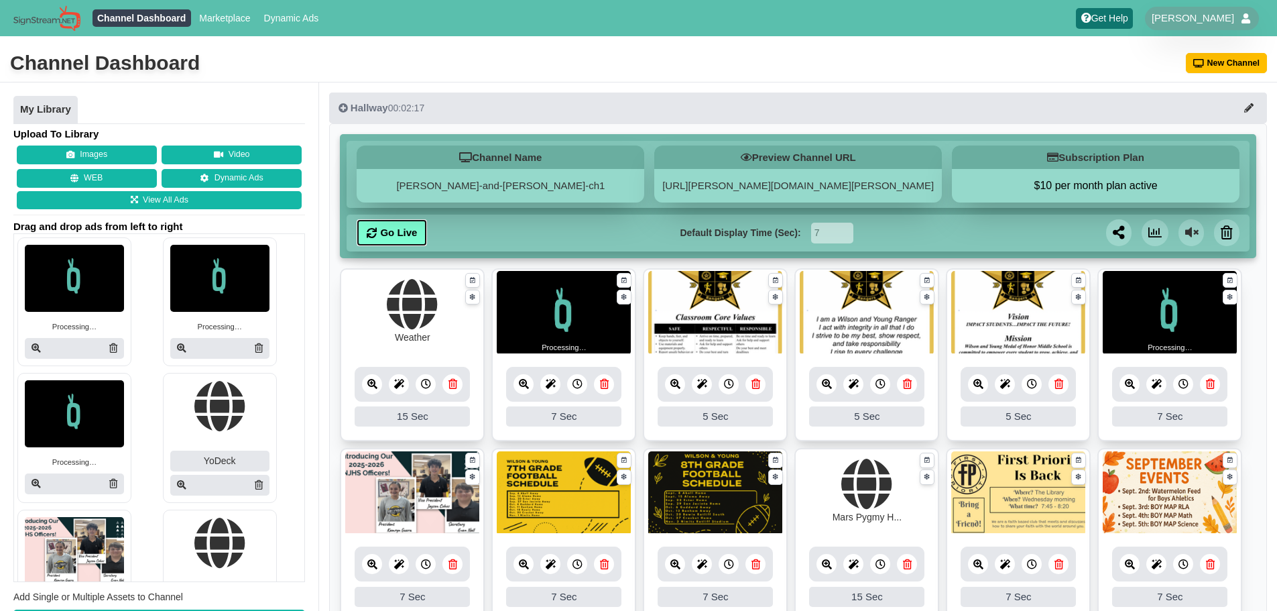
click at [395, 228] on link "Go Live" at bounding box center [392, 232] width 70 height 27
click at [564, 312] on img at bounding box center [564, 313] width 134 height 84
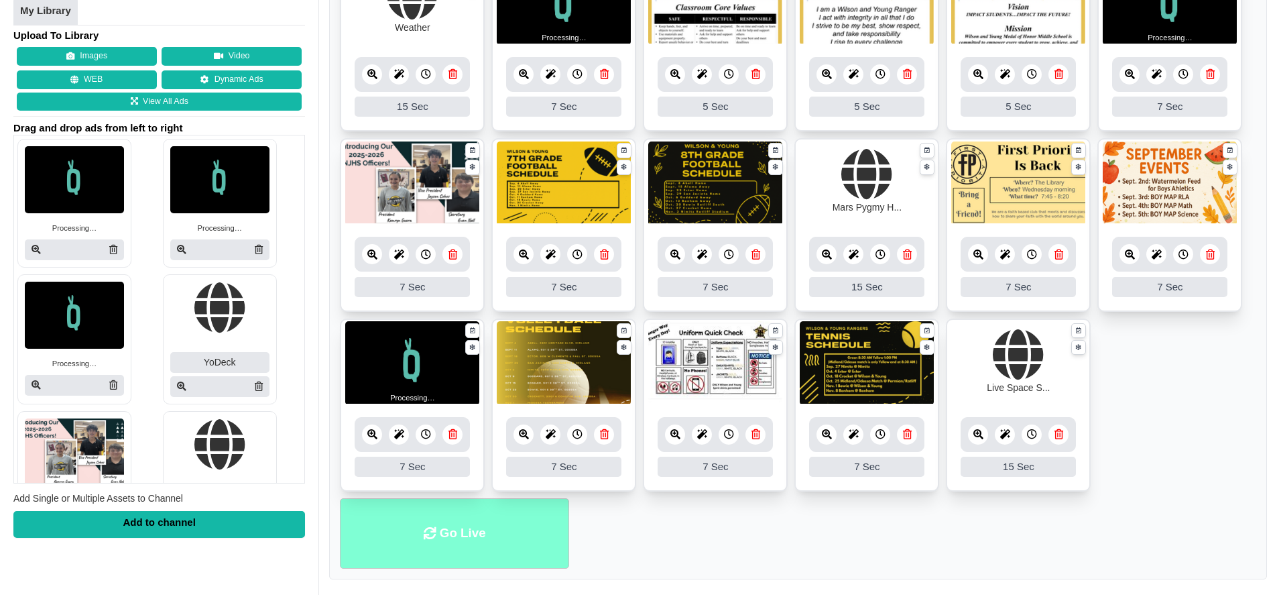
click at [512, 525] on li "Go Live" at bounding box center [454, 533] width 229 height 70
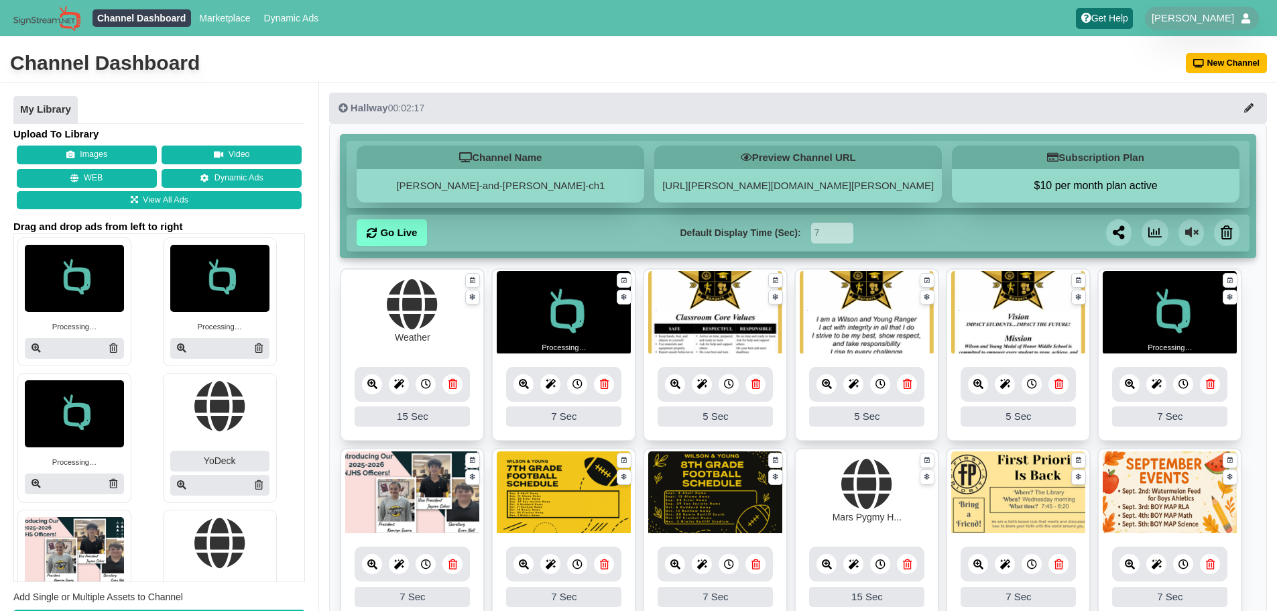
click at [605, 387] on icon at bounding box center [604, 384] width 9 height 10
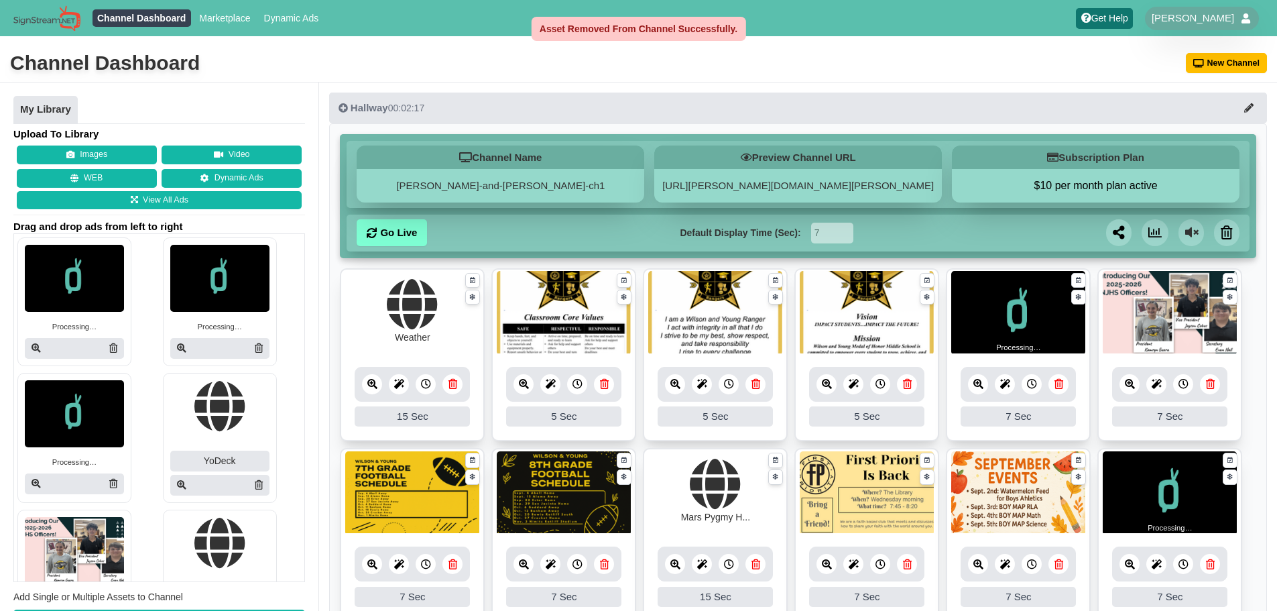
click at [1054, 379] on icon at bounding box center [1058, 384] width 9 height 10
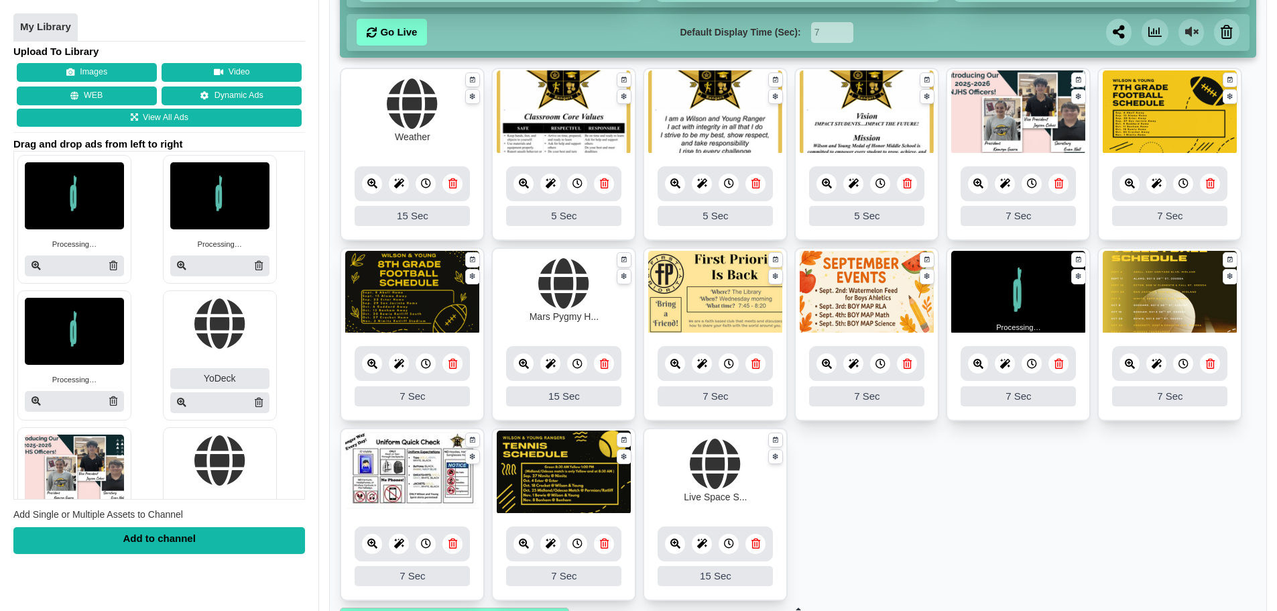
scroll to position [201, 0]
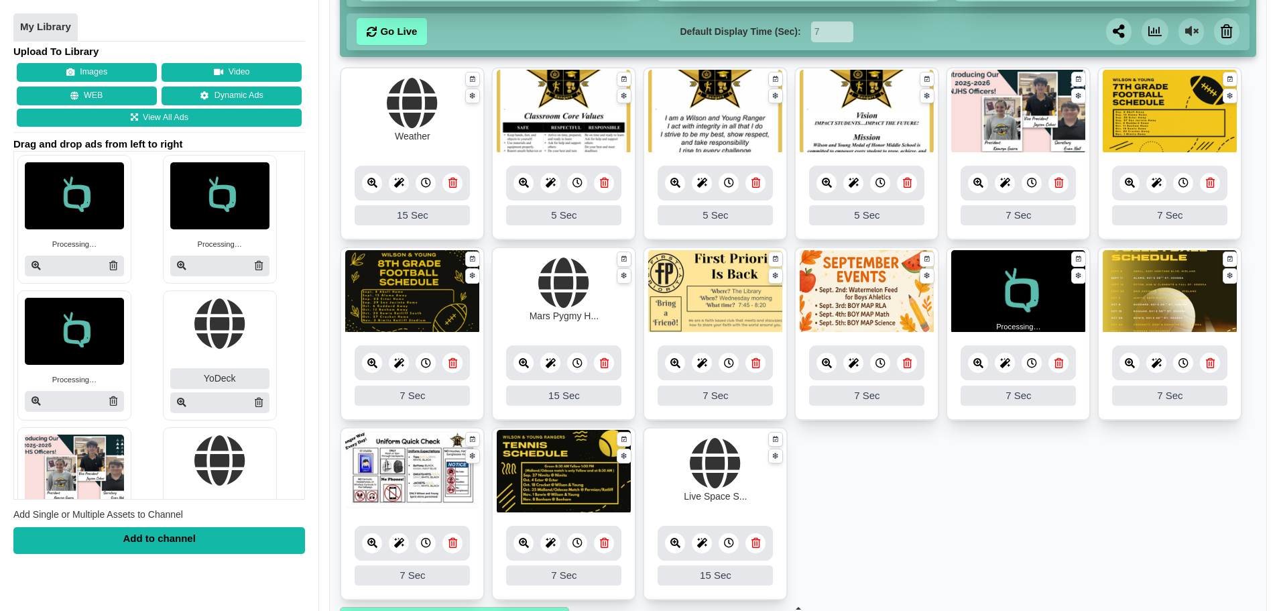
click at [1068, 359] on div at bounding box center [1017, 362] width 115 height 35
click at [1061, 365] on icon at bounding box center [1058, 363] width 9 height 10
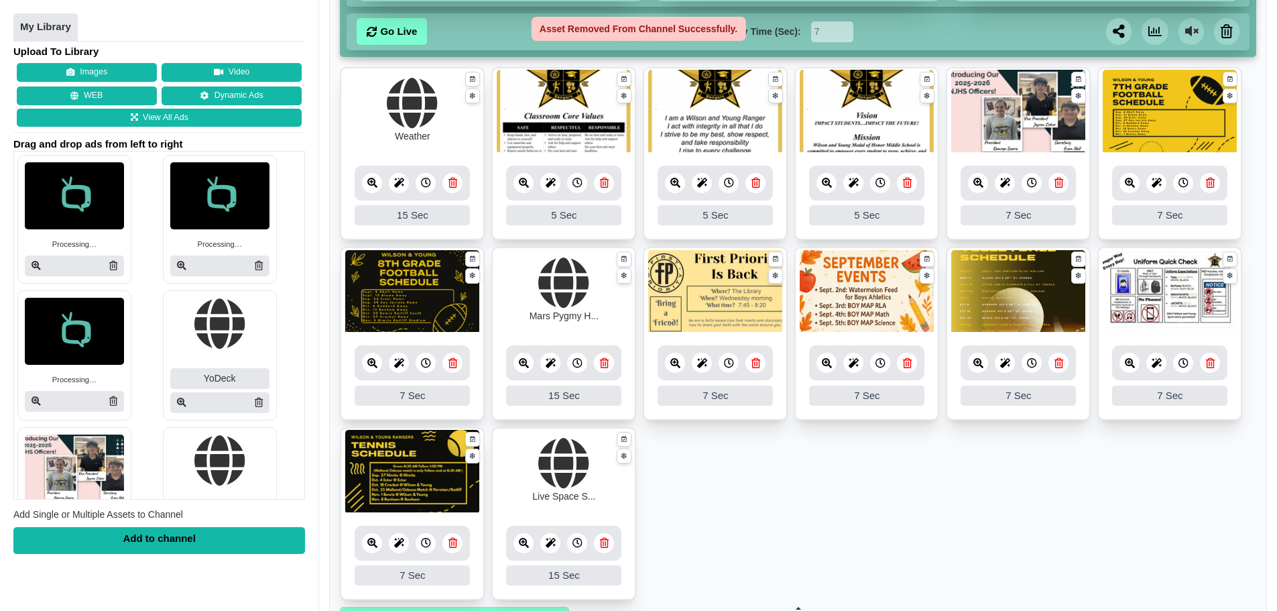
click at [118, 263] on div at bounding box center [74, 265] width 99 height 21
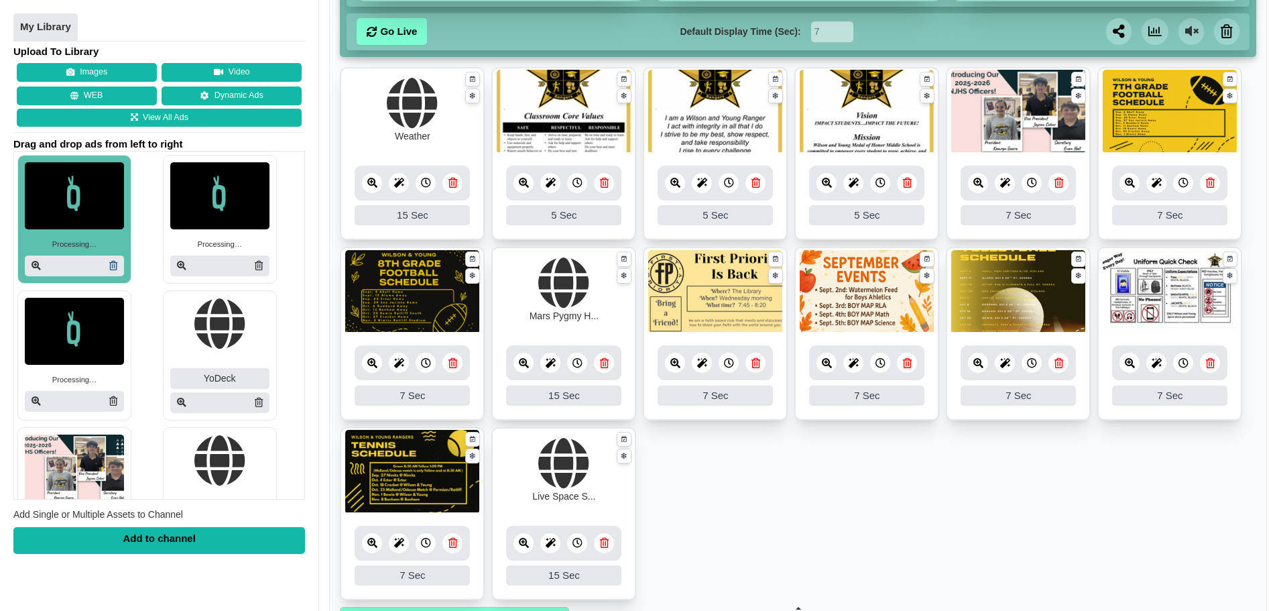
click at [109, 265] on icon at bounding box center [113, 265] width 8 height 9
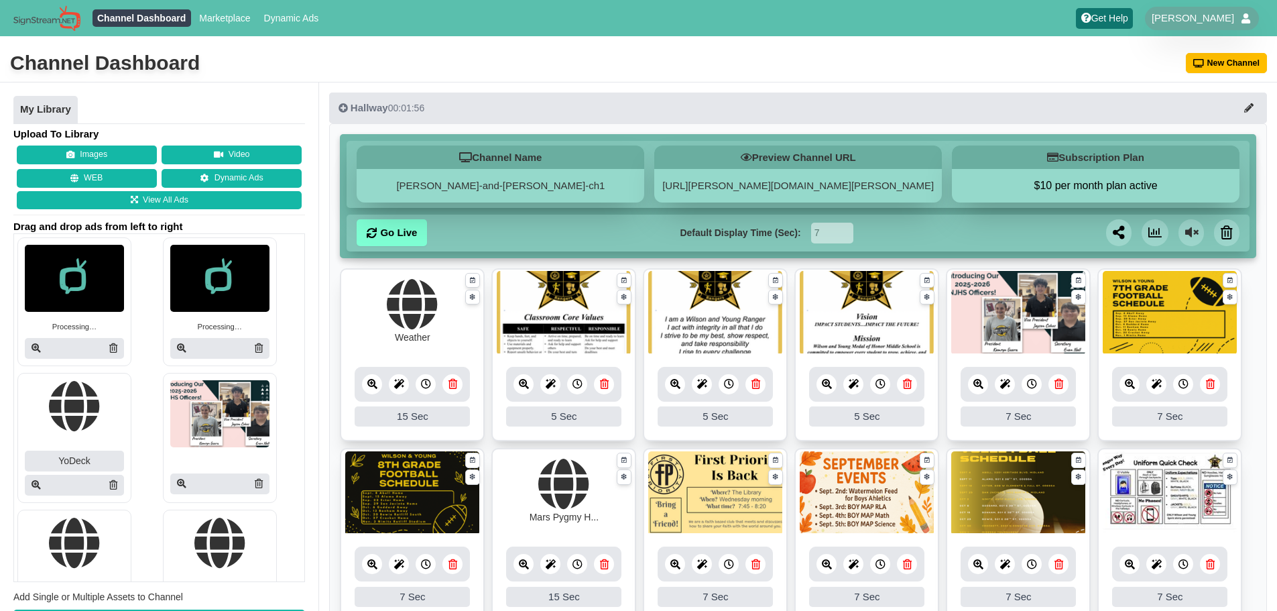
click at [114, 346] on icon at bounding box center [113, 347] width 8 height 9
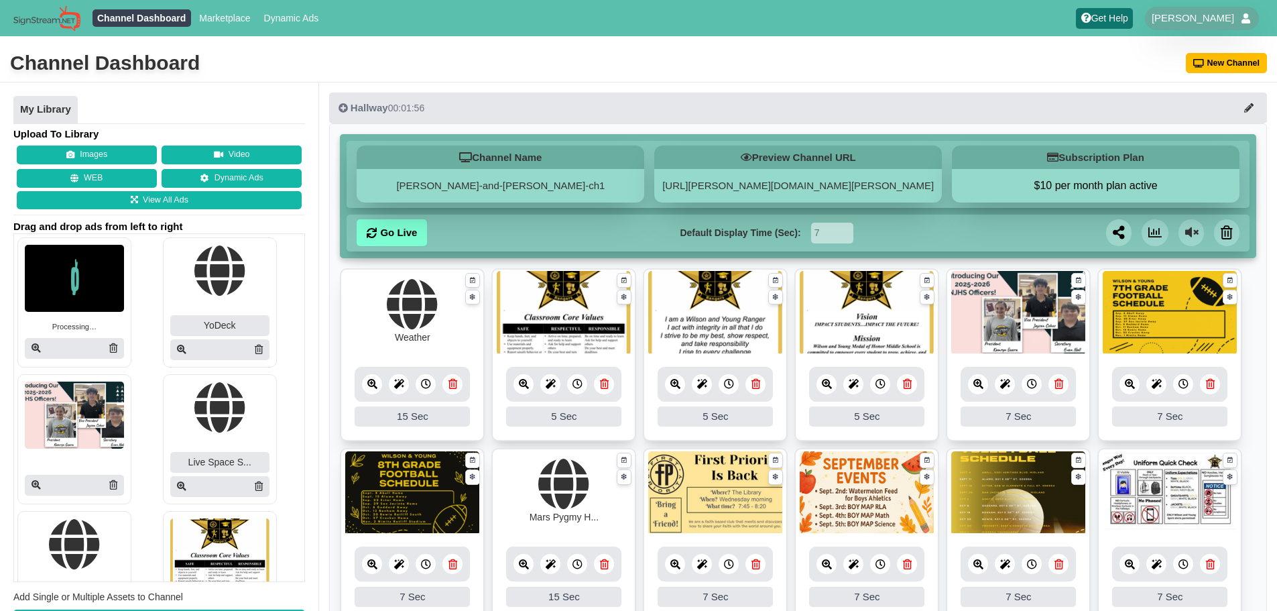
click at [115, 346] on icon at bounding box center [113, 347] width 8 height 9
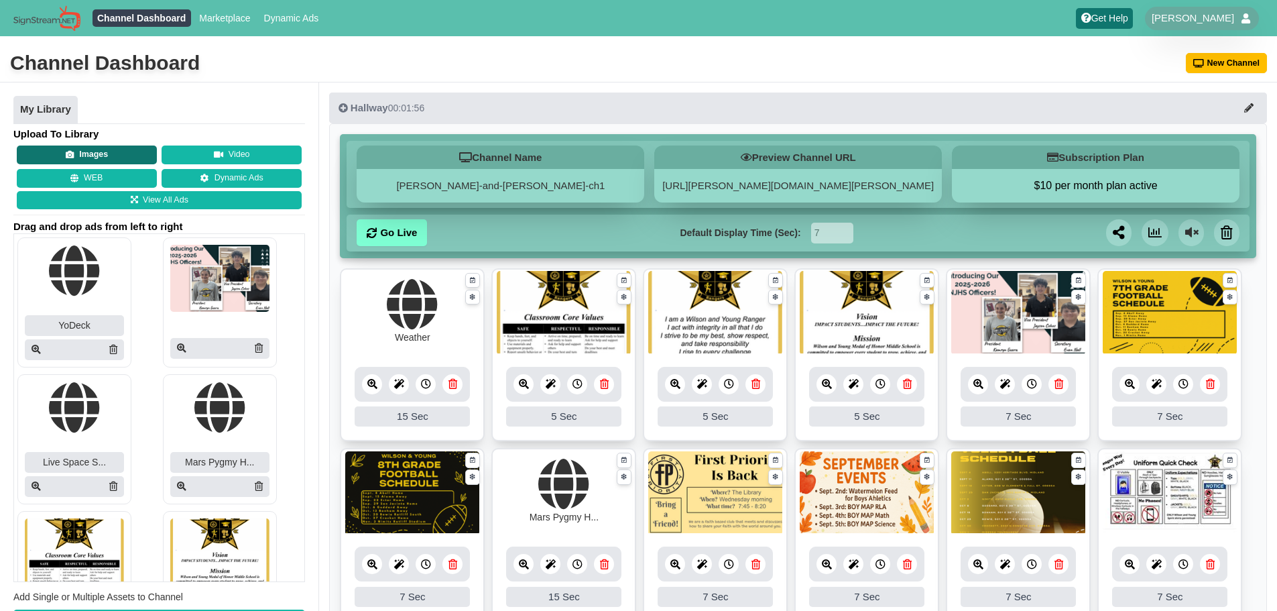
click at [91, 157] on button "Images" at bounding box center [87, 154] width 140 height 19
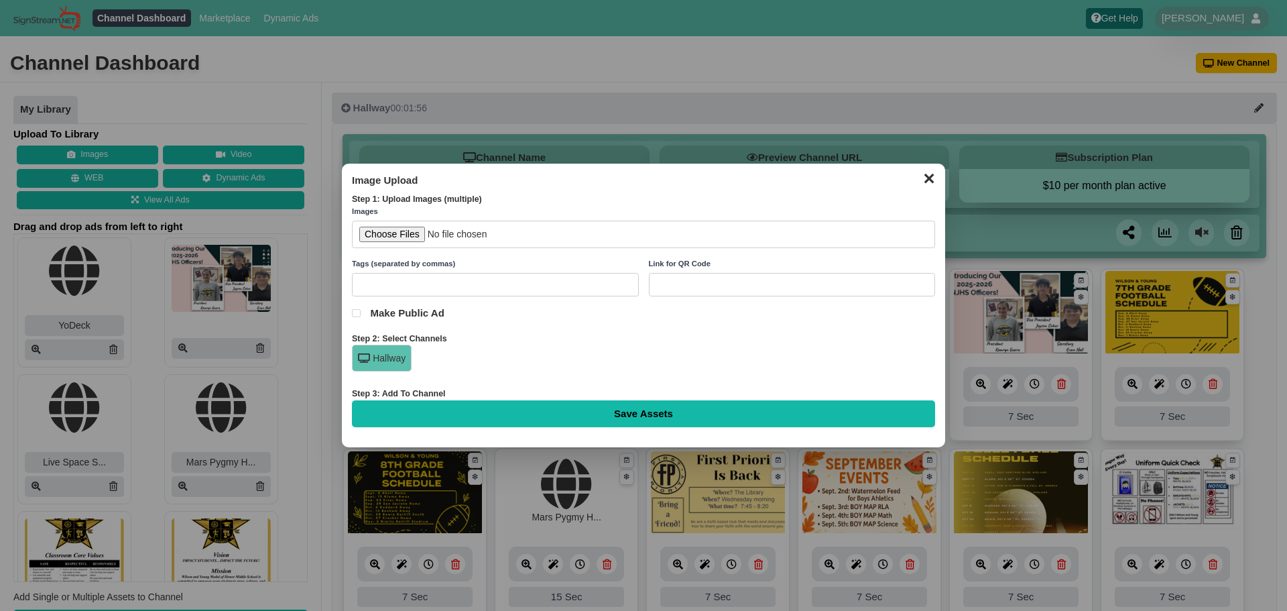
click at [395, 235] on input "file" at bounding box center [643, 233] width 583 height 27
click at [398, 230] on input "file" at bounding box center [643, 233] width 583 height 27
type input "C:\fakepath\SAT Words of the Week.svg"
click at [558, 414] on input "Save Assets" at bounding box center [643, 413] width 583 height 27
type input "Saving..."
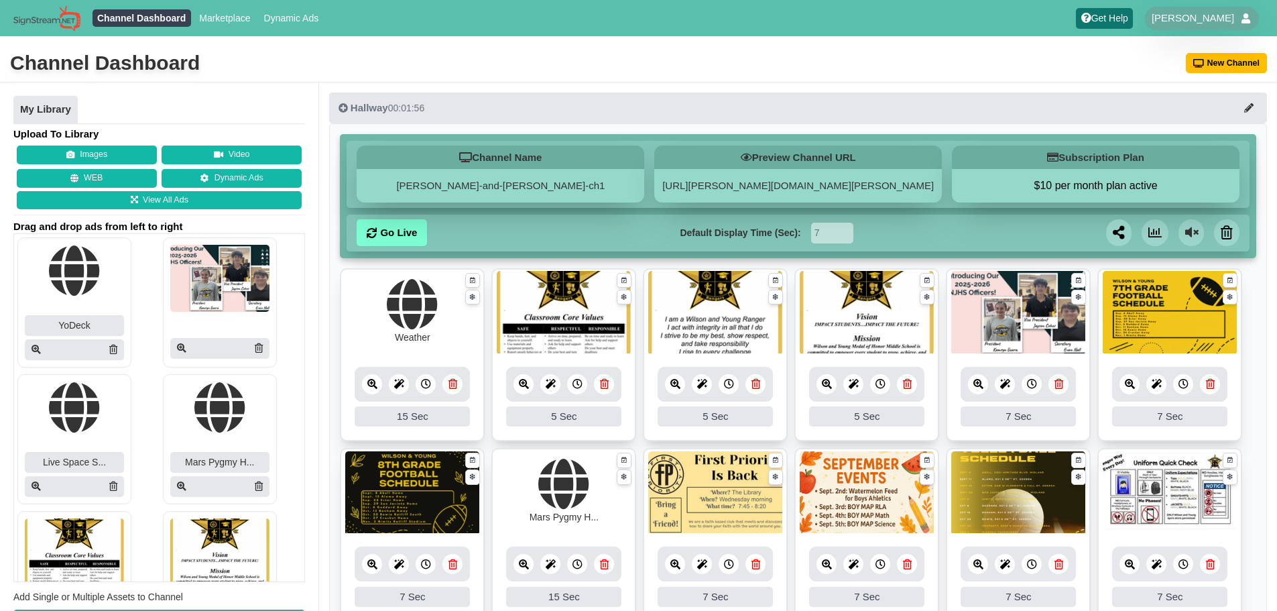
click at [107, 144] on div "Upload To Library Images Video WEB Dynamic Ads View All Ads Drag and drop ads f…" at bounding box center [159, 381] width 292 height 509
click at [112, 143] on div "Upload To Library Images Video WEB Dynamic Ads View All Ads Drag and drop ads f…" at bounding box center [159, 381] width 292 height 509
click at [118, 157] on button "Images" at bounding box center [87, 154] width 140 height 19
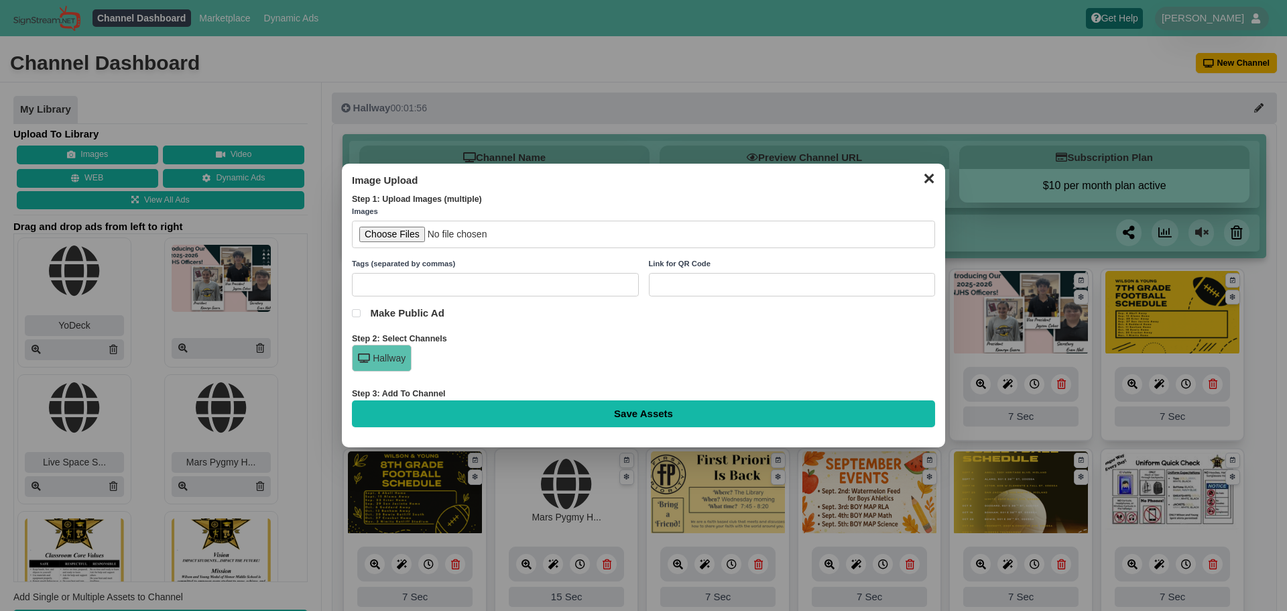
click at [425, 247] on input "file" at bounding box center [643, 233] width 583 height 27
type input "C:\fakepath\SAT Words of the Week.png"
click at [643, 411] on input "Save Assets" at bounding box center [643, 413] width 583 height 27
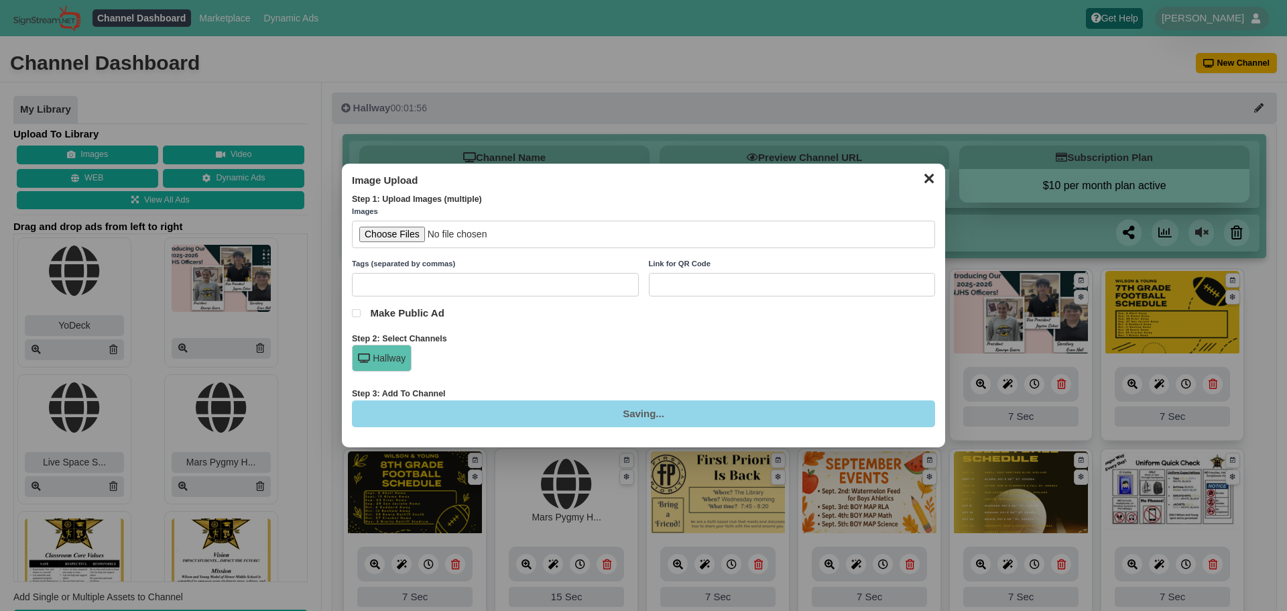
type input "Saving..."
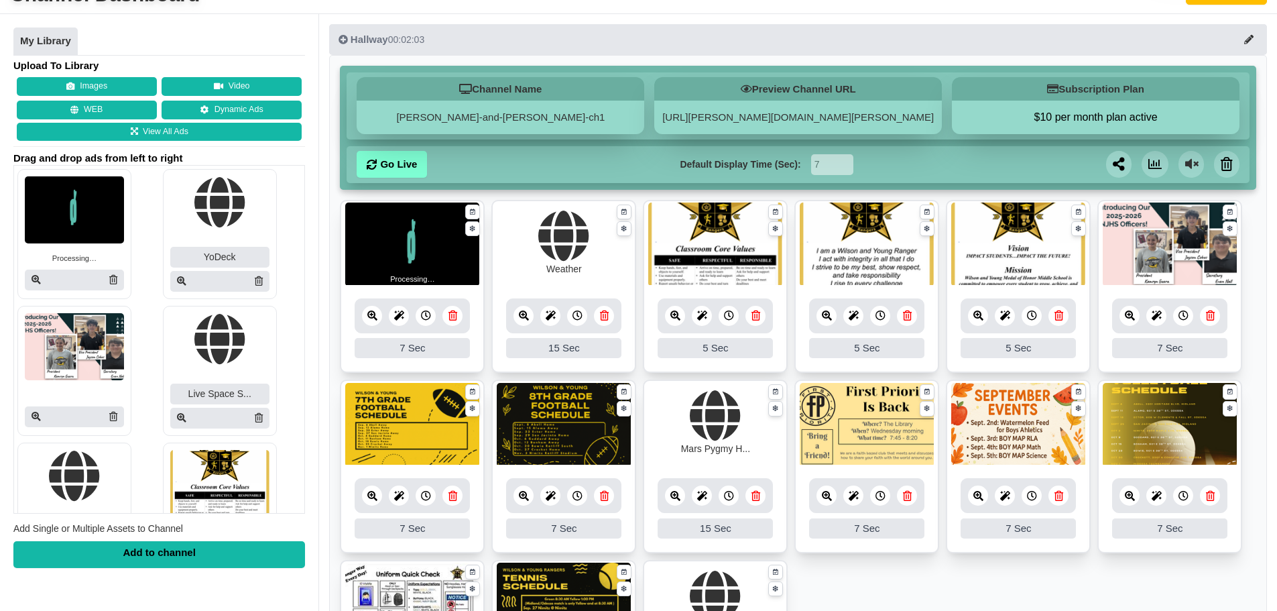
scroll to position [67, 0]
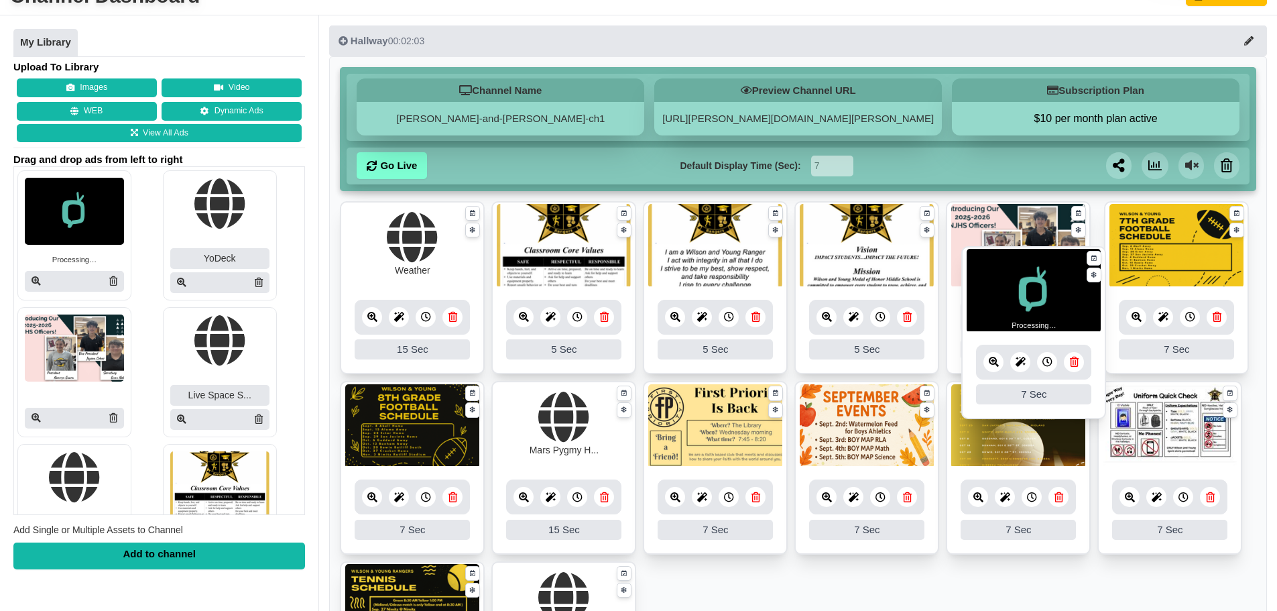
drag, startPoint x: 418, startPoint y: 272, endPoint x: 1040, endPoint y: 316, distance: 624.2
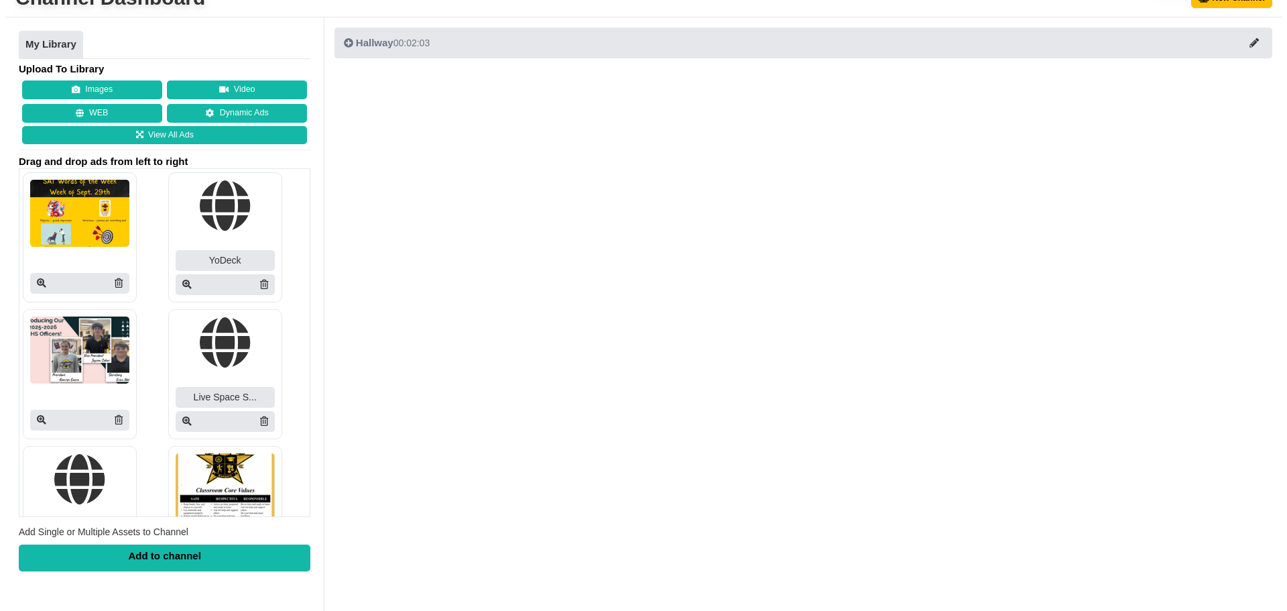
scroll to position [65, 0]
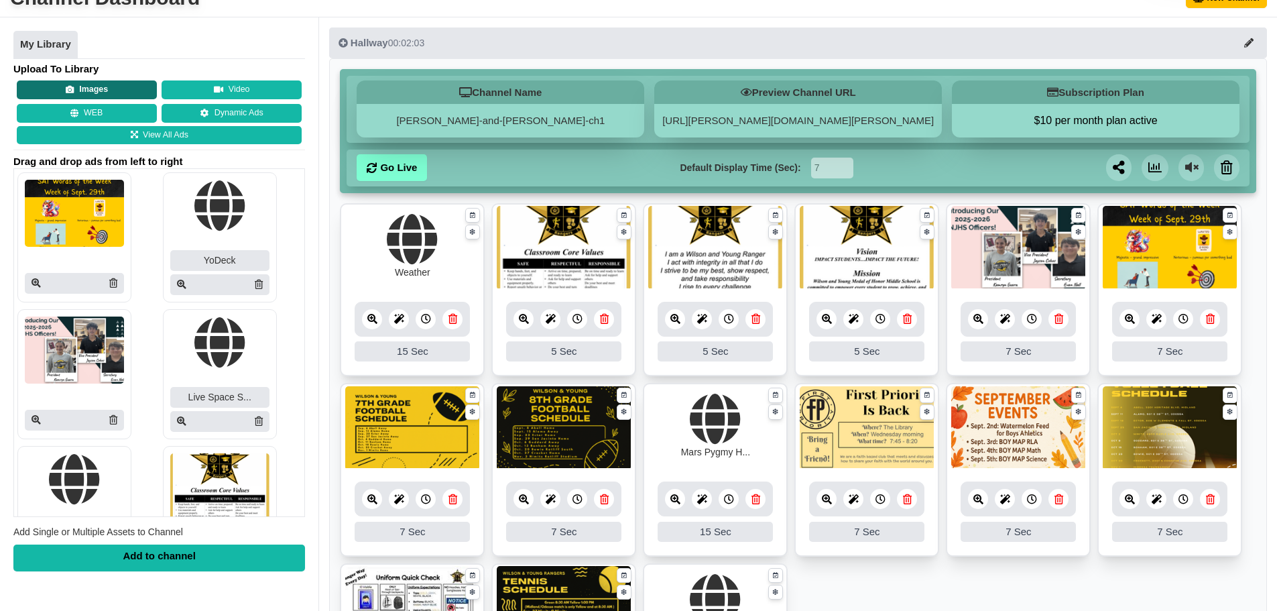
click at [113, 92] on button "Images" at bounding box center [87, 89] width 140 height 19
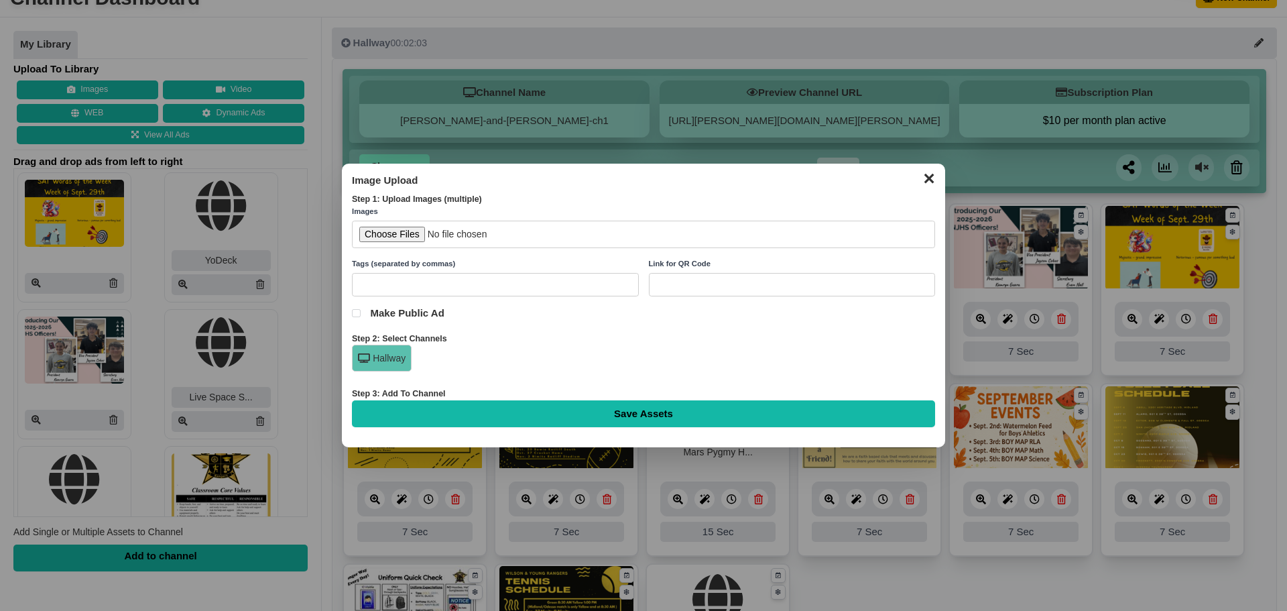
click at [383, 232] on input "file" at bounding box center [643, 233] width 583 height 27
type input "C:\fakepath\Weekly Attendance Data.png"
click at [598, 420] on input "Save Assets" at bounding box center [643, 413] width 583 height 27
type input "Saving..."
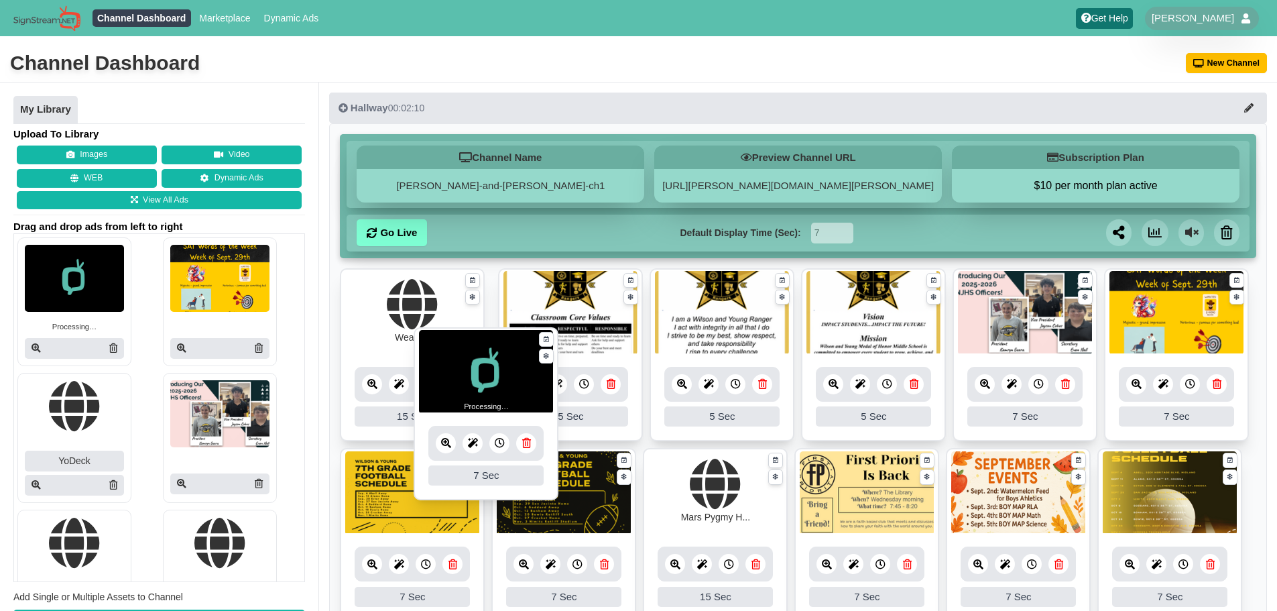
drag, startPoint x: 504, startPoint y: 318, endPoint x: 481, endPoint y: 369, distance: 56.4
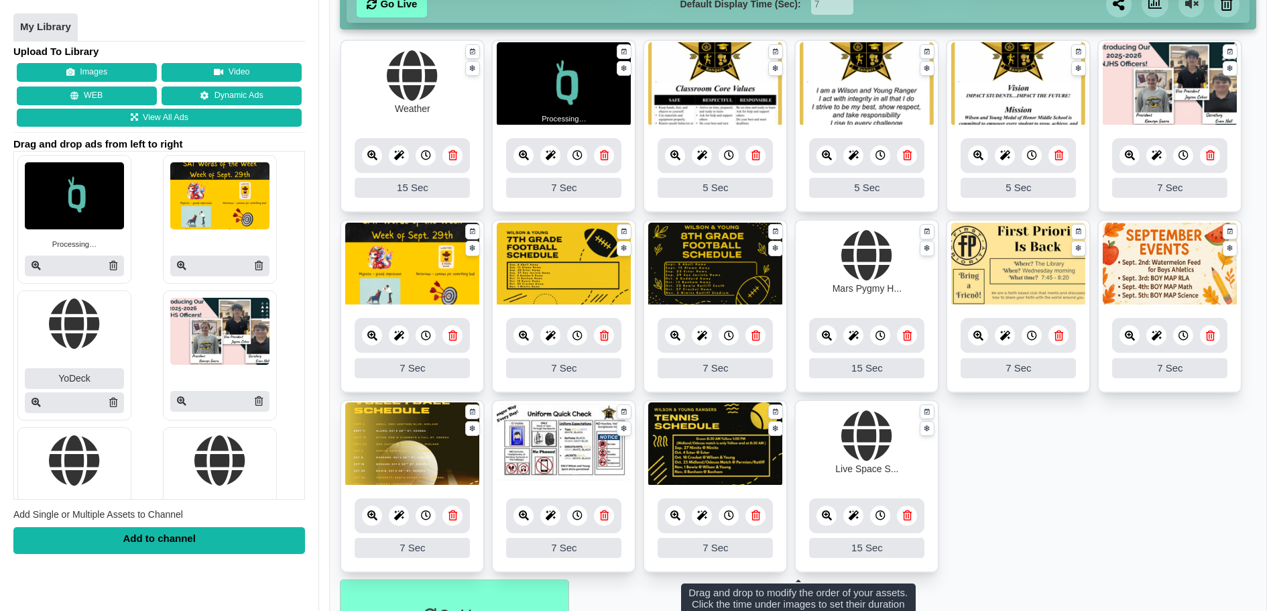
scroll to position [67, 0]
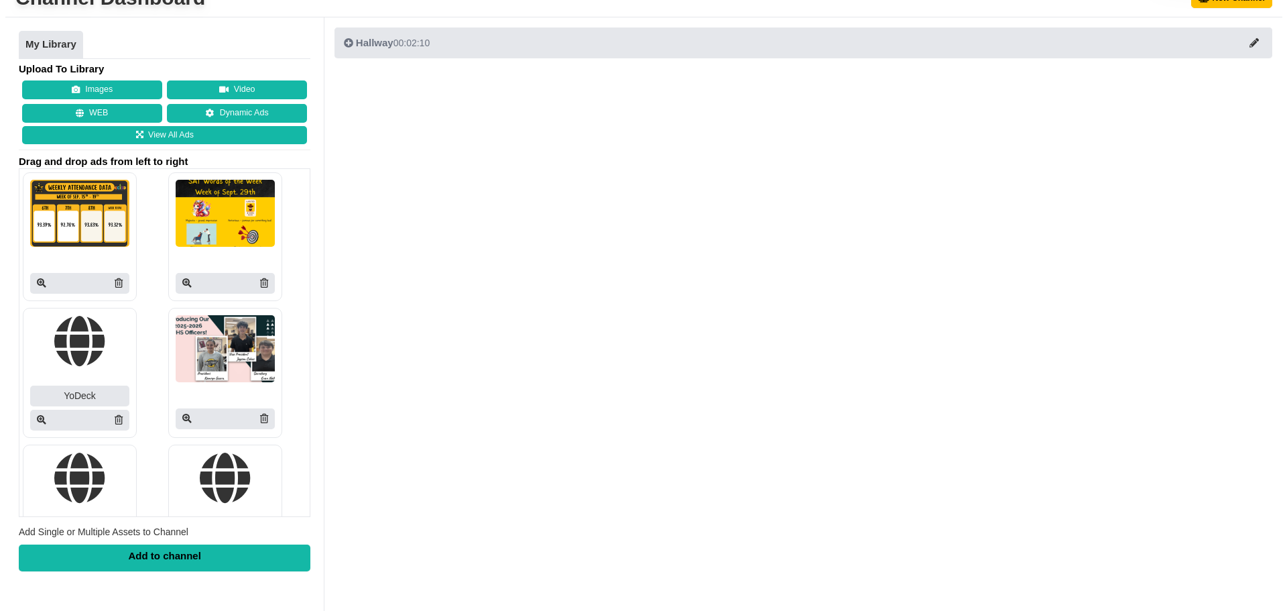
scroll to position [65, 0]
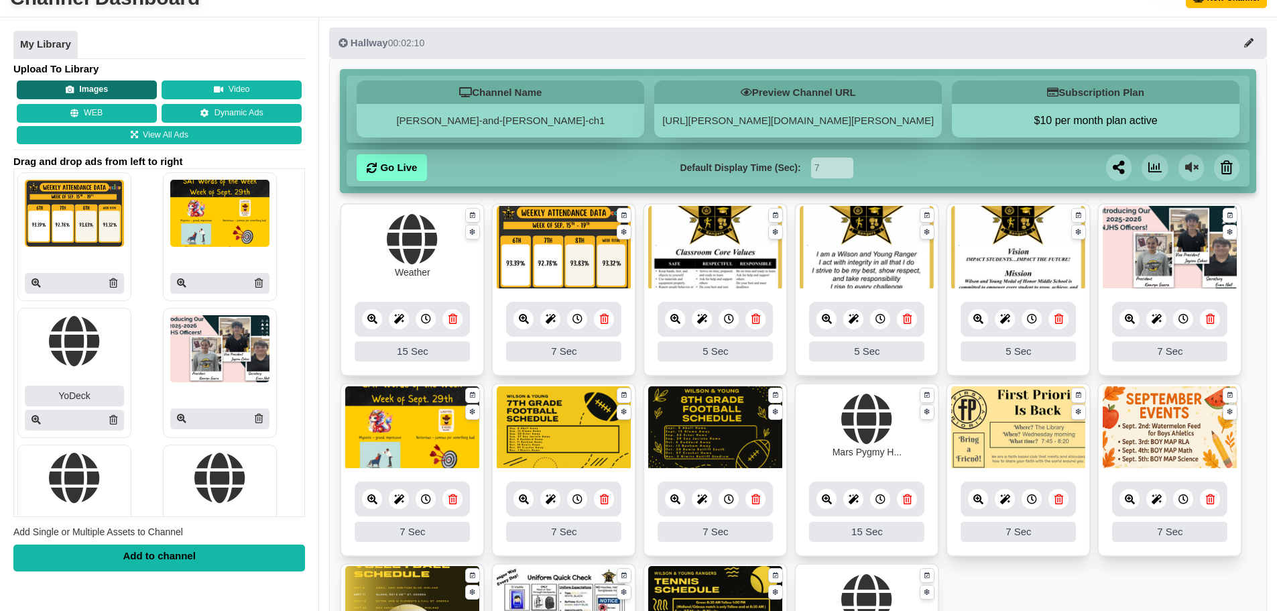
click at [106, 84] on button "Images" at bounding box center [87, 89] width 140 height 19
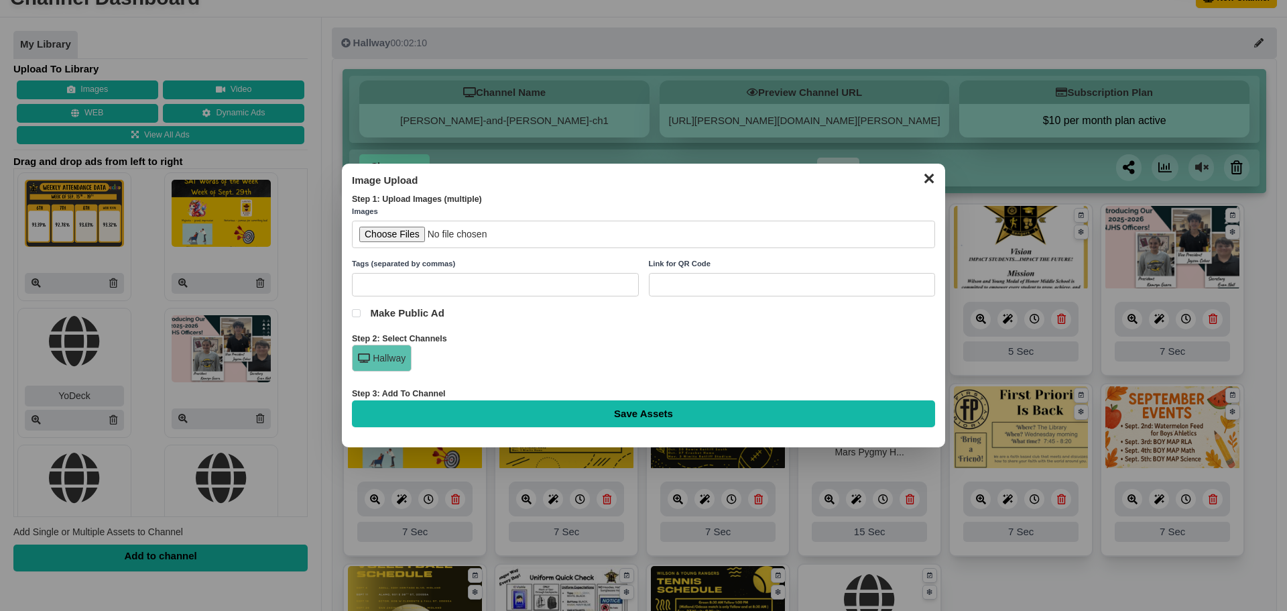
click at [394, 231] on input "file" at bounding box center [643, 233] width 583 height 27
type input "C:\fakepath\This Week in American History .png"
click at [730, 424] on input "Save Assets" at bounding box center [643, 413] width 583 height 27
type input "Saving..."
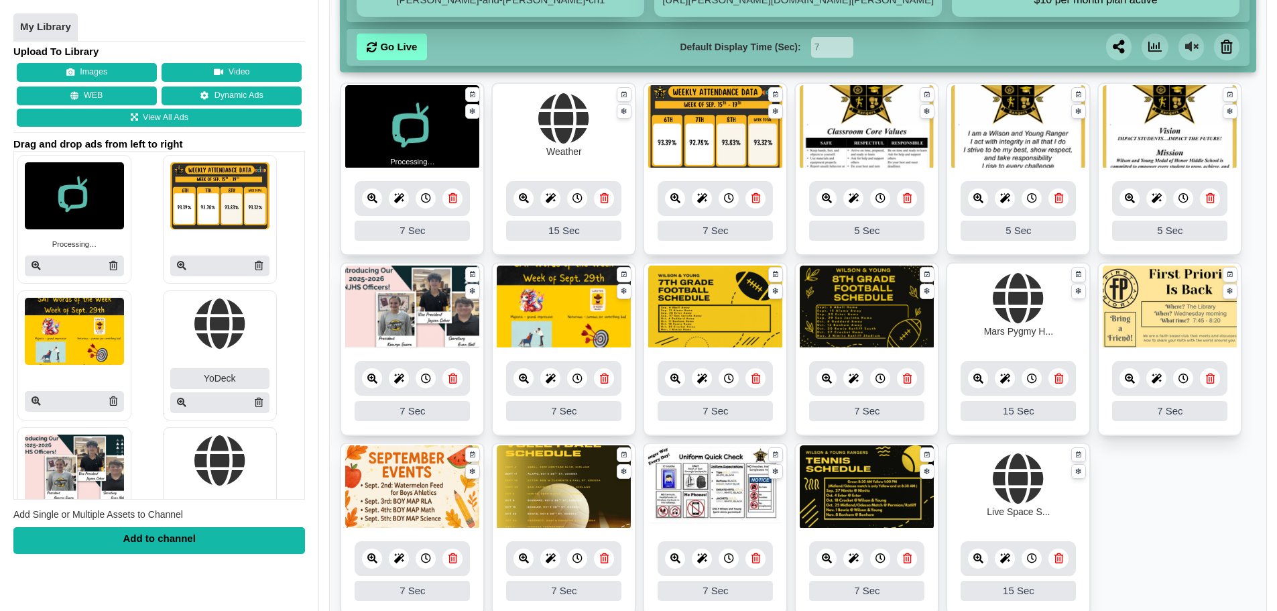
scroll to position [201, 0]
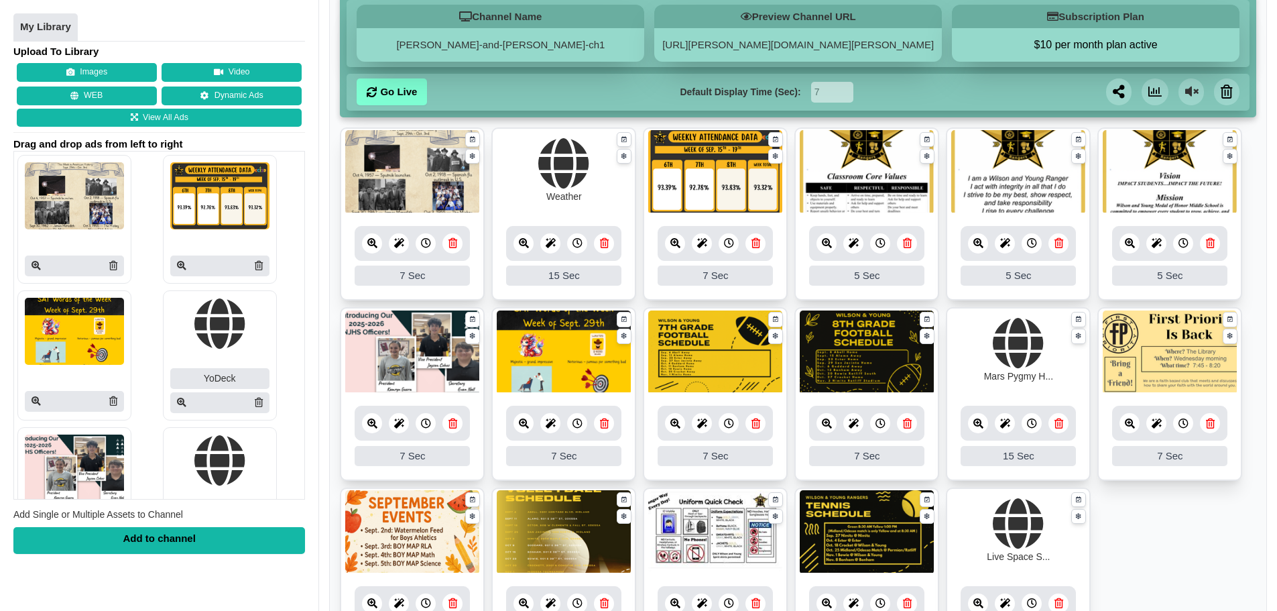
scroll to position [201, 0]
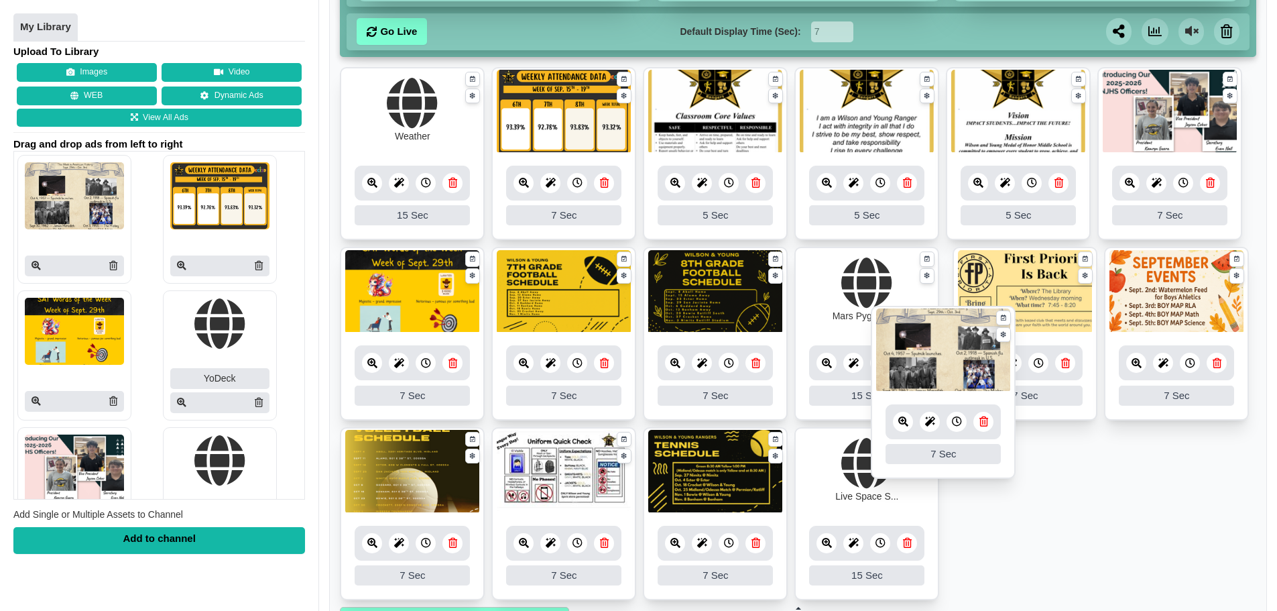
drag, startPoint x: 426, startPoint y: 117, endPoint x: 957, endPoint y: 355, distance: 581.9
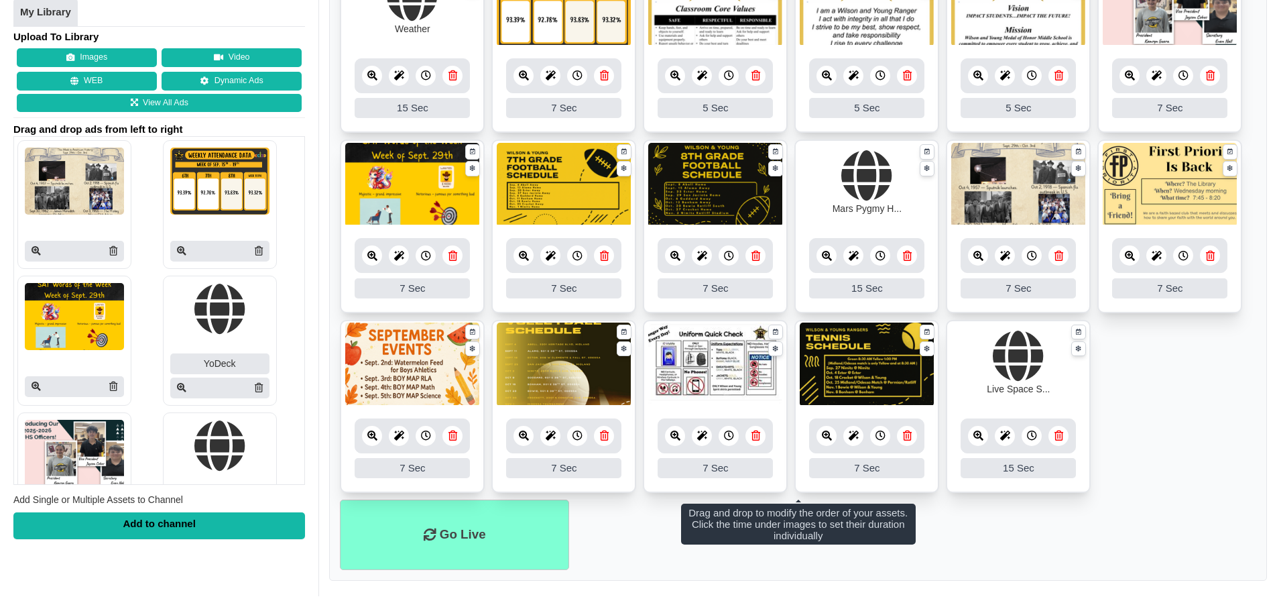
scroll to position [310, 0]
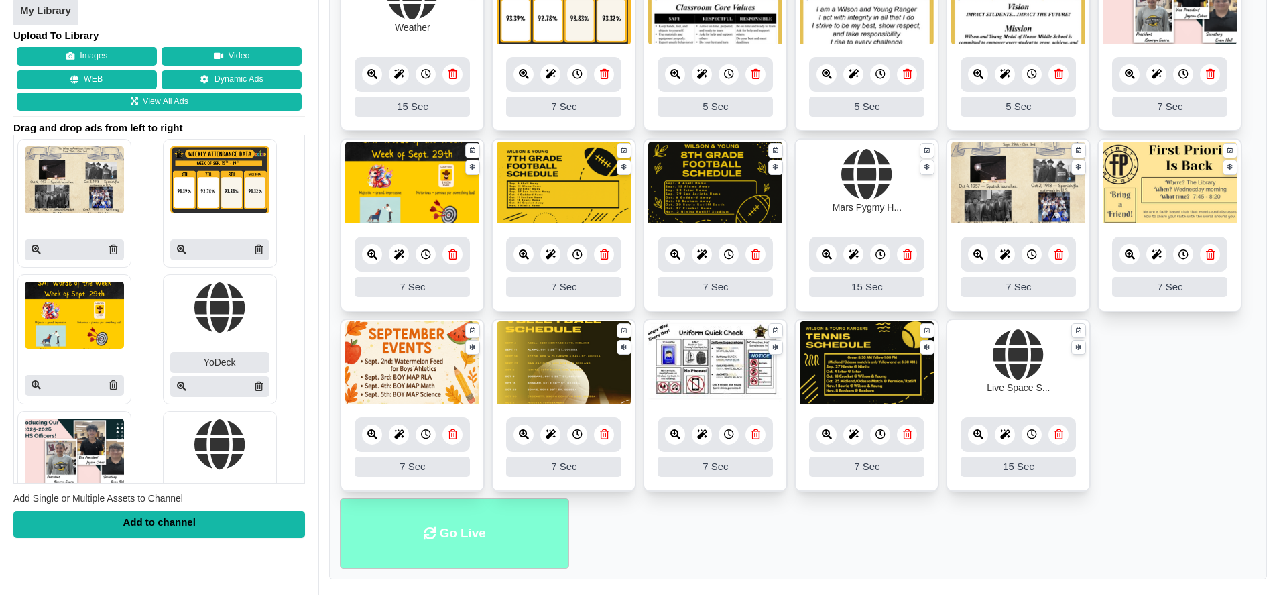
click at [439, 537] on li "Go Live" at bounding box center [454, 533] width 229 height 70
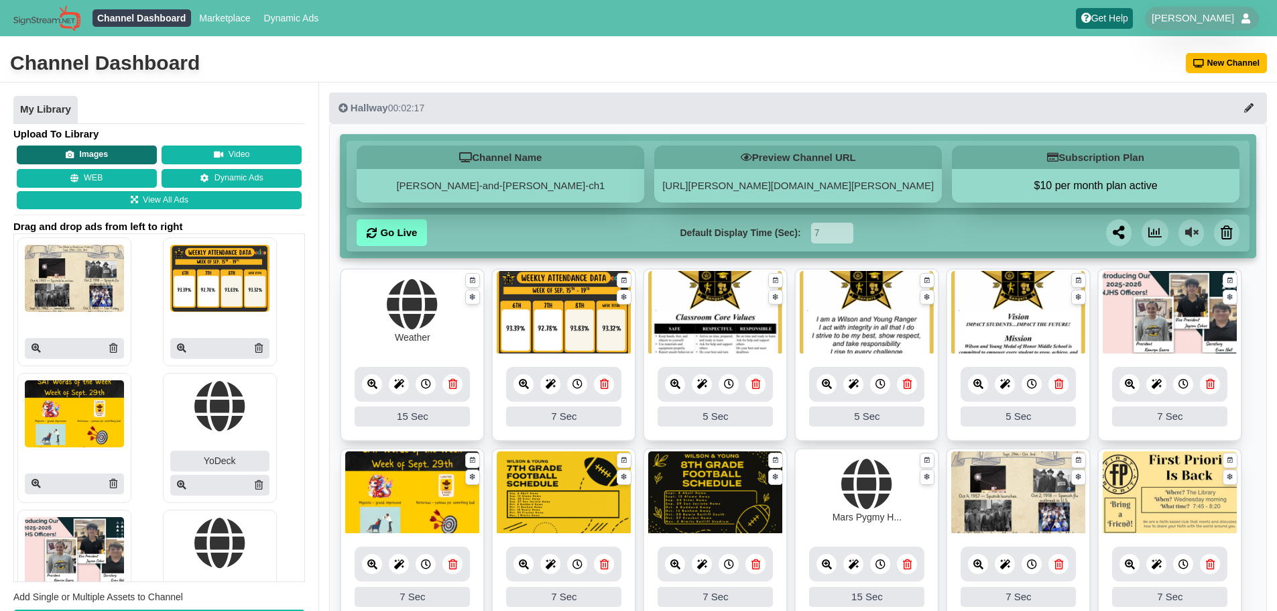
click at [96, 154] on button "Images" at bounding box center [87, 154] width 140 height 19
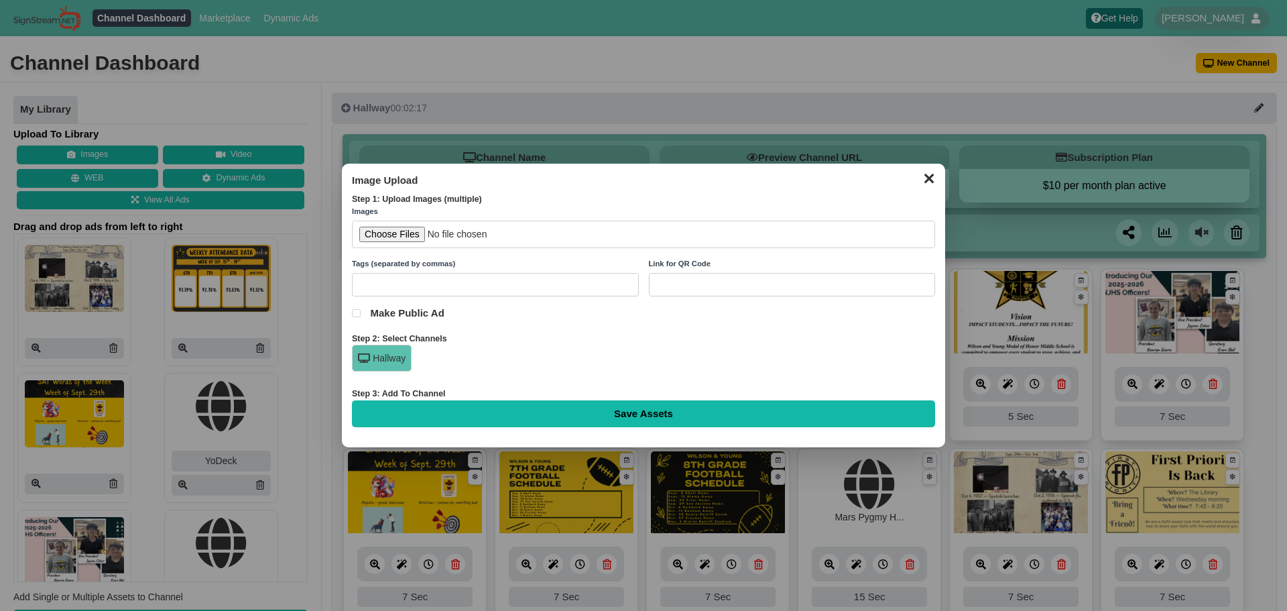
click at [404, 227] on input "file" at bounding box center [643, 233] width 583 height 27
type input "C:\fakepath\Peach Minimalist Summer Upcoming Events Instagram Post (1).png"
click at [533, 409] on input "Save Assets" at bounding box center [643, 413] width 583 height 27
type input "Saving..."
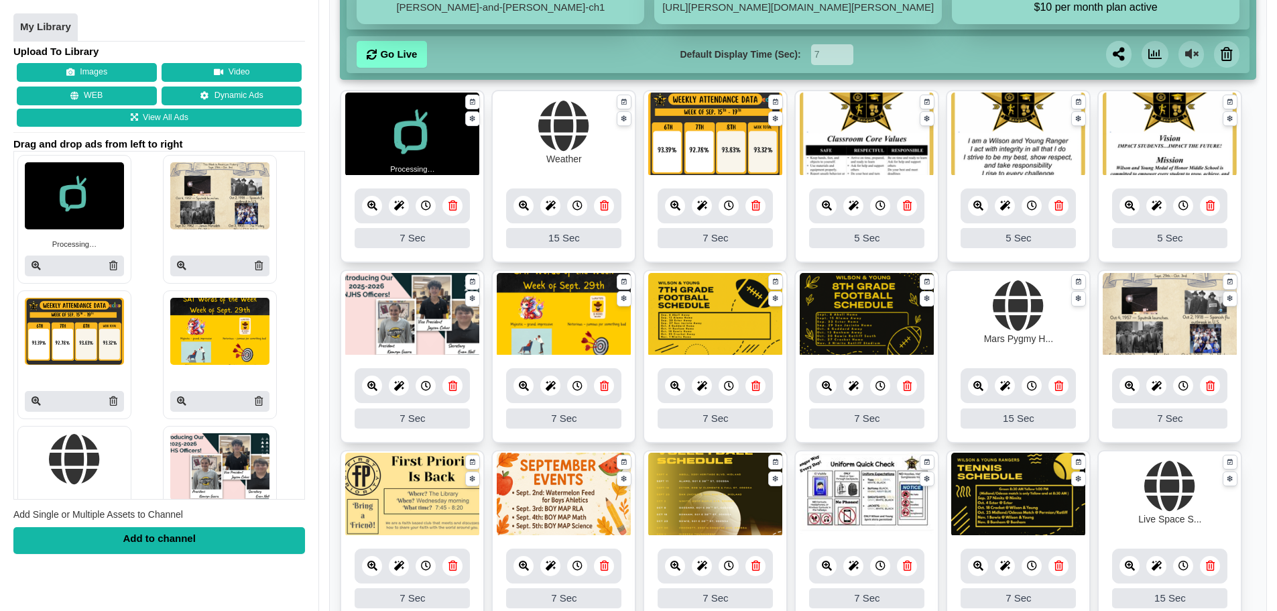
scroll to position [201, 0]
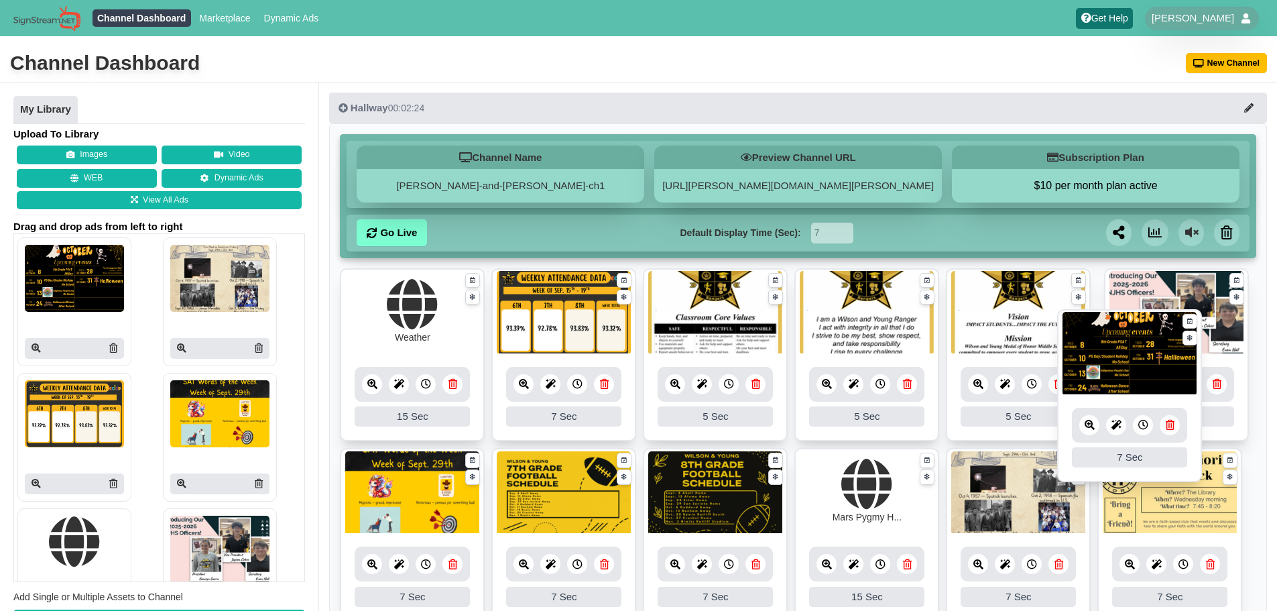
drag, startPoint x: 391, startPoint y: 326, endPoint x: 1108, endPoint y: 367, distance: 718.3
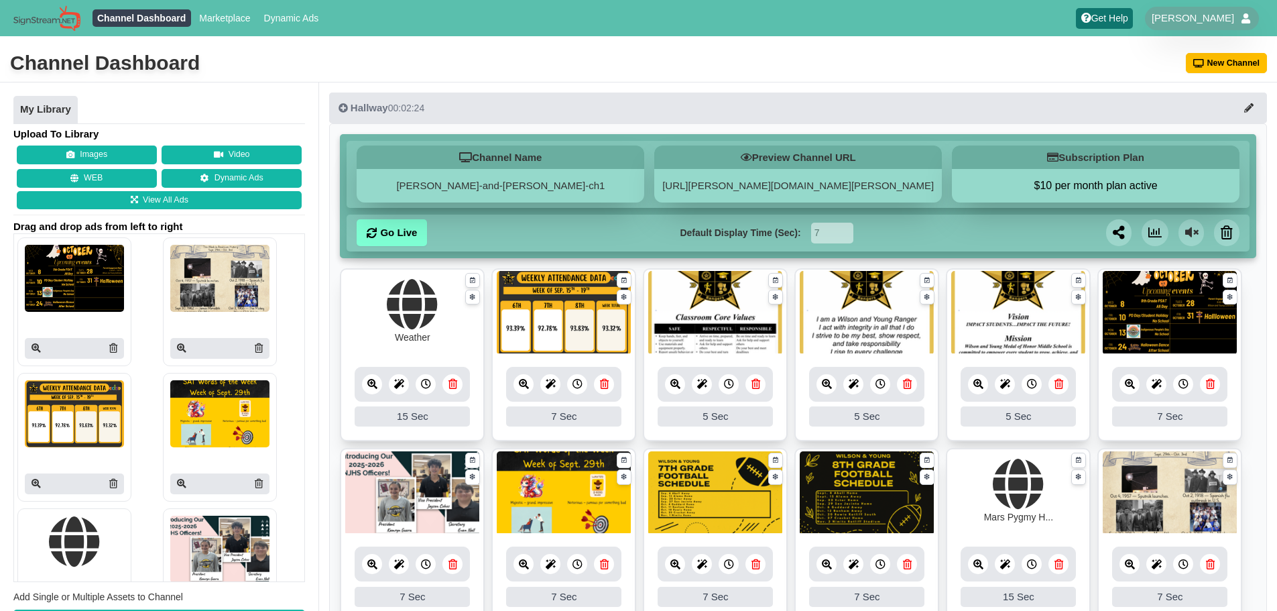
click at [1133, 385] on icon at bounding box center [1130, 384] width 10 height 10
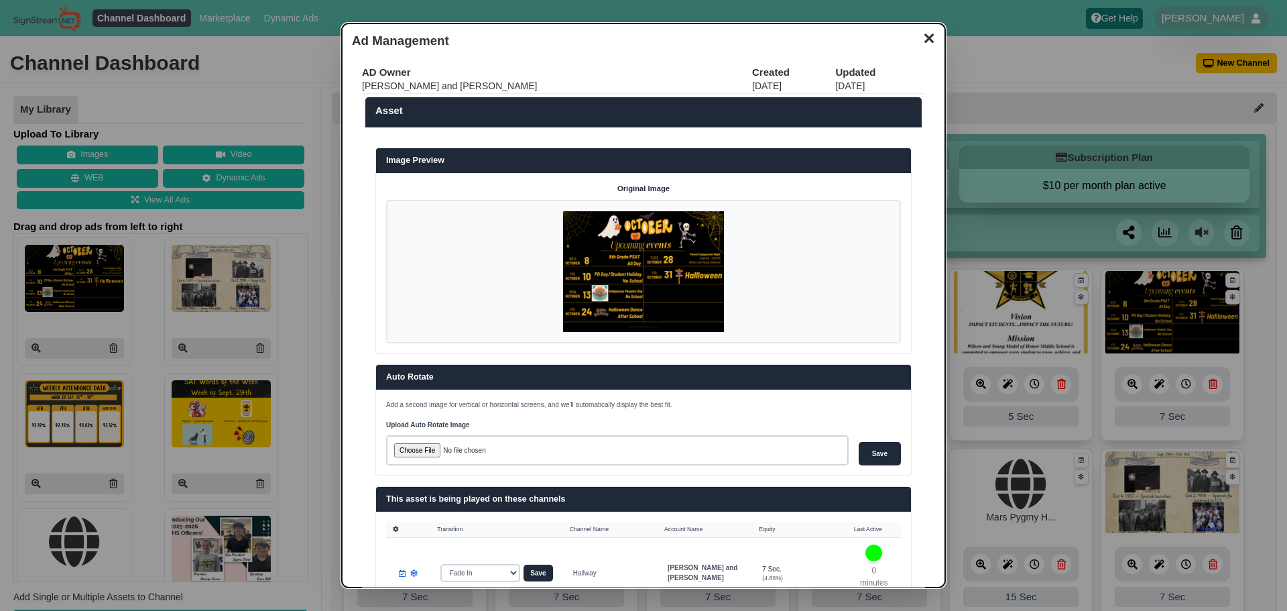
click at [915, 35] on button "✕" at bounding box center [928, 37] width 26 height 20
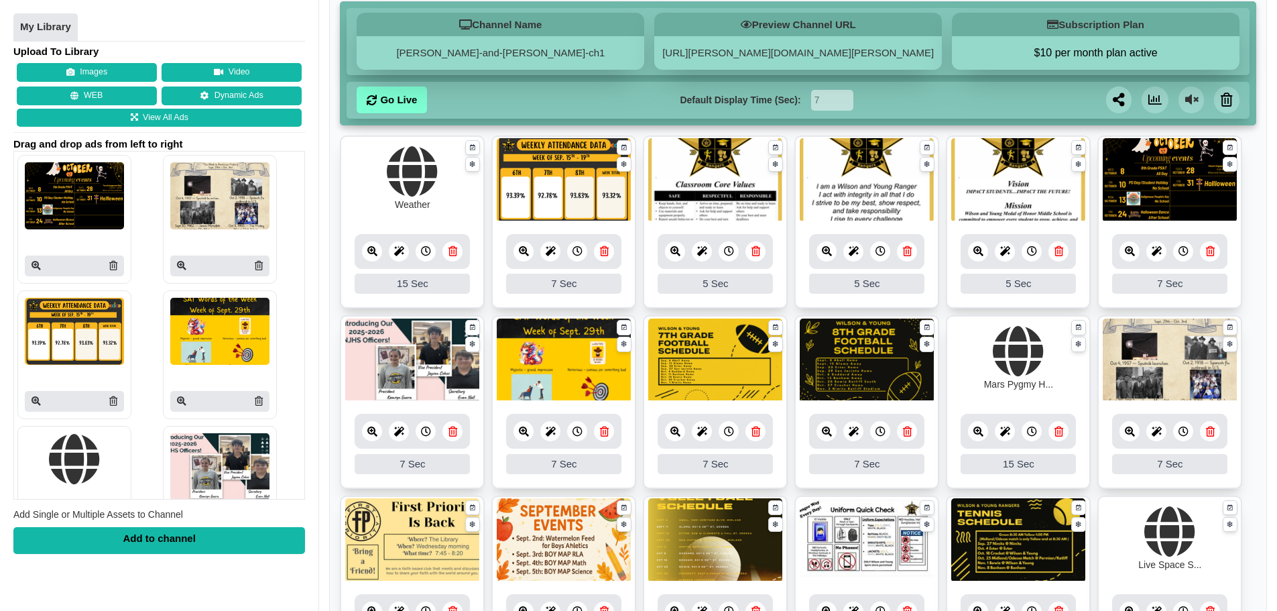
scroll to position [201, 0]
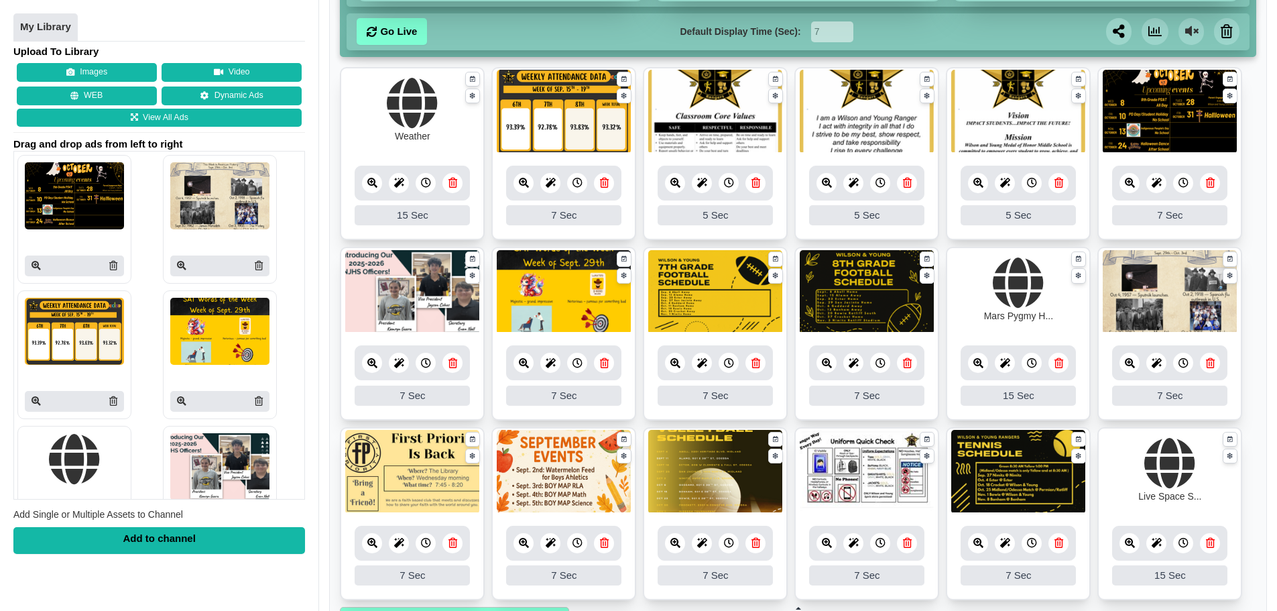
click at [609, 546] on link at bounding box center [604, 543] width 20 height 20
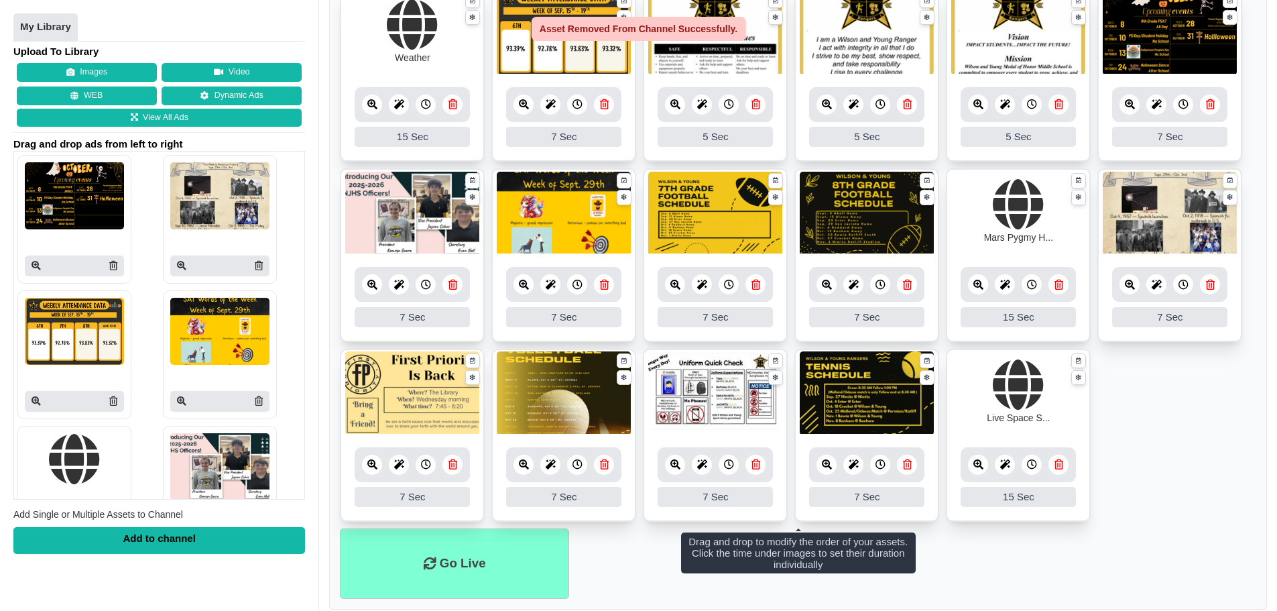
scroll to position [310, 0]
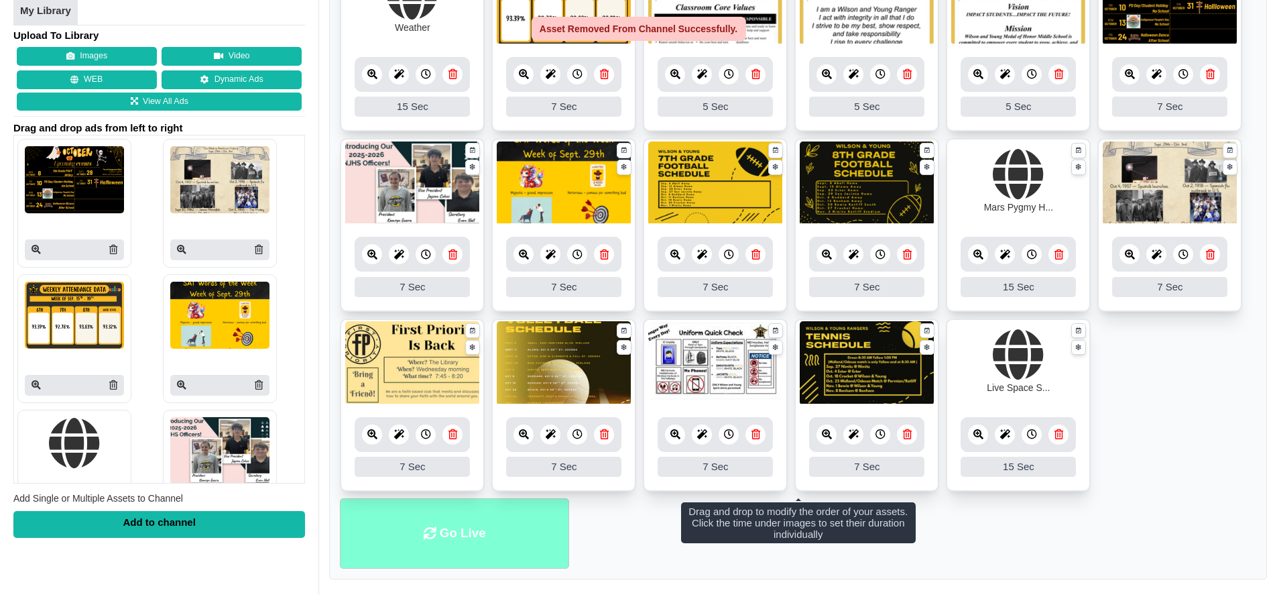
click at [546, 550] on li "Go Live" at bounding box center [454, 533] width 229 height 70
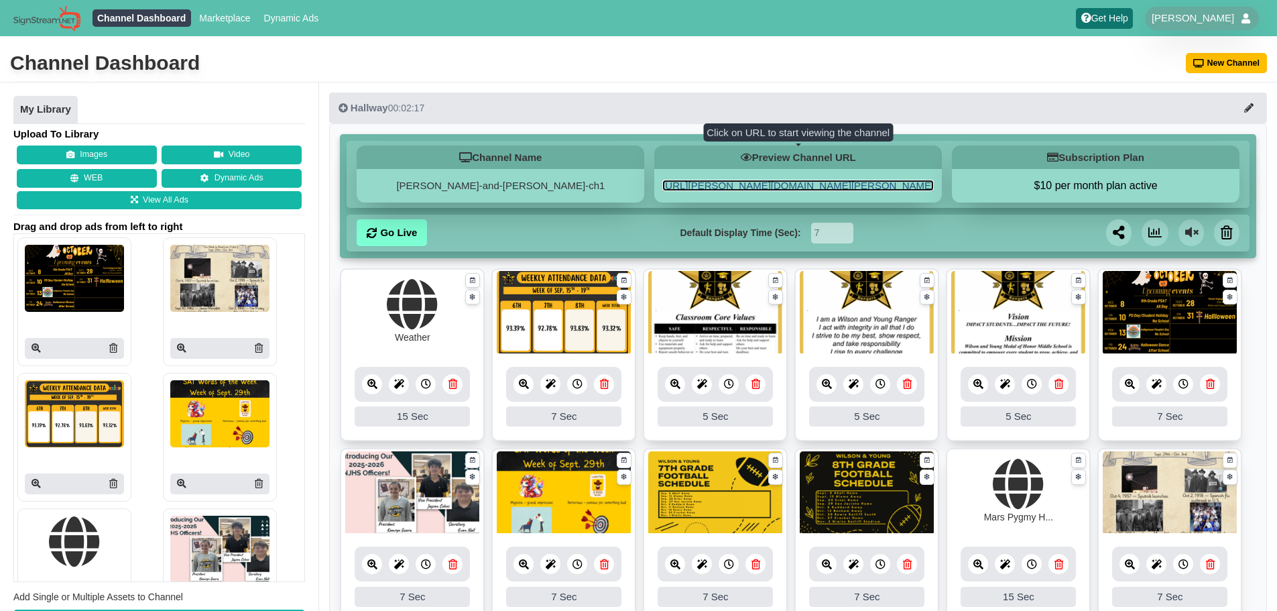
click at [799, 184] on link "[URL][PERSON_NAME][DOMAIN_NAME][PERSON_NAME]" at bounding box center [797, 185] width 271 height 11
